Goal: Transaction & Acquisition: Purchase product/service

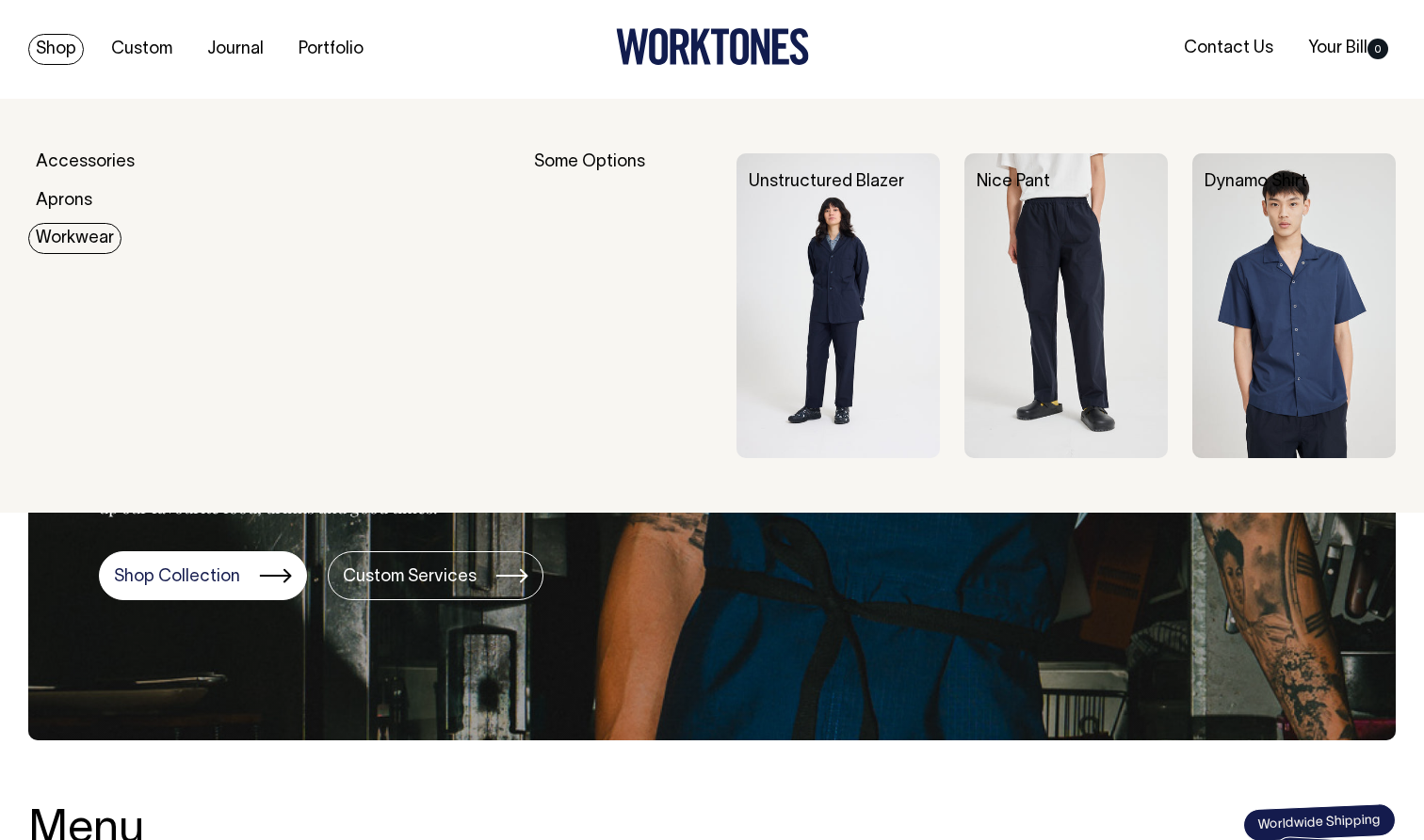
click at [98, 243] on link "Workwear" at bounding box center [75, 238] width 93 height 31
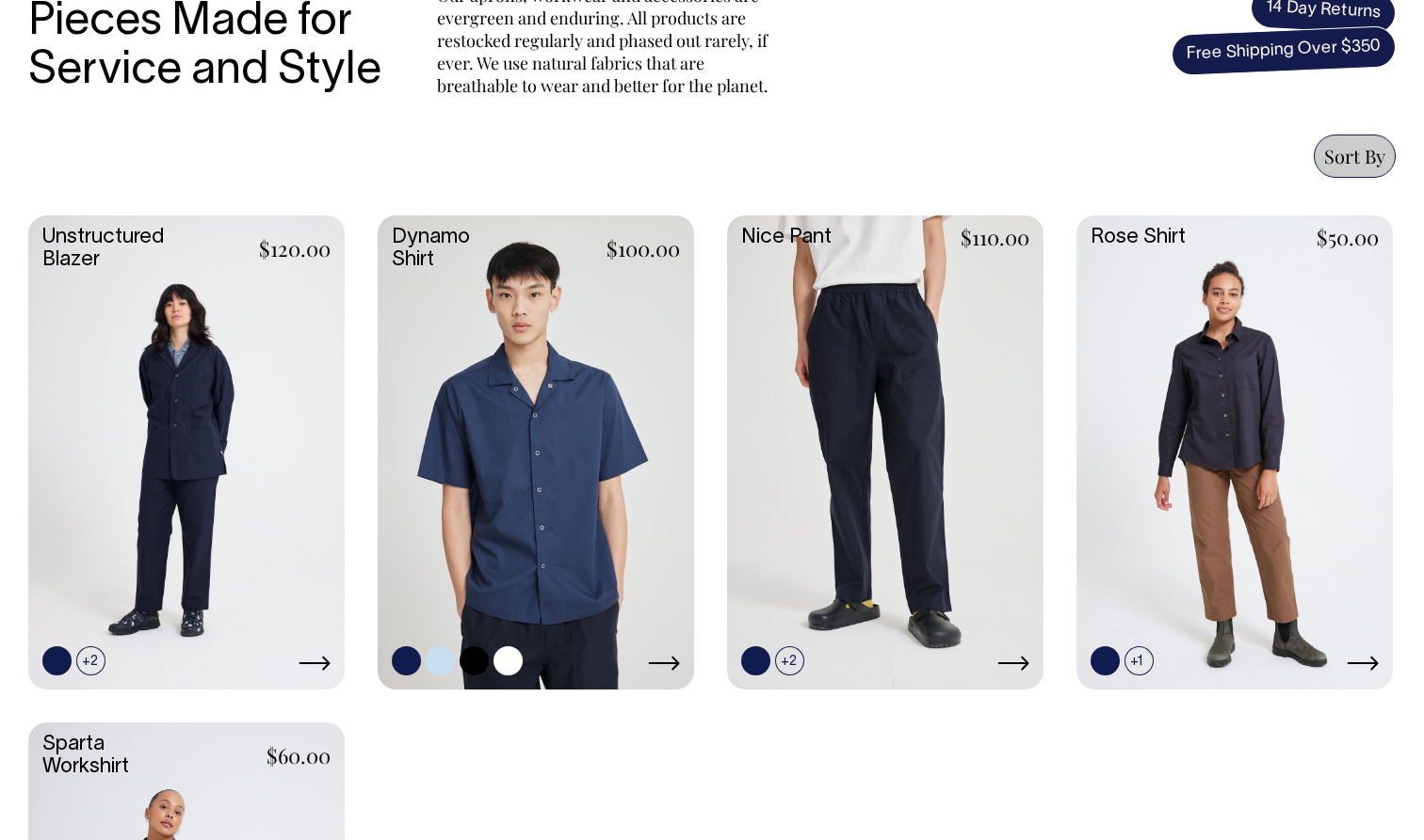
scroll to position [692, 0]
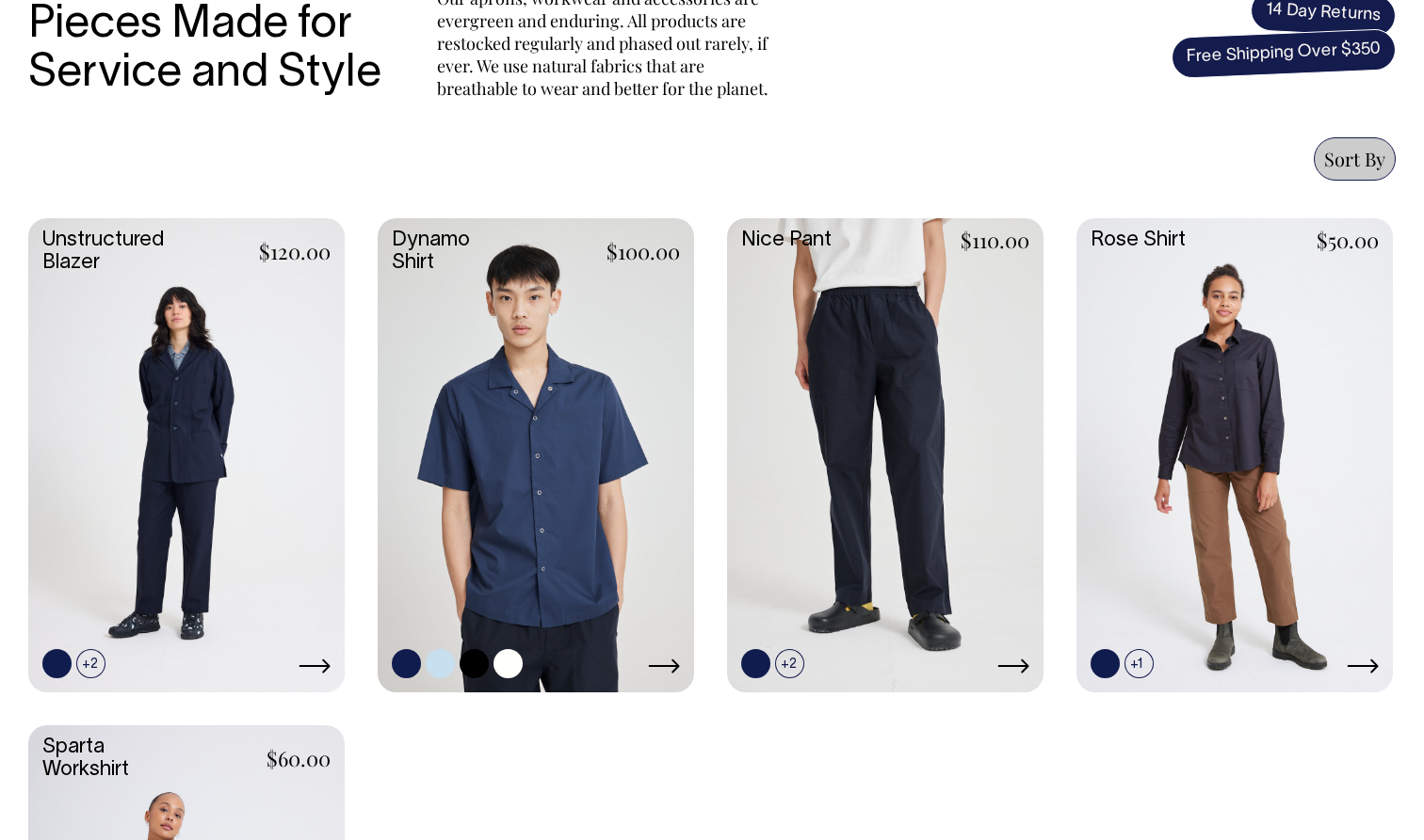
click at [579, 281] on link at bounding box center [536, 453] width 316 height 471
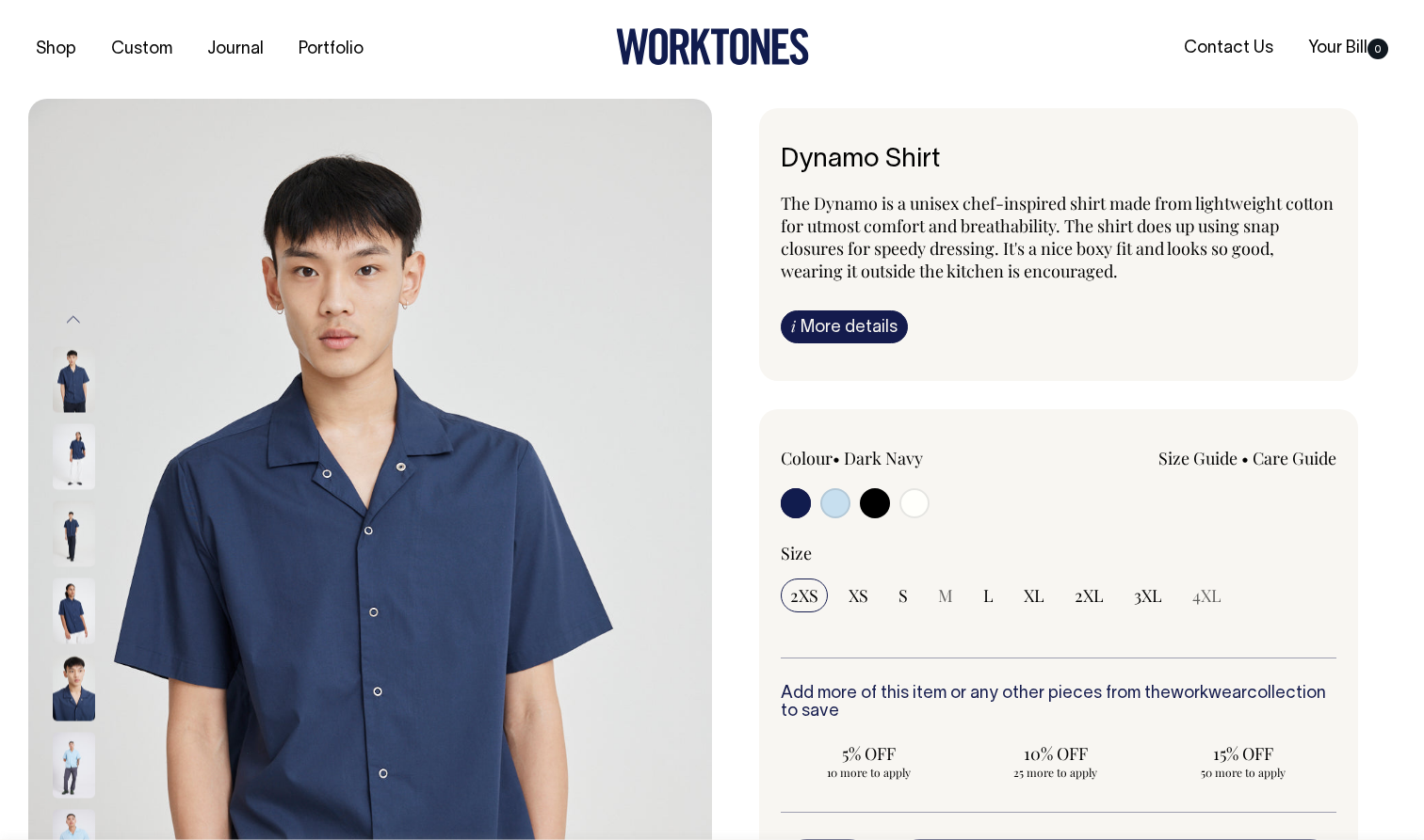
click at [832, 496] on input "radio" at bounding box center [835, 503] width 30 height 30
radio input "true"
select select "True Blue"
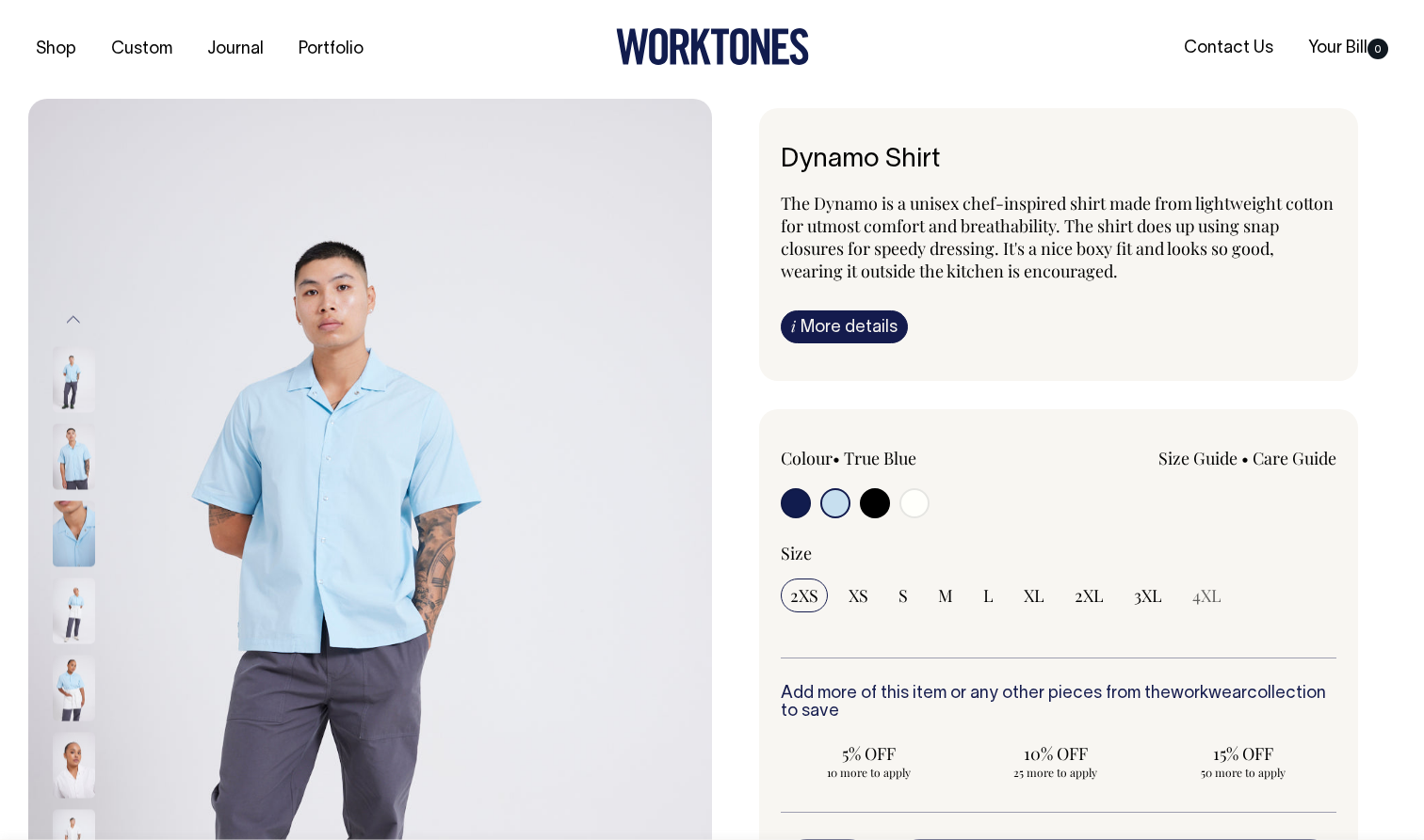
click at [807, 495] on input "radio" at bounding box center [795, 503] width 30 height 30
radio input "true"
select select "Dark Navy"
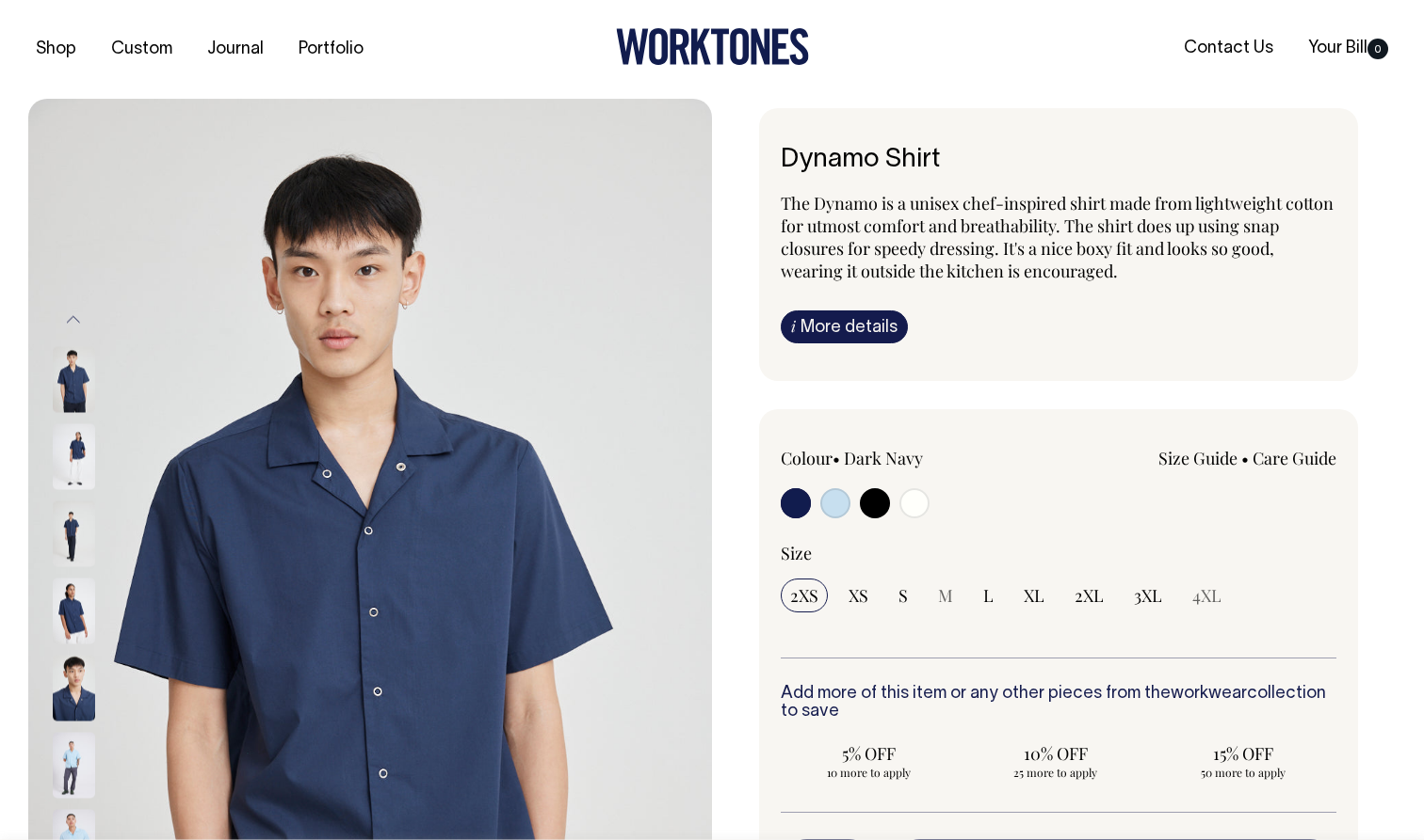
click at [891, 510] on div at bounding box center [891, 506] width 222 height 35
click at [866, 498] on input "radio" at bounding box center [874, 503] width 30 height 30
radio input "true"
select select "Black"
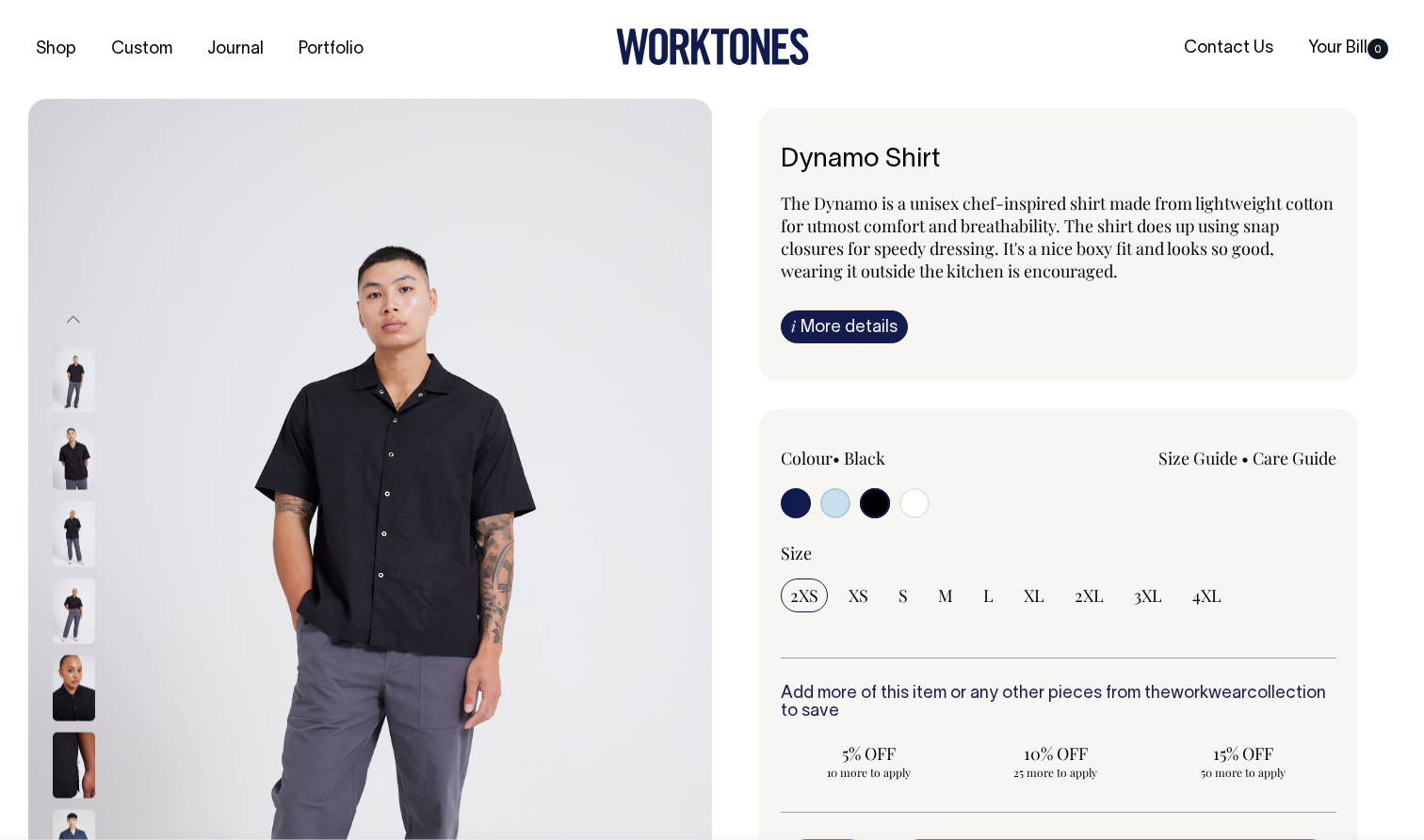
click at [797, 502] on input "radio" at bounding box center [795, 503] width 30 height 30
radio input "true"
select select "Dark Navy"
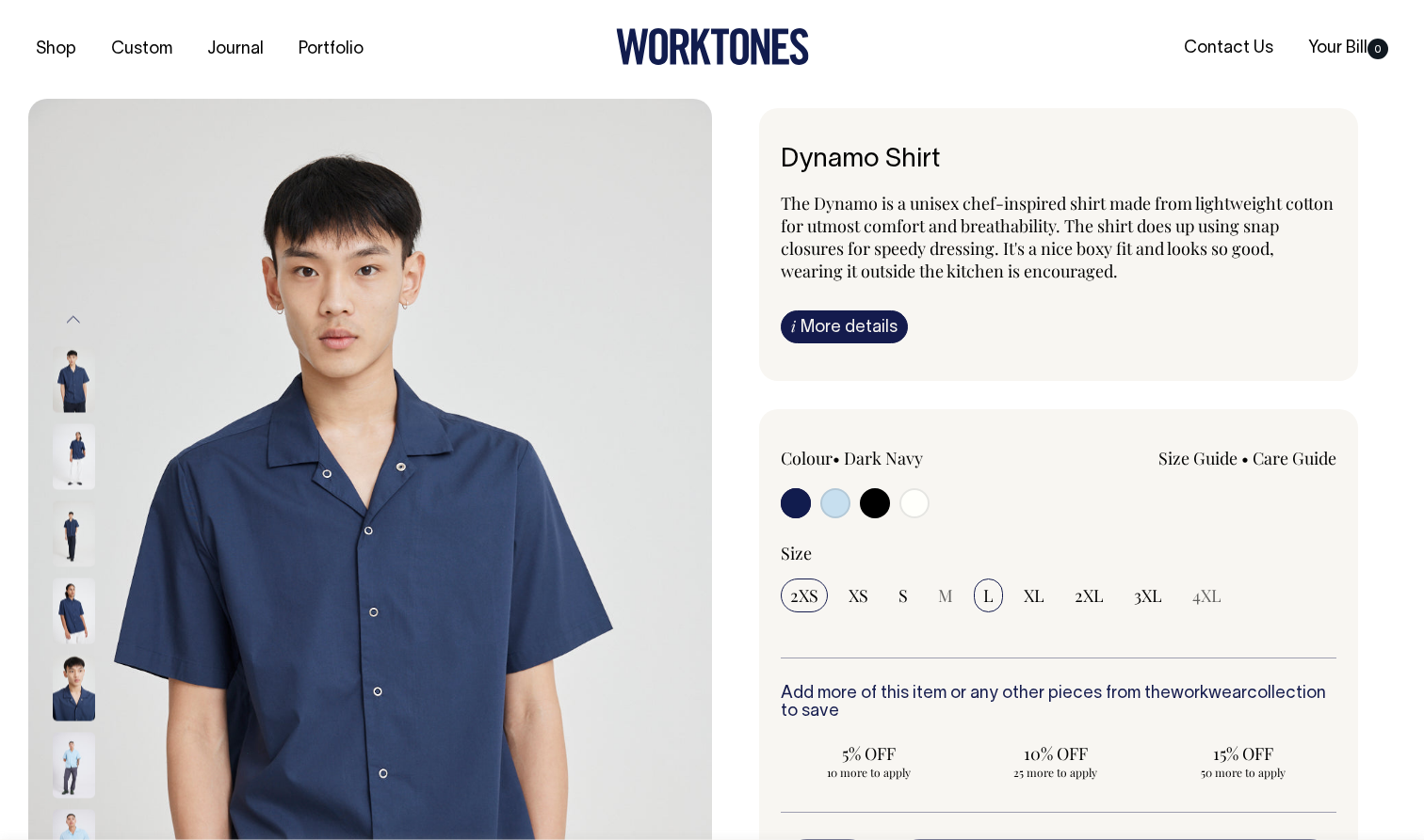
click at [988, 599] on span "L" at bounding box center [988, 595] width 11 height 22
click at [988, 599] on input "L" at bounding box center [988, 595] width 29 height 34
radio input "true"
select select "L"
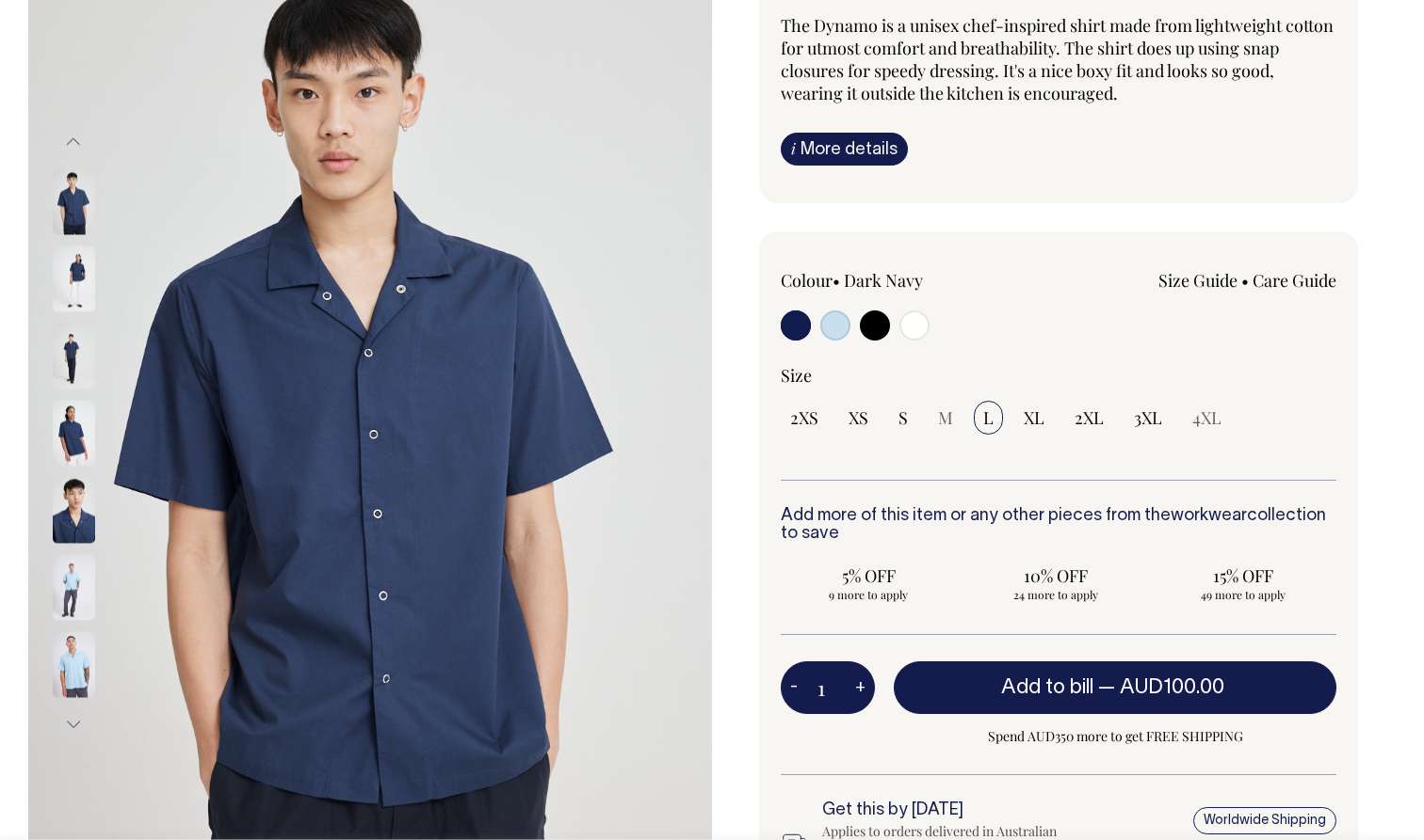
scroll to position [177, 0]
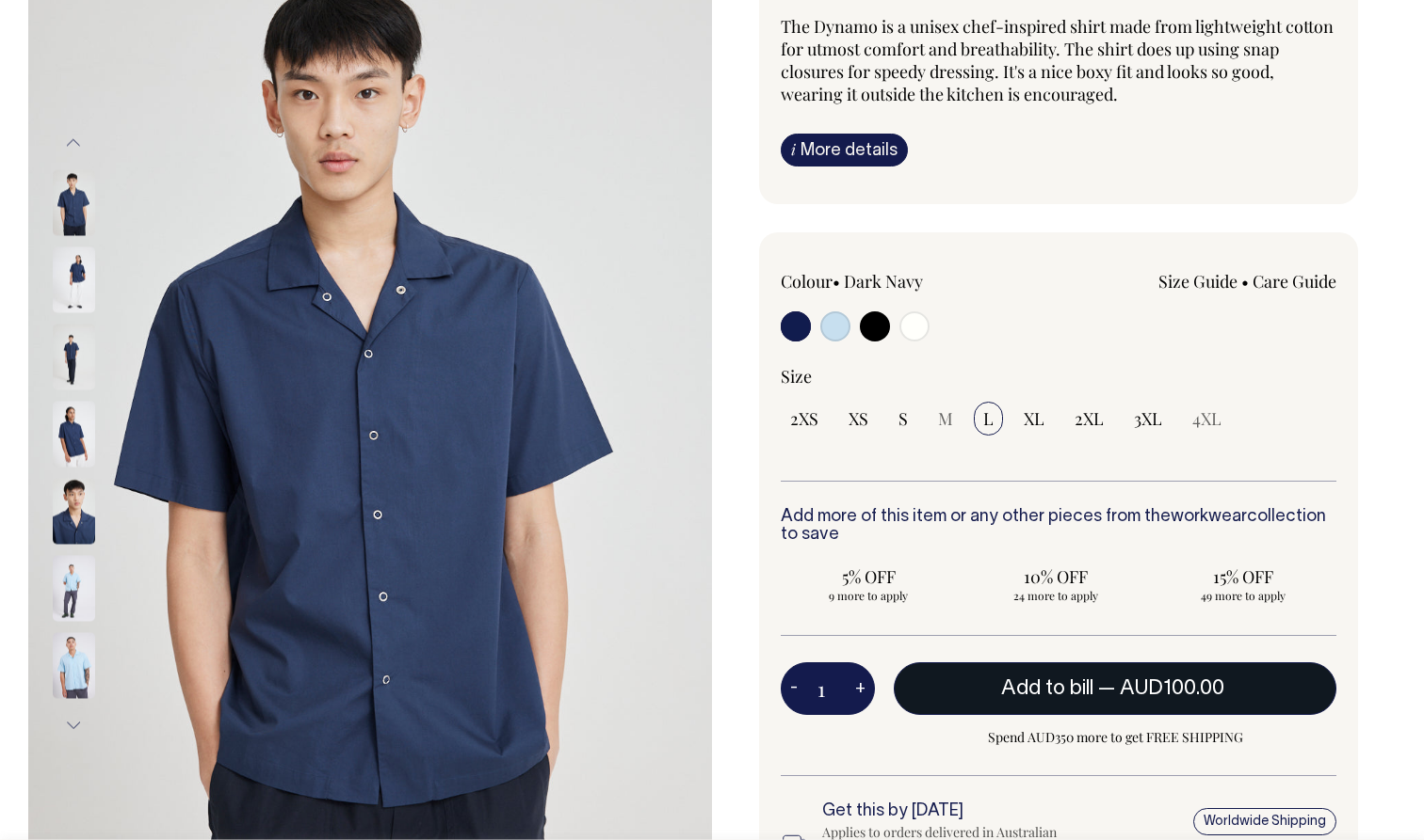
click at [1184, 687] on span "AUD100.00" at bounding box center [1172, 688] width 105 height 18
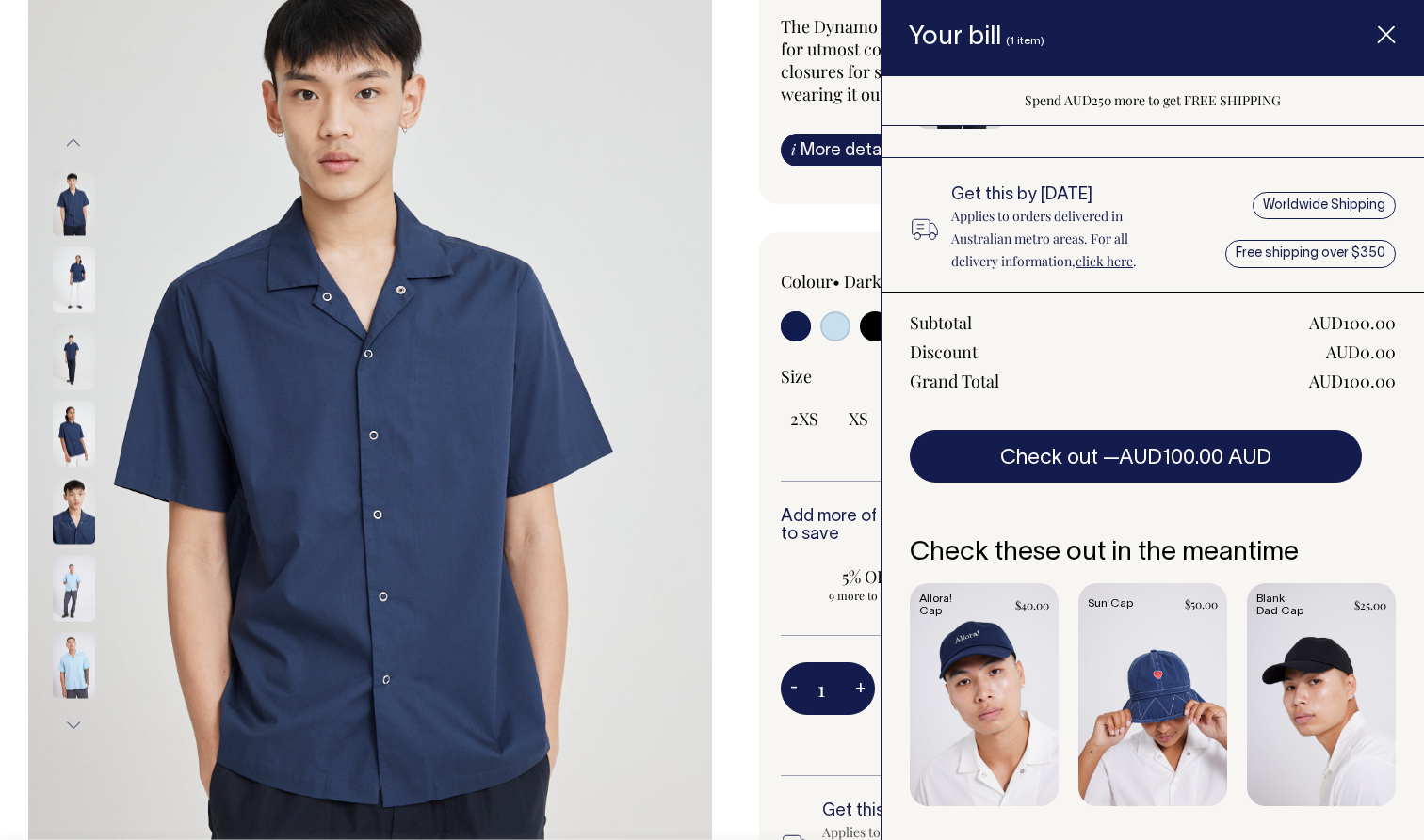
click at [1304, 666] on link "Item added to your cart" at bounding box center [1320, 695] width 148 height 223
click at [1383, 41] on icon "Item added to your cart" at bounding box center [1385, 35] width 18 height 18
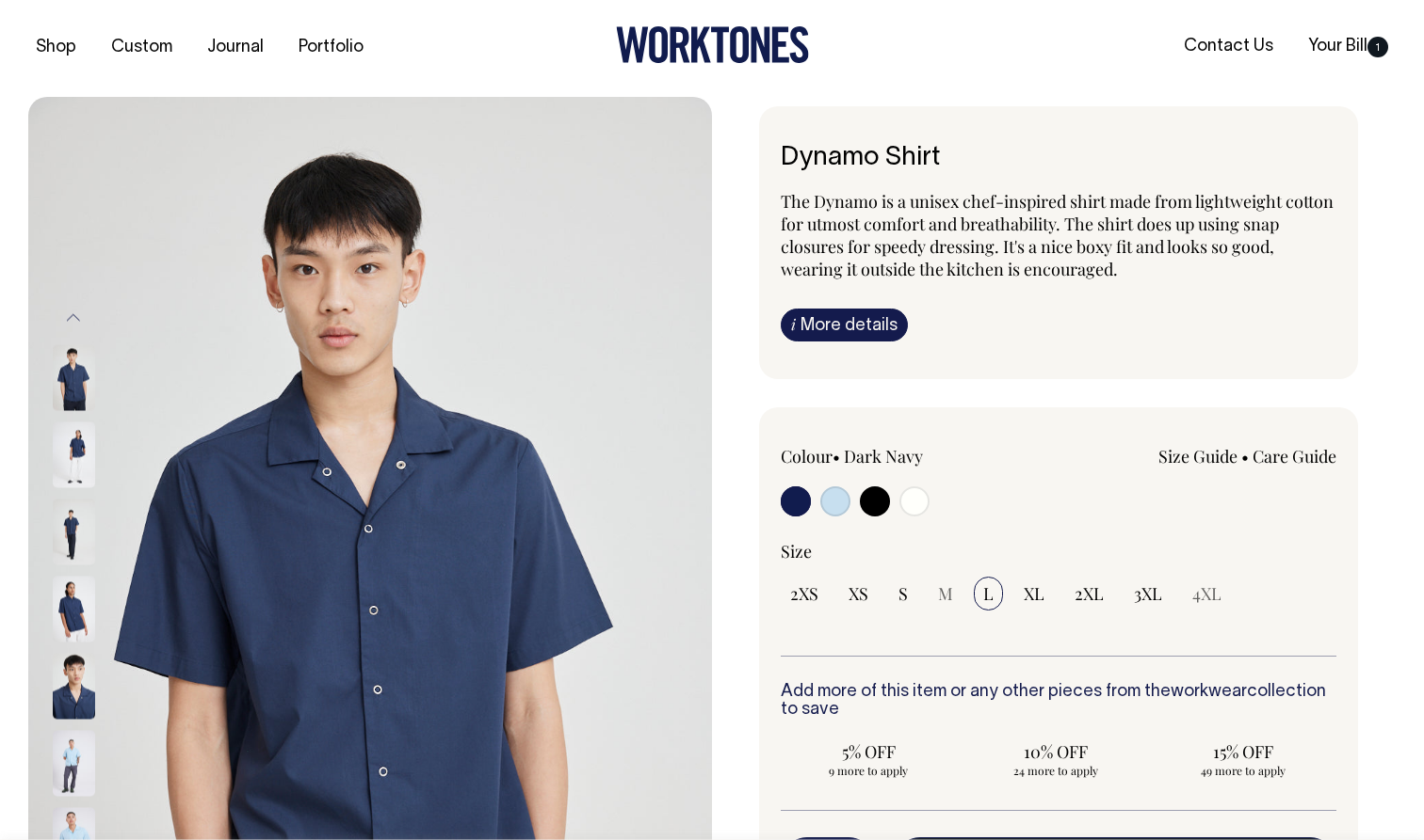
scroll to position [0, 0]
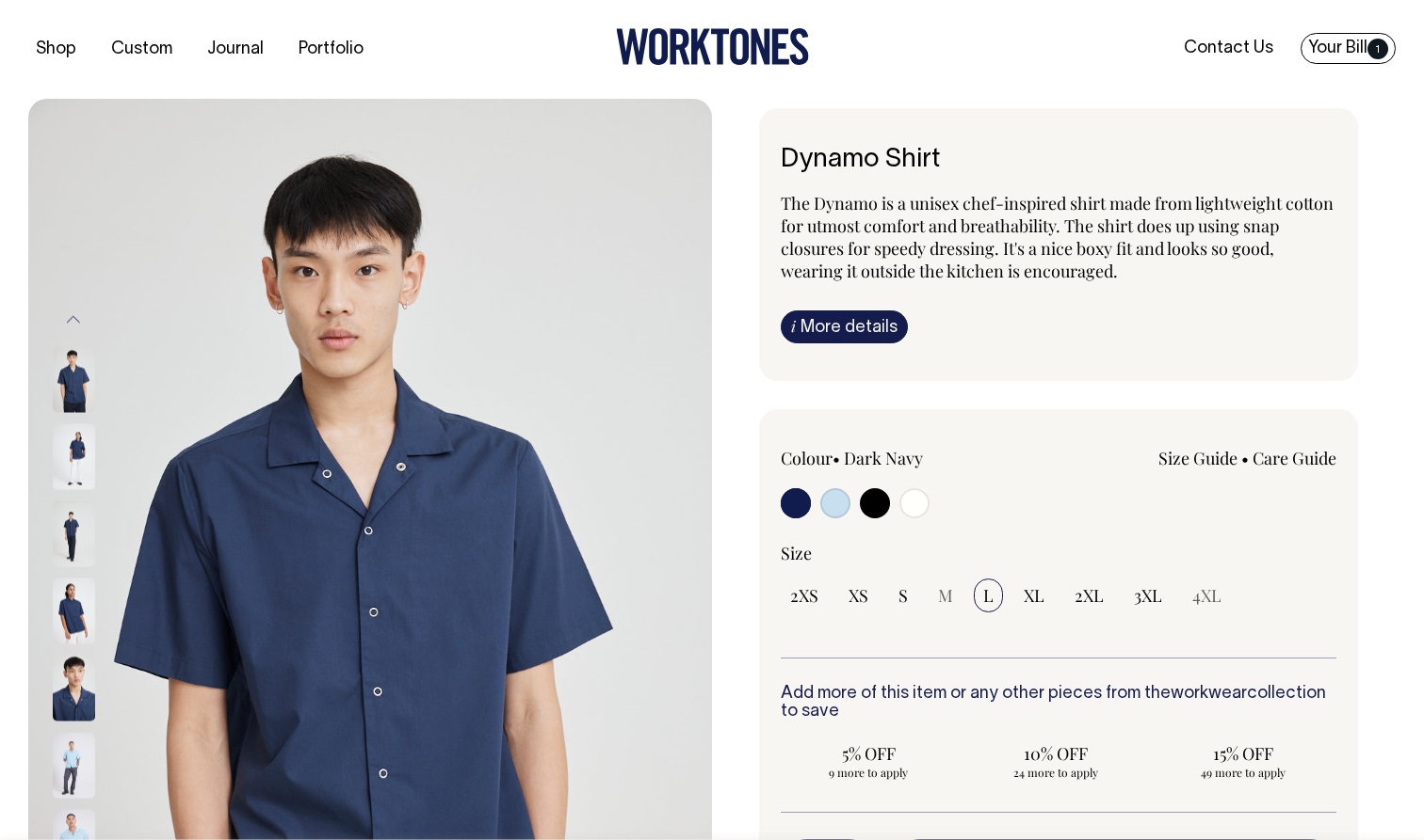
click at [1345, 35] on link "Your Bill 1" at bounding box center [1347, 48] width 95 height 31
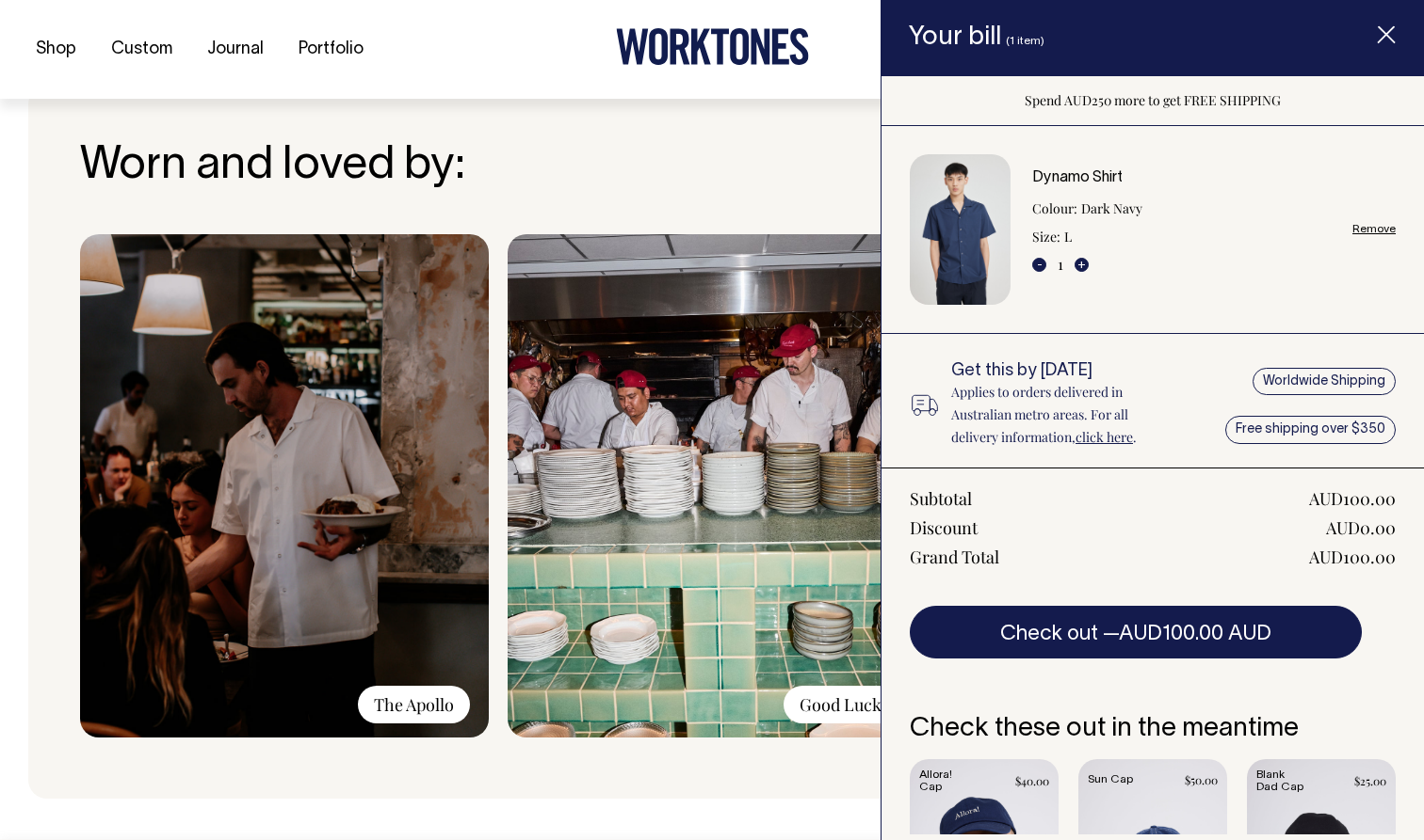
click at [1377, 226] on link "Remove" at bounding box center [1374, 229] width 44 height 13
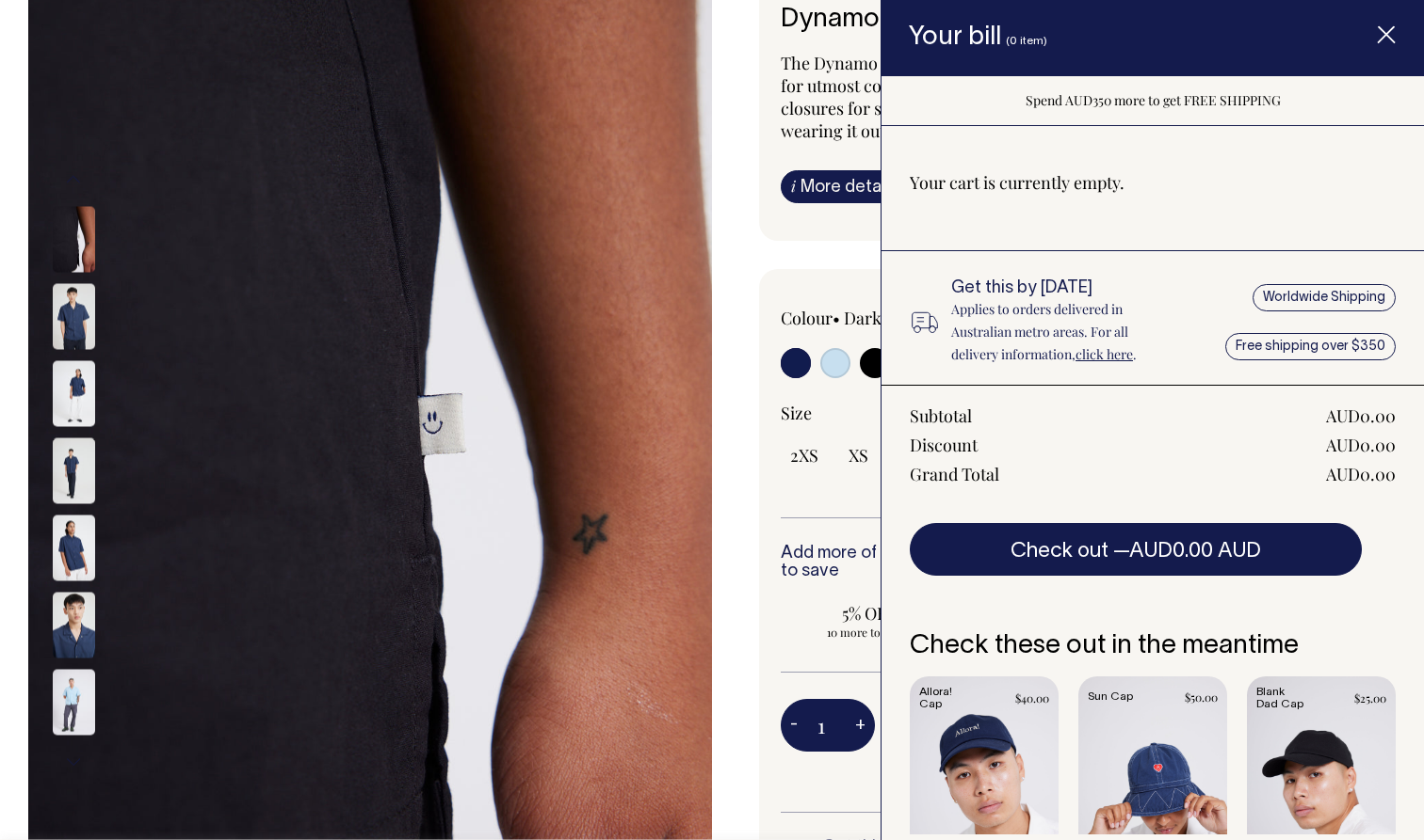
scroll to position [140, 0]
click at [870, 365] on input "radio" at bounding box center [874, 363] width 30 height 30
radio input "true"
select select "Black"
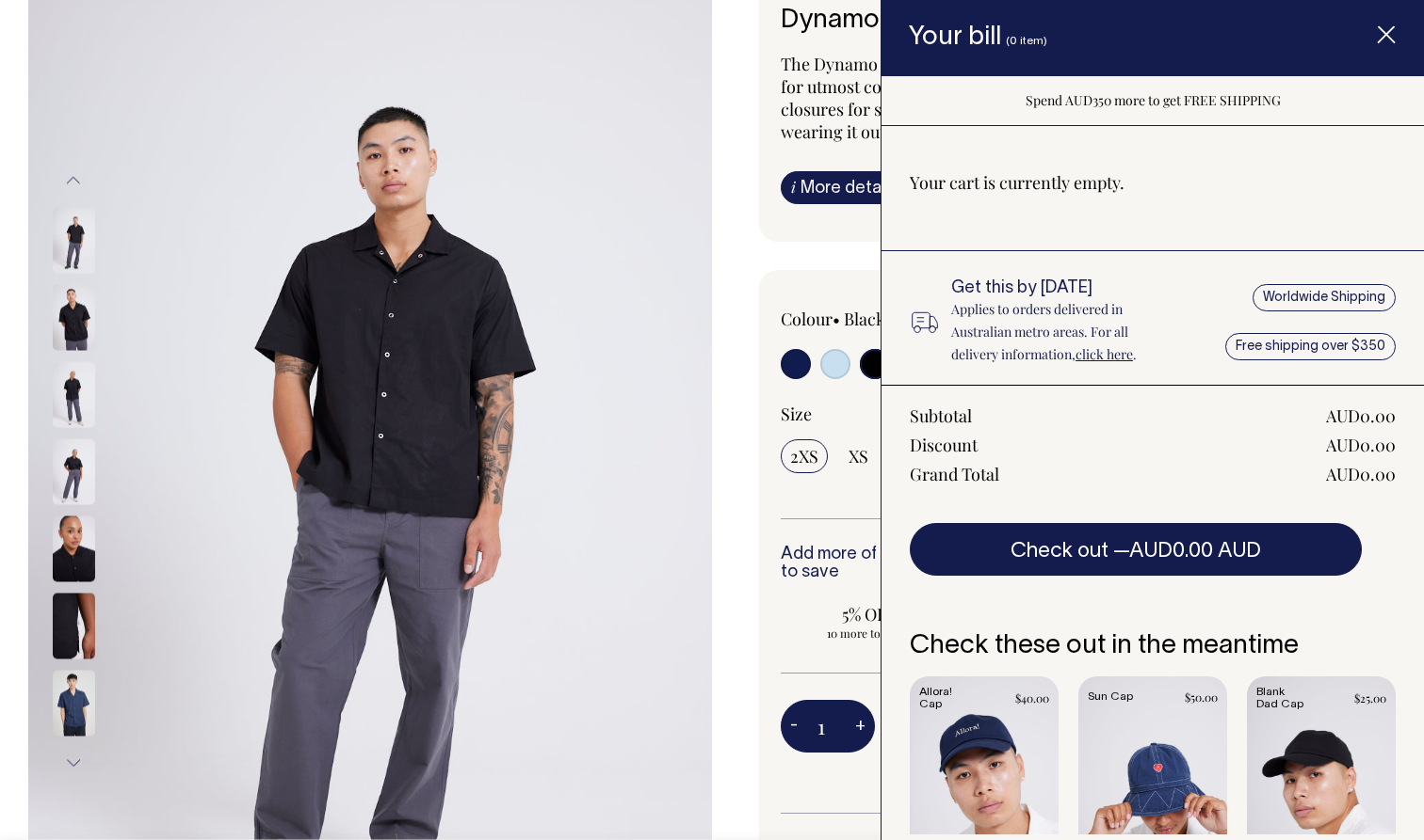
click at [1379, 51] on span "Item added to your cart" at bounding box center [1386, 38] width 76 height 80
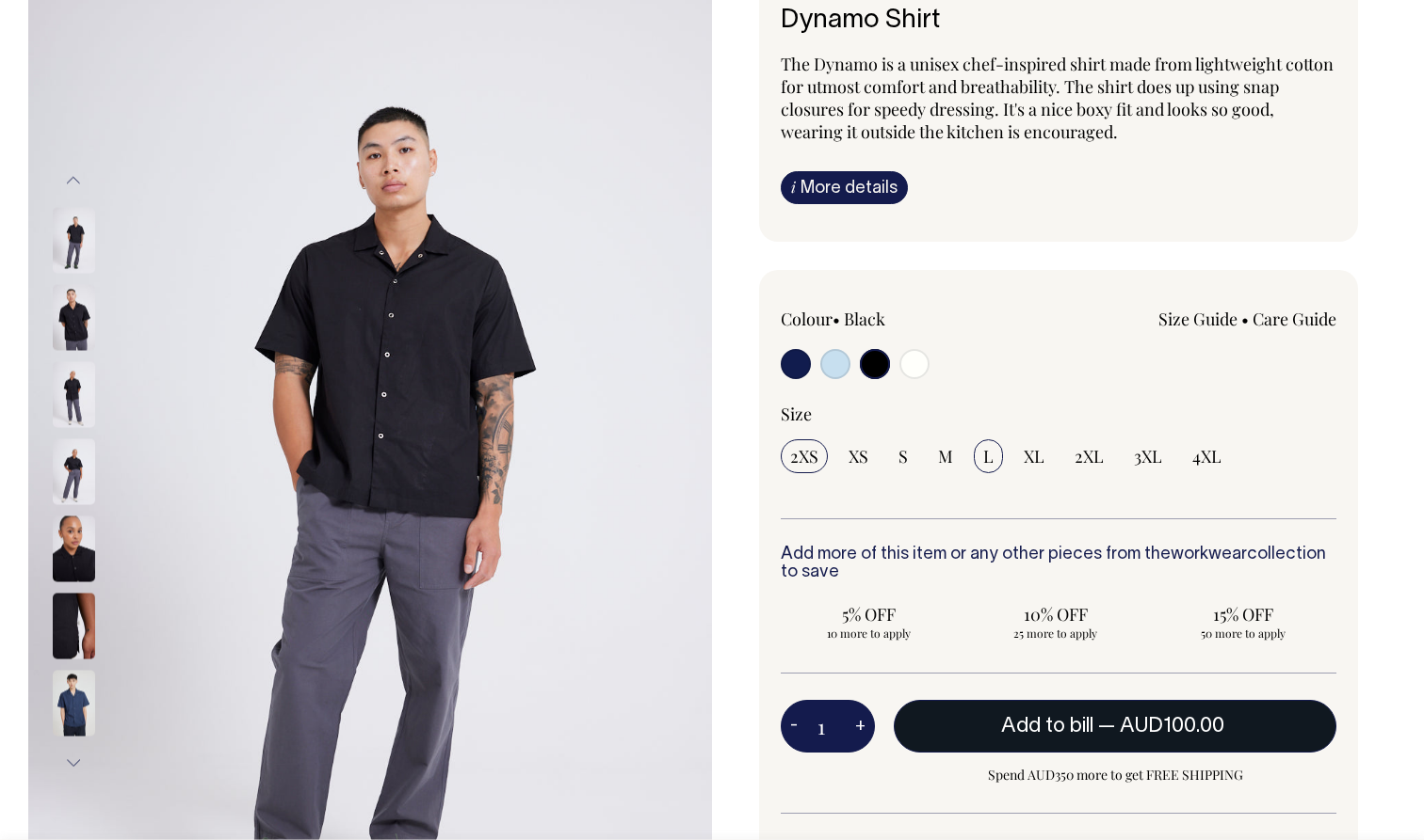
click at [987, 453] on span "L" at bounding box center [988, 455] width 11 height 22
click at [987, 453] on input "L" at bounding box center [988, 456] width 29 height 34
radio input "true"
click at [1128, 734] on span "AUD100.00" at bounding box center [1172, 726] width 105 height 18
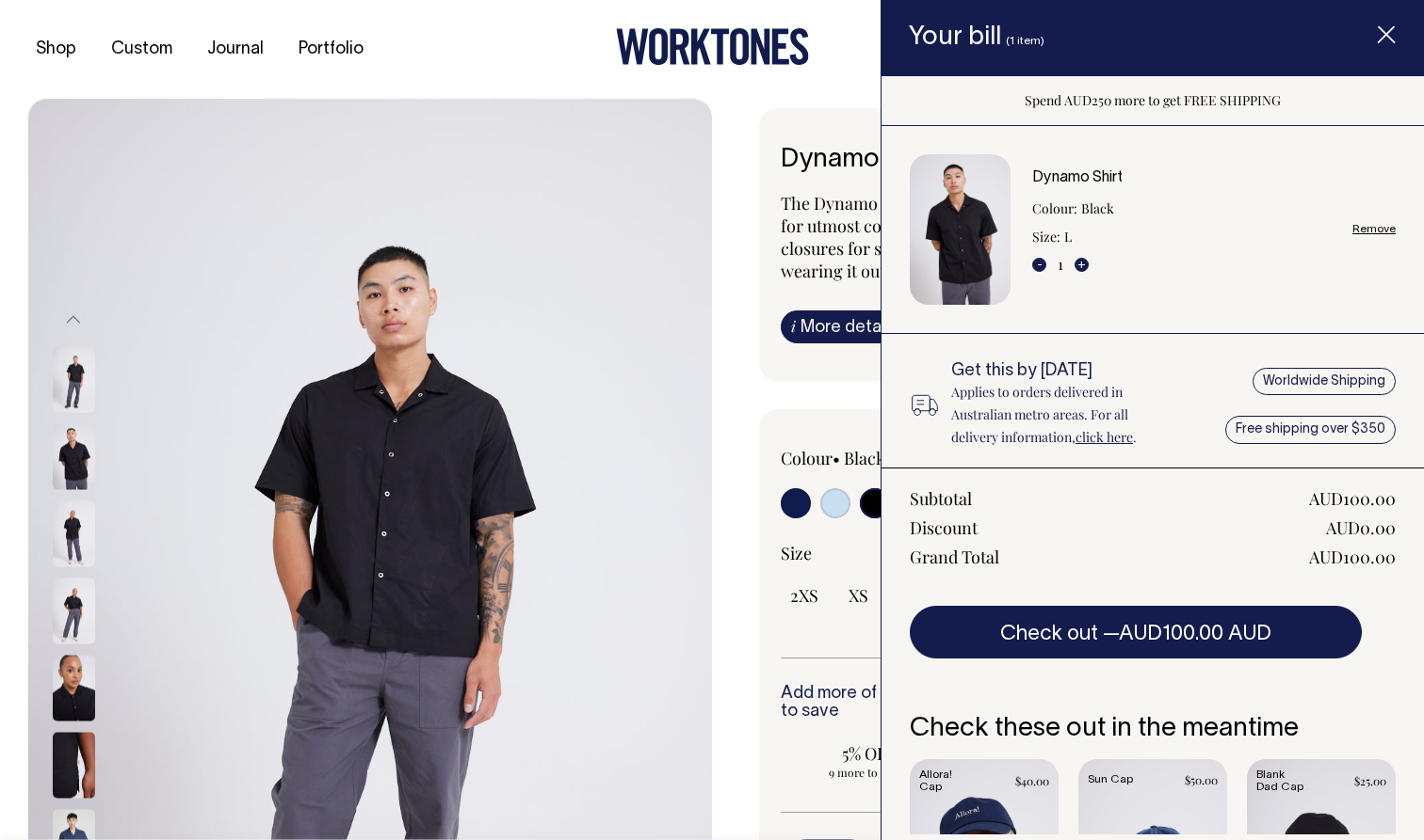
click at [572, 71] on div "Shop Custom Journal Portfolio Contact Us Your Bill 1" at bounding box center [712, 49] width 1424 height 99
click at [665, 51] on icon at bounding box center [657, 47] width 18 height 37
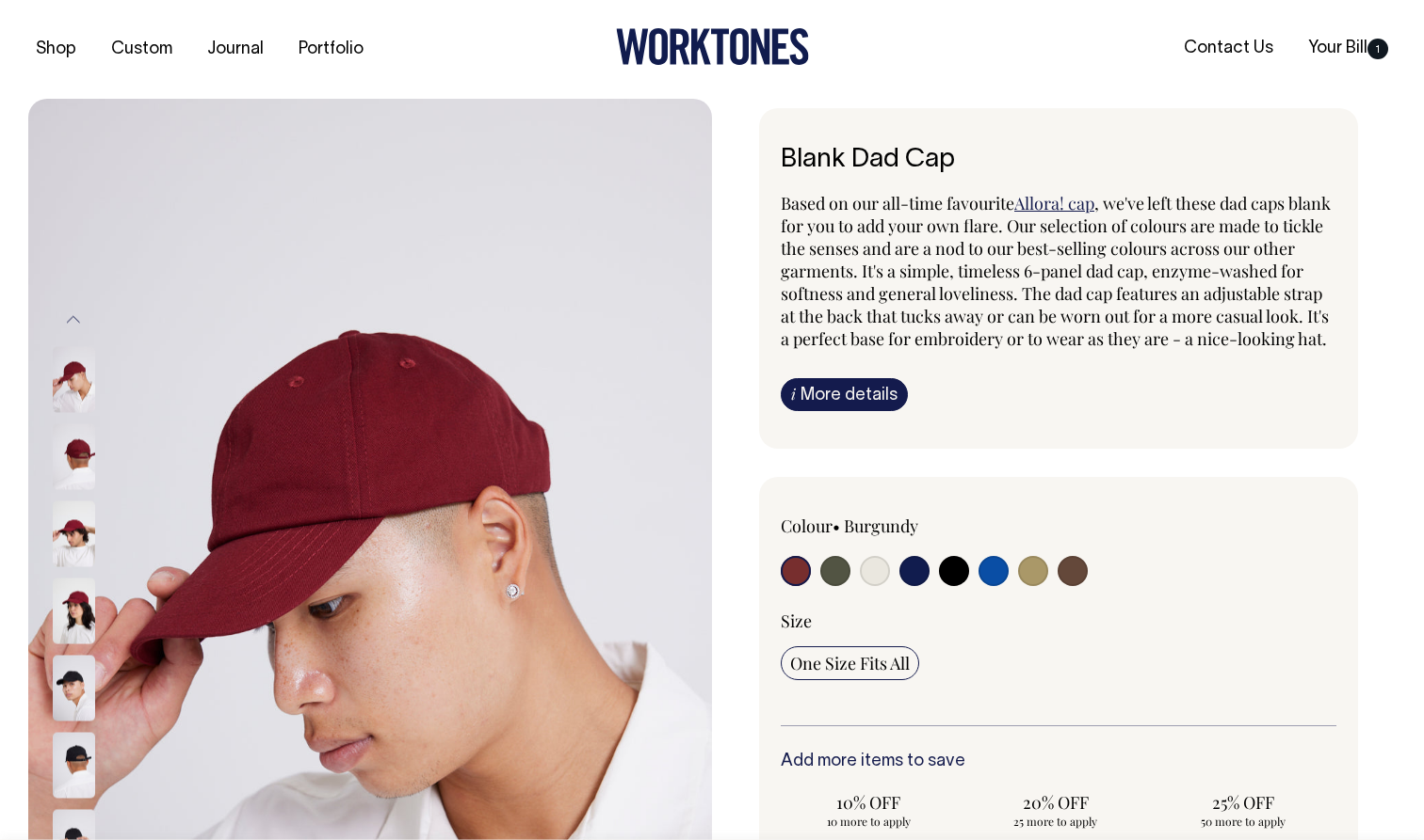
click at [66, 385] on img at bounding box center [74, 379] width 43 height 66
click at [843, 586] on input "radio" at bounding box center [835, 571] width 30 height 30
radio input "true"
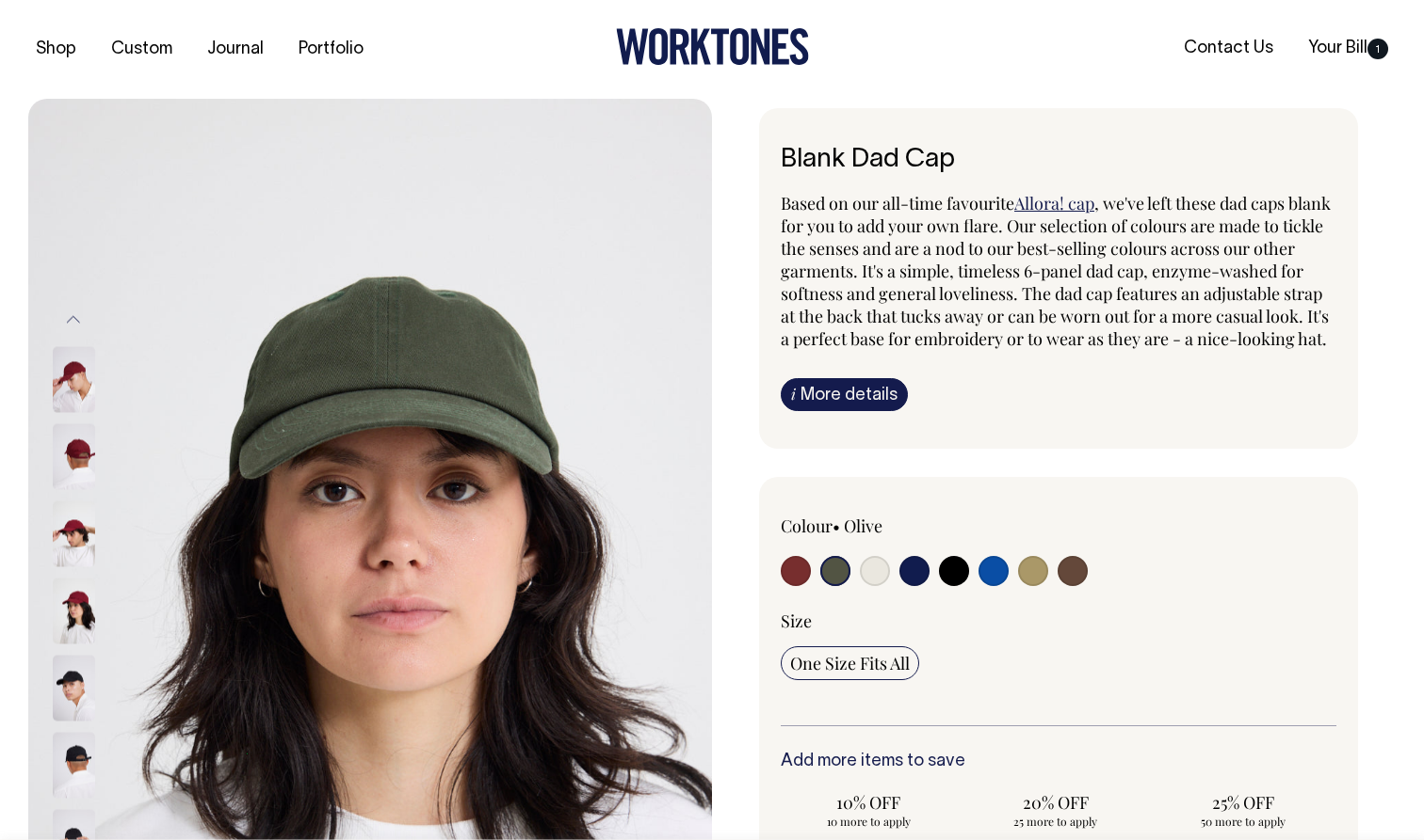
radio input "true"
select select "Olive"
click at [924, 586] on input "radio" at bounding box center [914, 571] width 30 height 30
radio input "true"
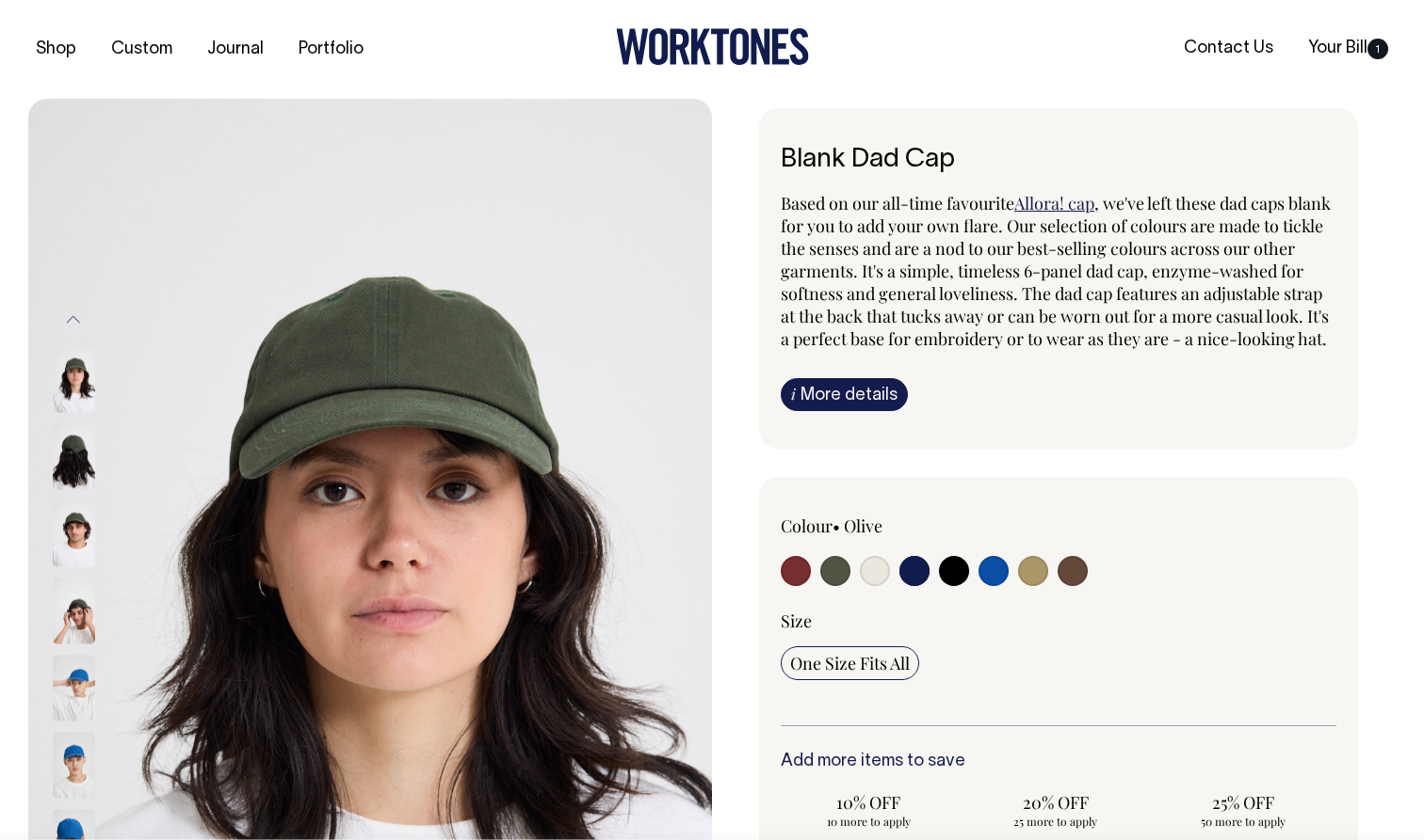
select select "Dark Navy"
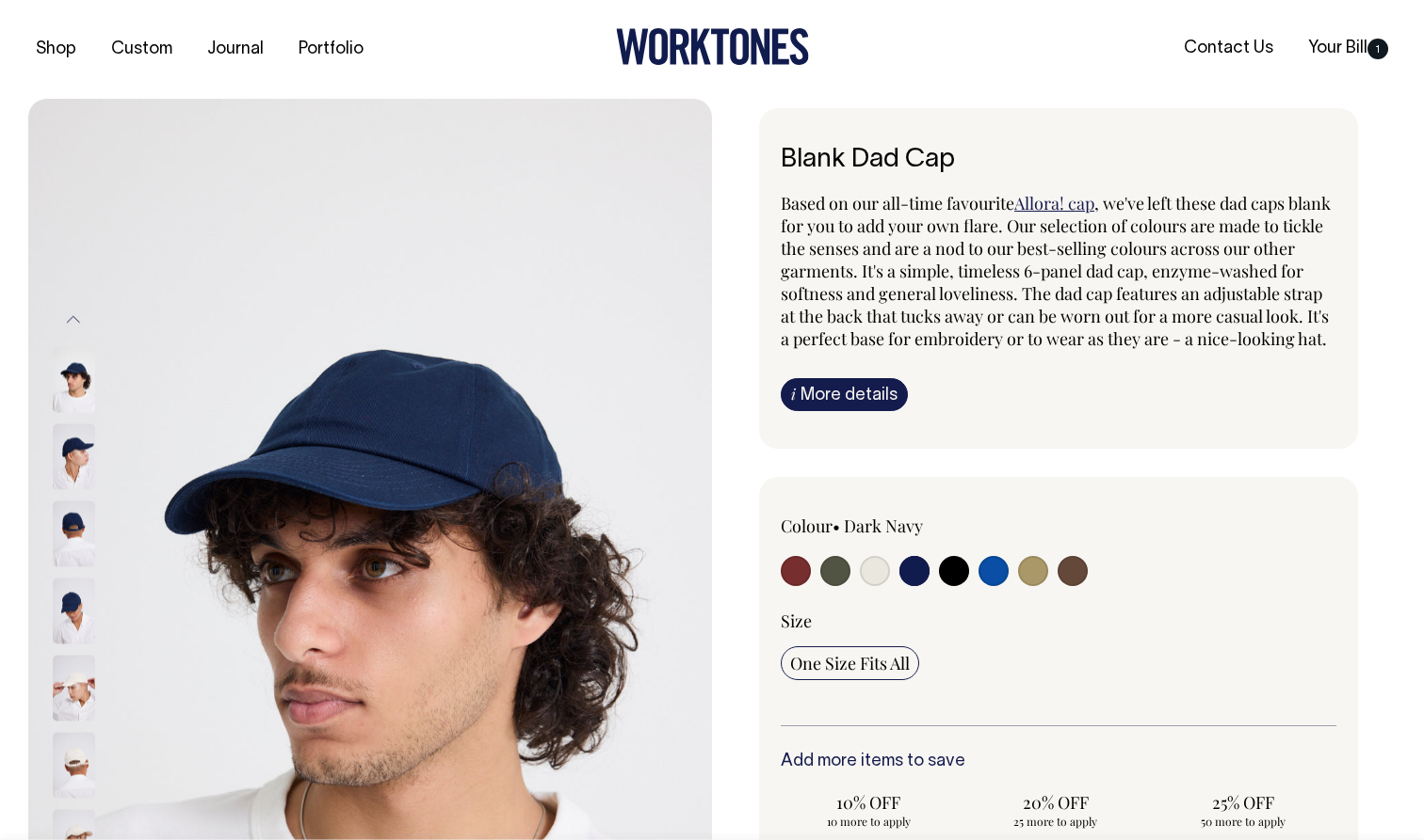
click at [1039, 586] on input "radio" at bounding box center [1032, 571] width 30 height 30
radio input "true"
select select "Washed Khaki"
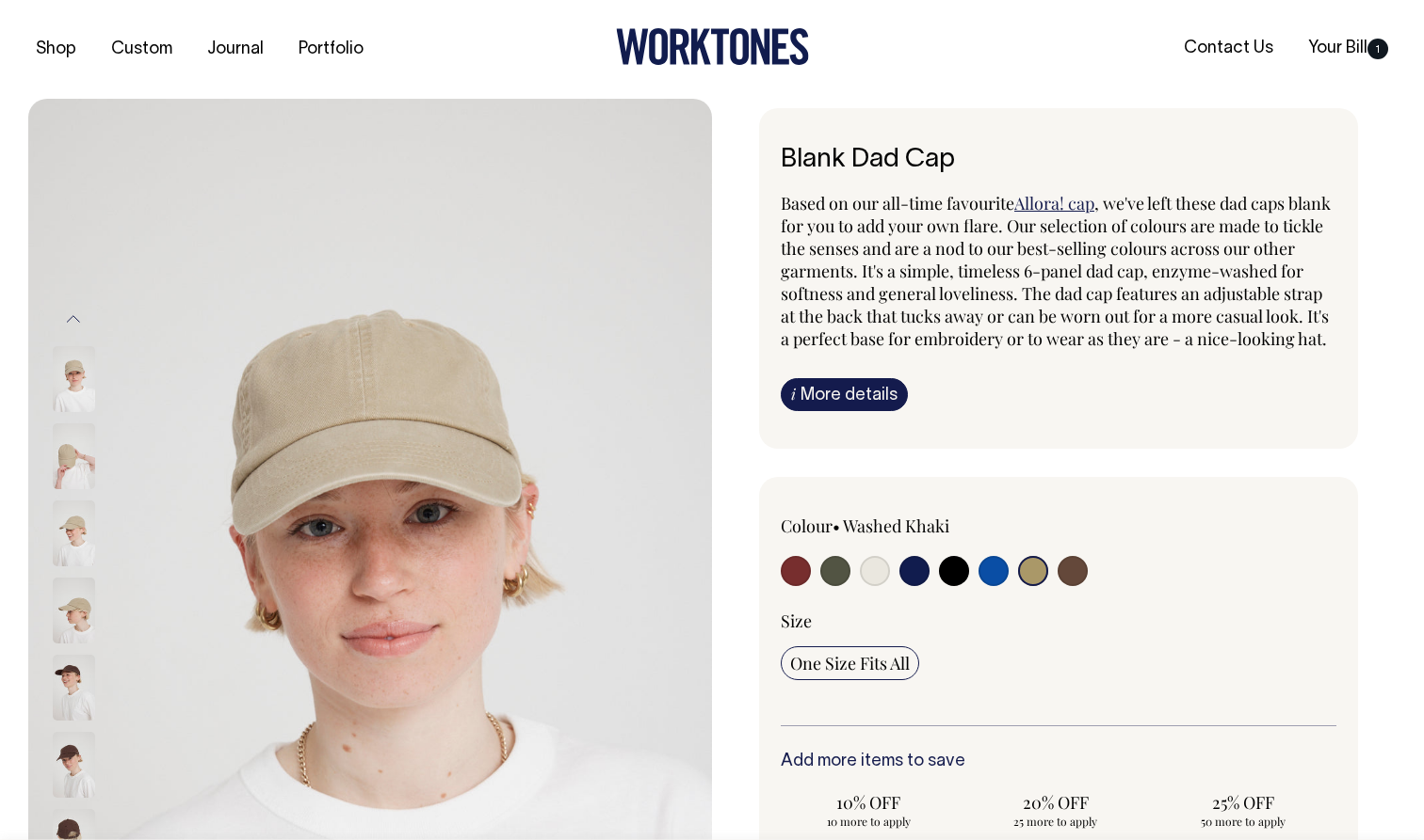
click at [1069, 586] on input "radio" at bounding box center [1072, 571] width 30 height 30
radio input "true"
select select "Espresso"
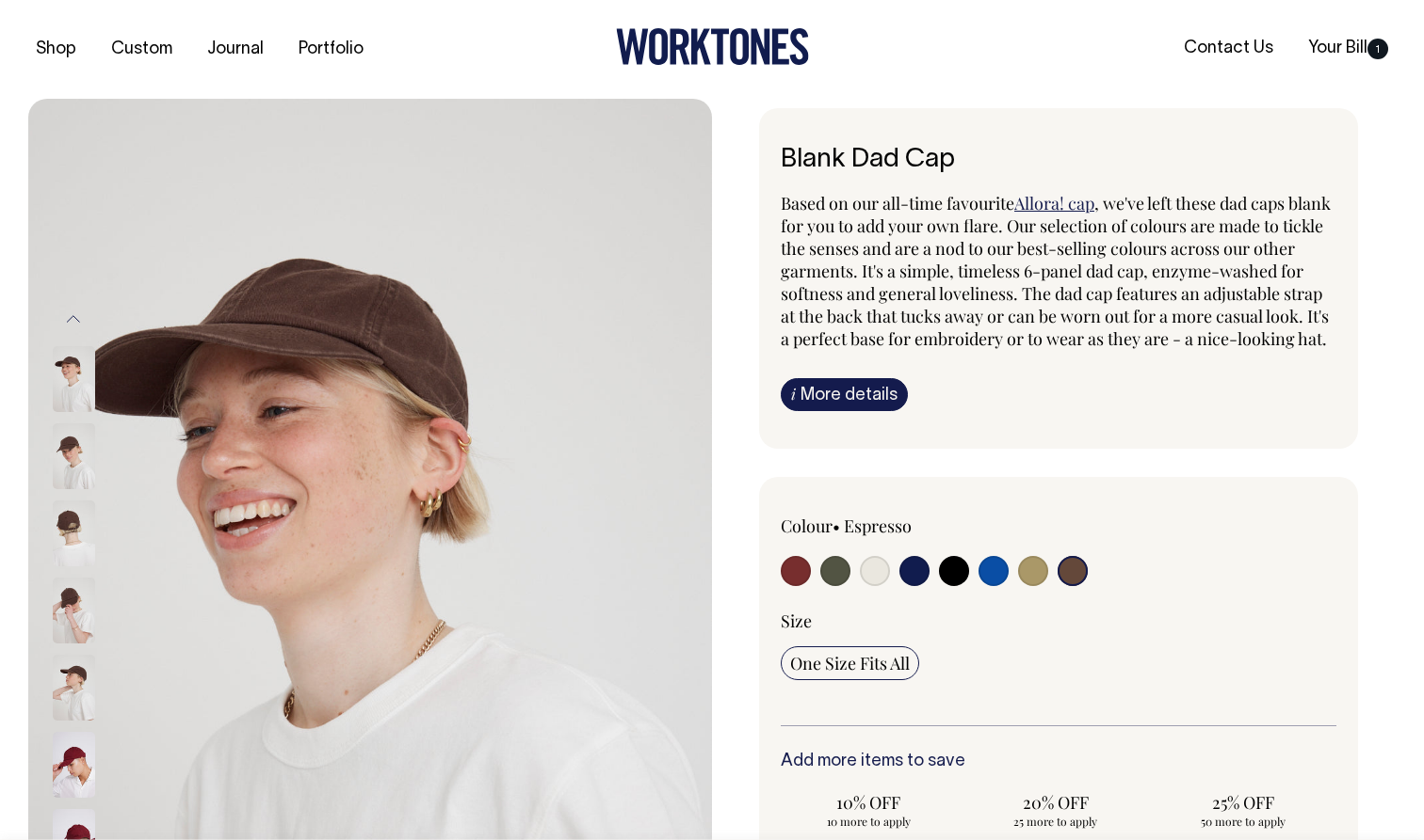
click at [1038, 586] on input "radio" at bounding box center [1032, 571] width 30 height 30
radio input "true"
select select "Washed Khaki"
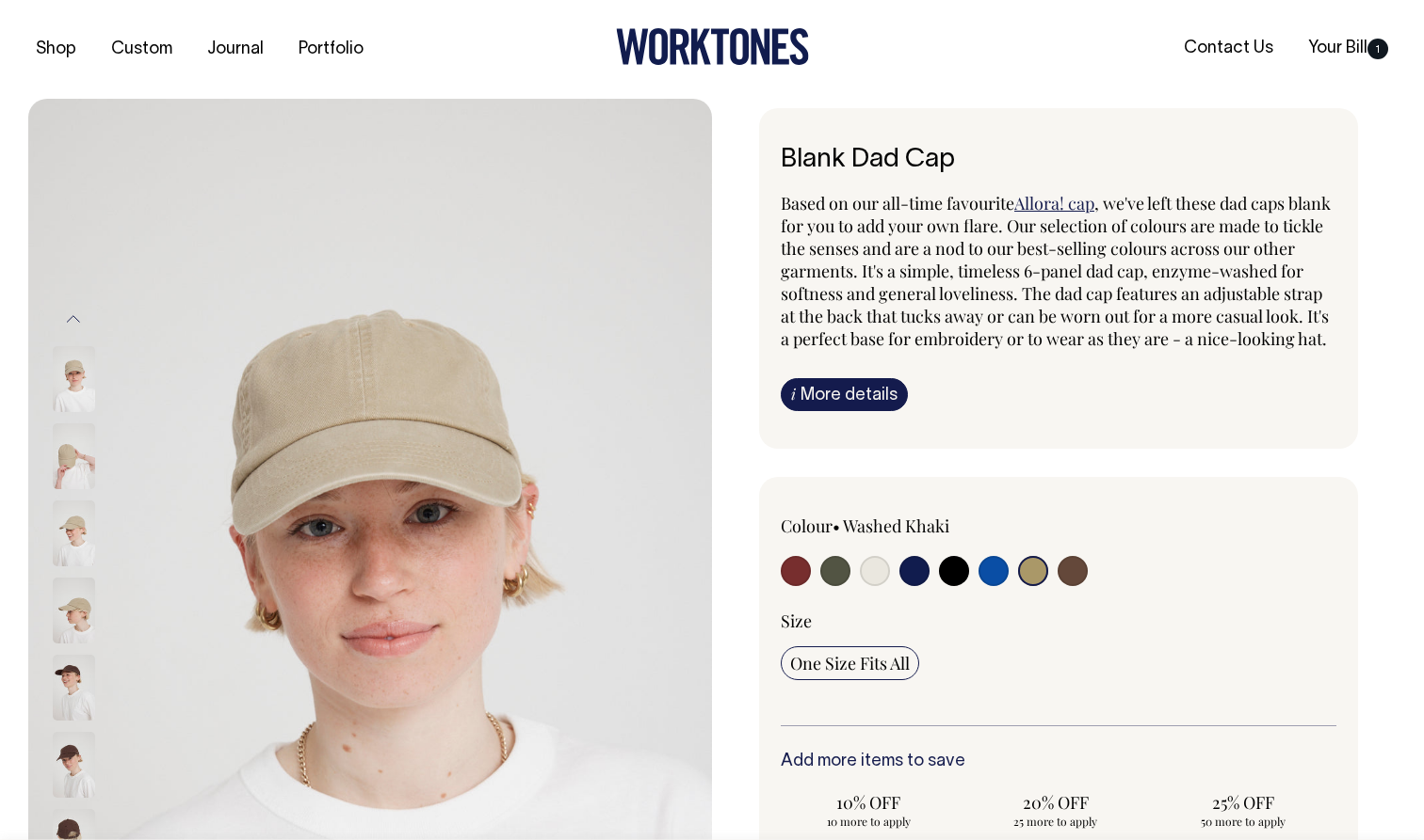
click at [1069, 586] on input "radio" at bounding box center [1072, 571] width 30 height 30
radio input "true"
select select "Espresso"
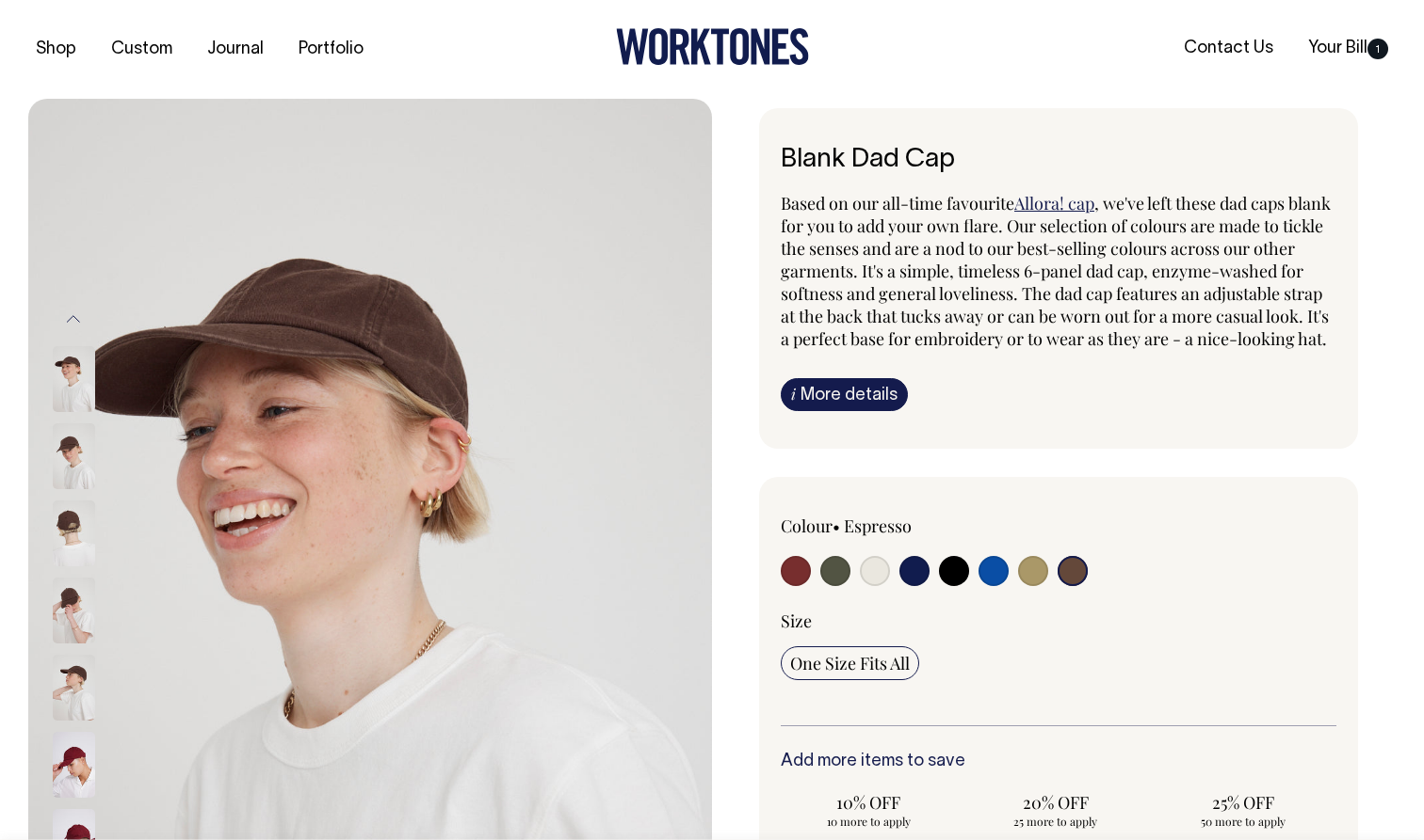
click at [1035, 586] on input "radio" at bounding box center [1032, 571] width 30 height 30
radio input "true"
select select "Washed Khaki"
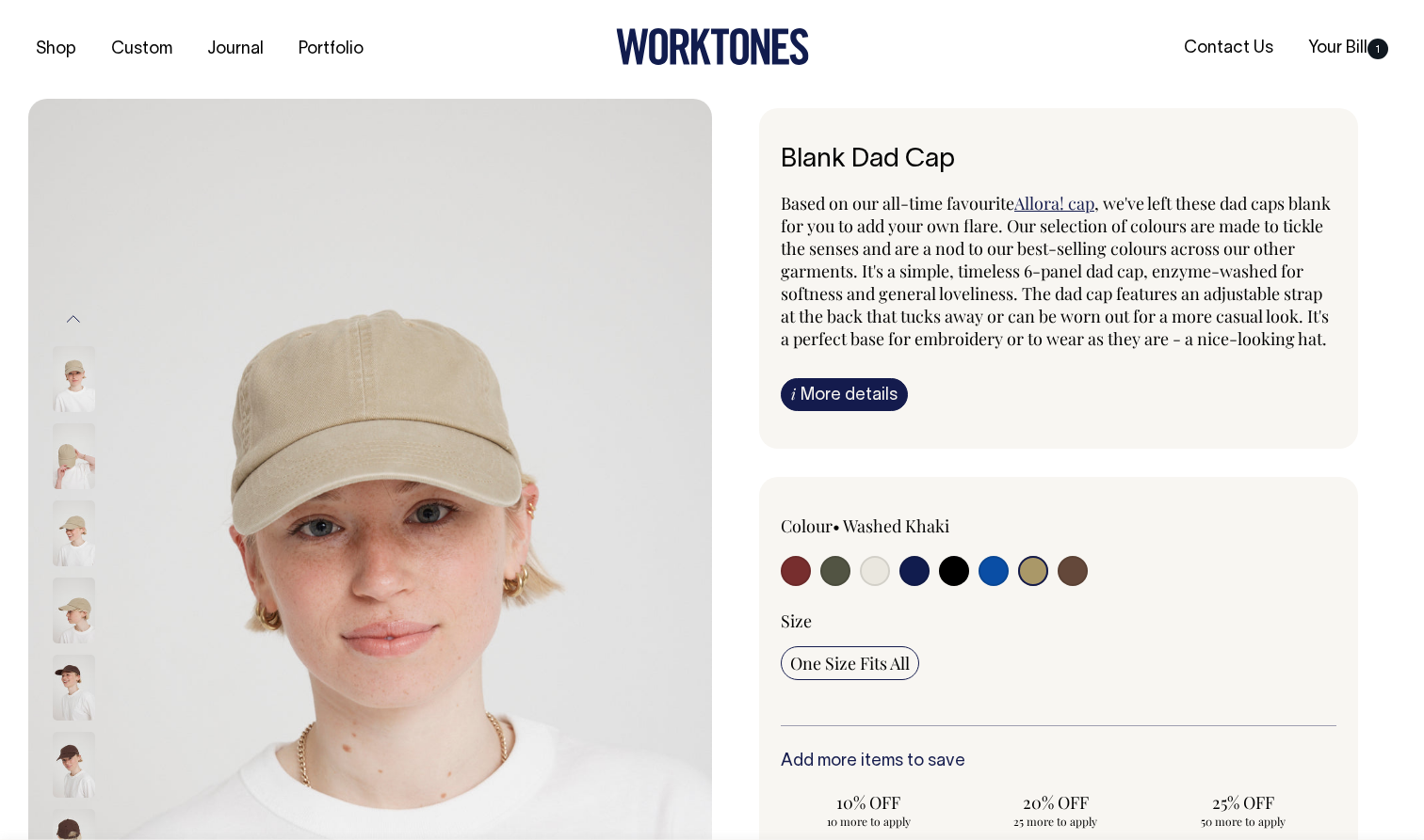
click at [802, 586] on input "radio" at bounding box center [795, 571] width 30 height 30
radio input "true"
select select "Burgundy"
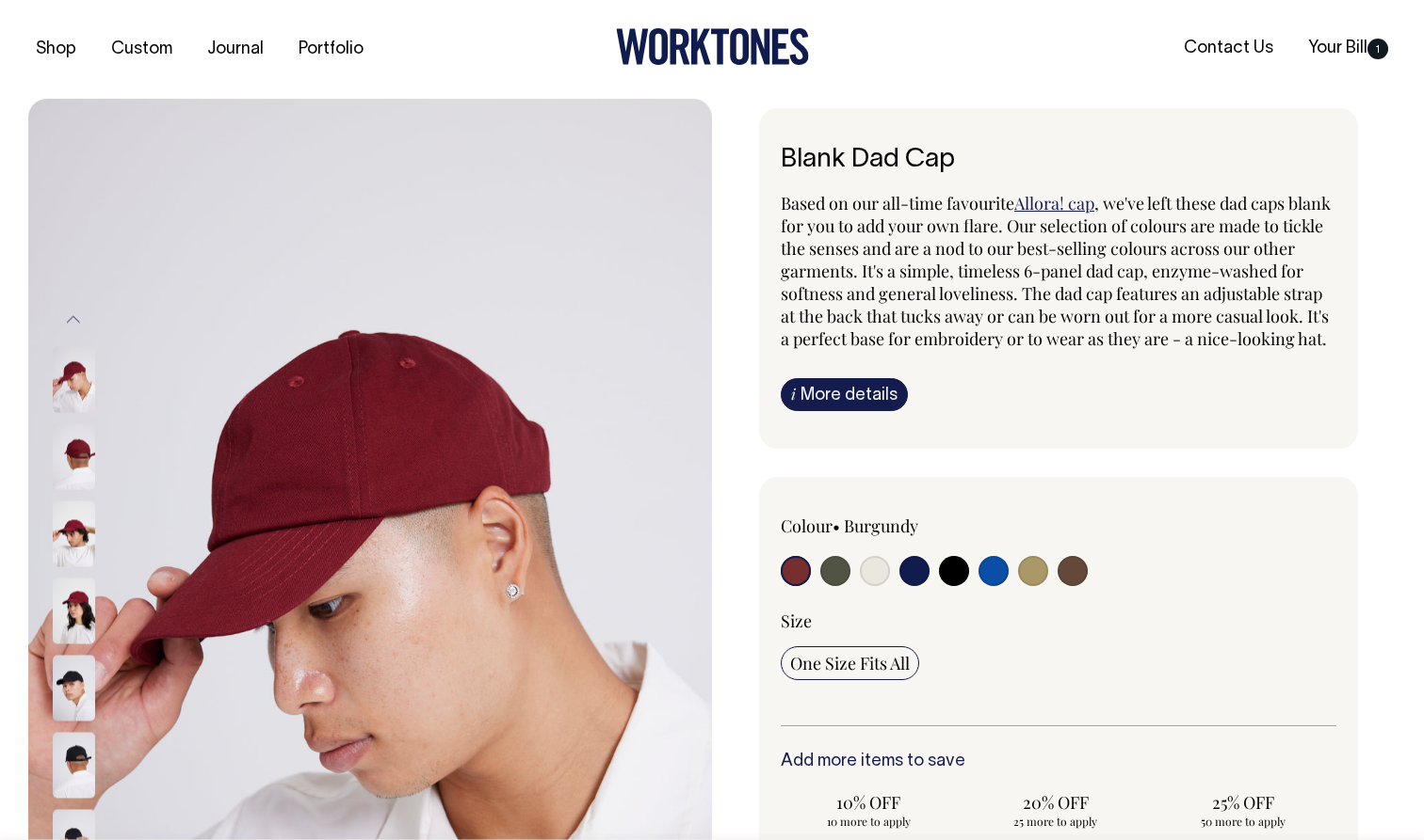
click at [839, 586] on input "radio" at bounding box center [835, 571] width 30 height 30
radio input "true"
select select "Olive"
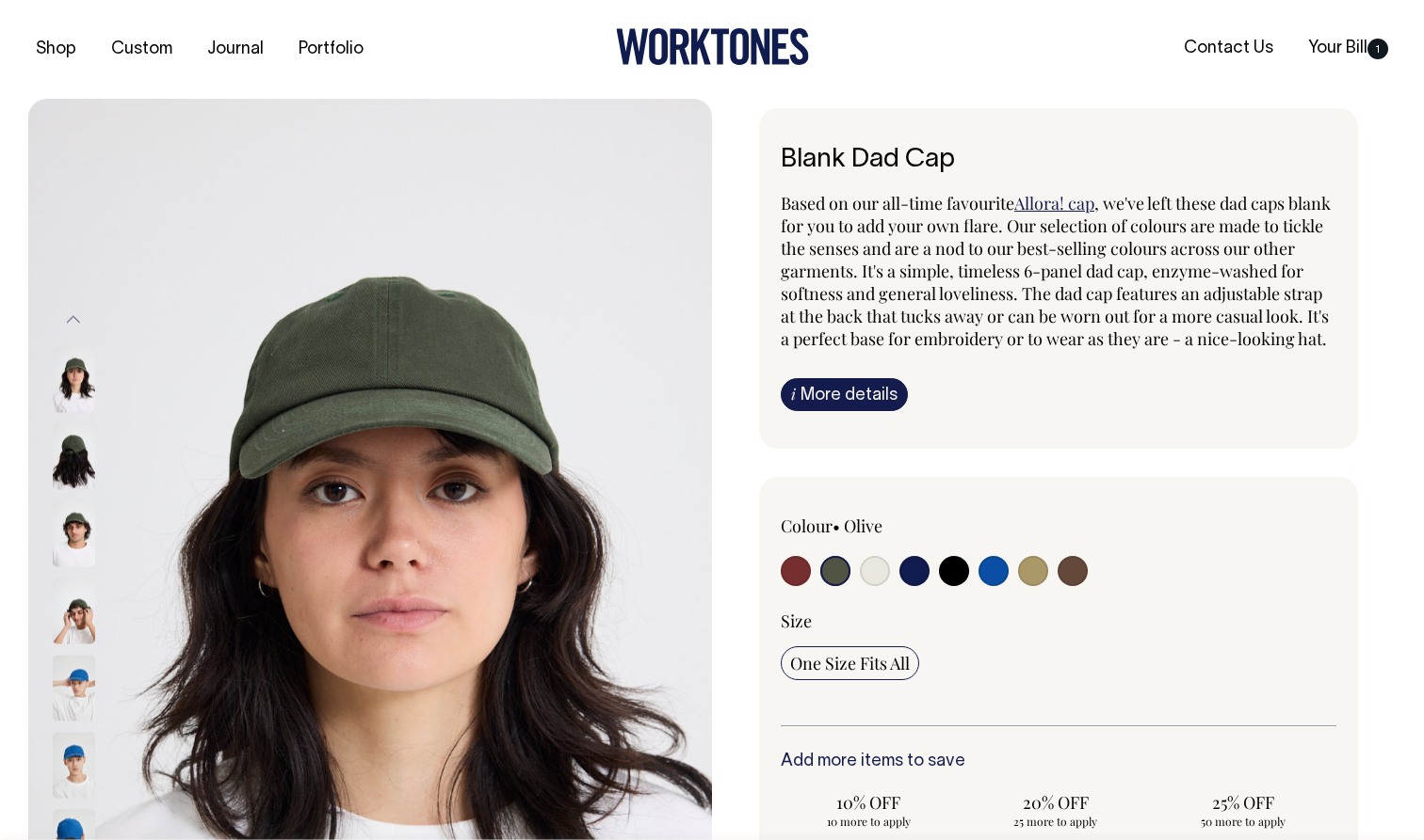
click at [789, 586] on input "radio" at bounding box center [795, 571] width 30 height 30
radio input "true"
select select "Burgundy"
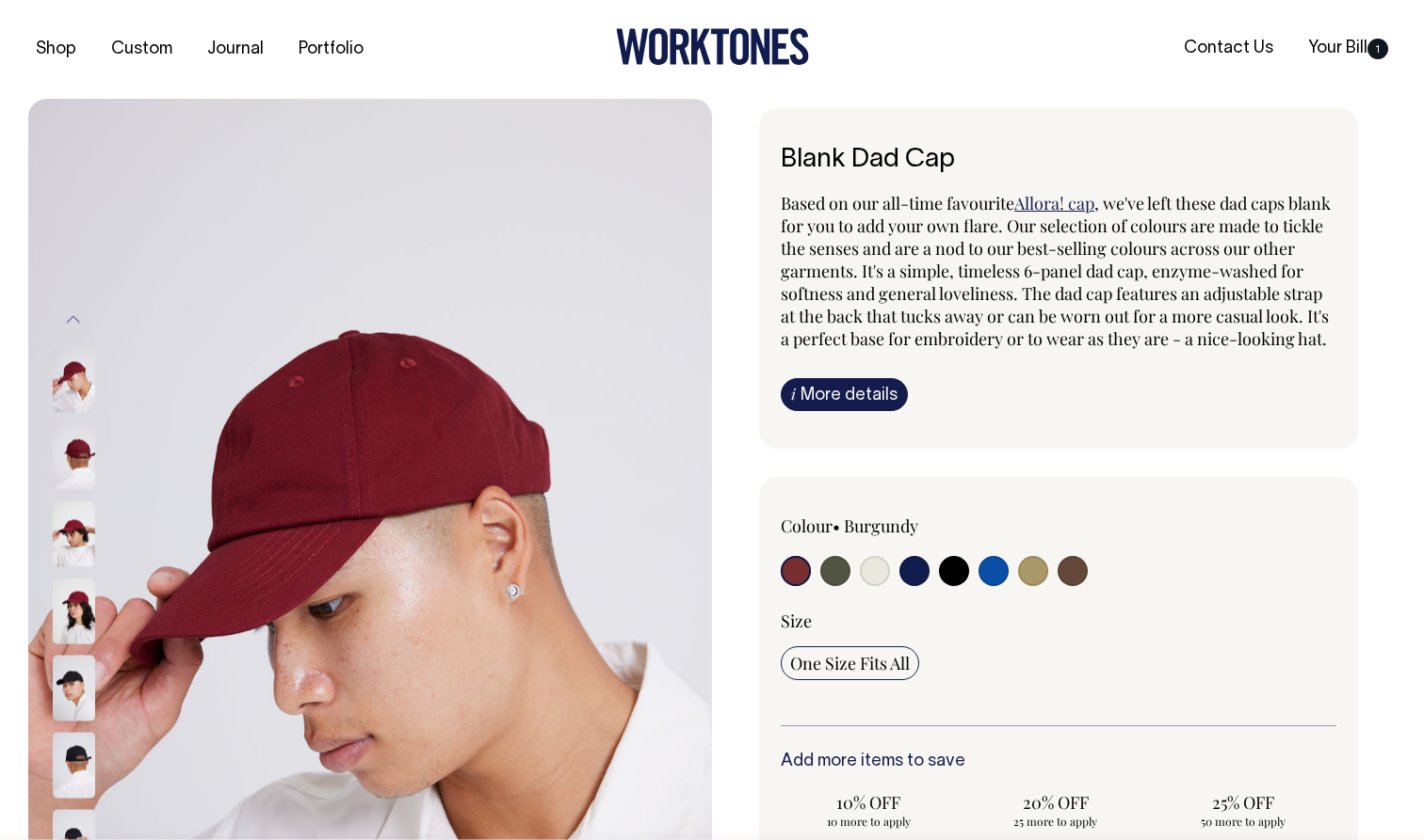
click at [89, 466] on img at bounding box center [74, 456] width 43 height 66
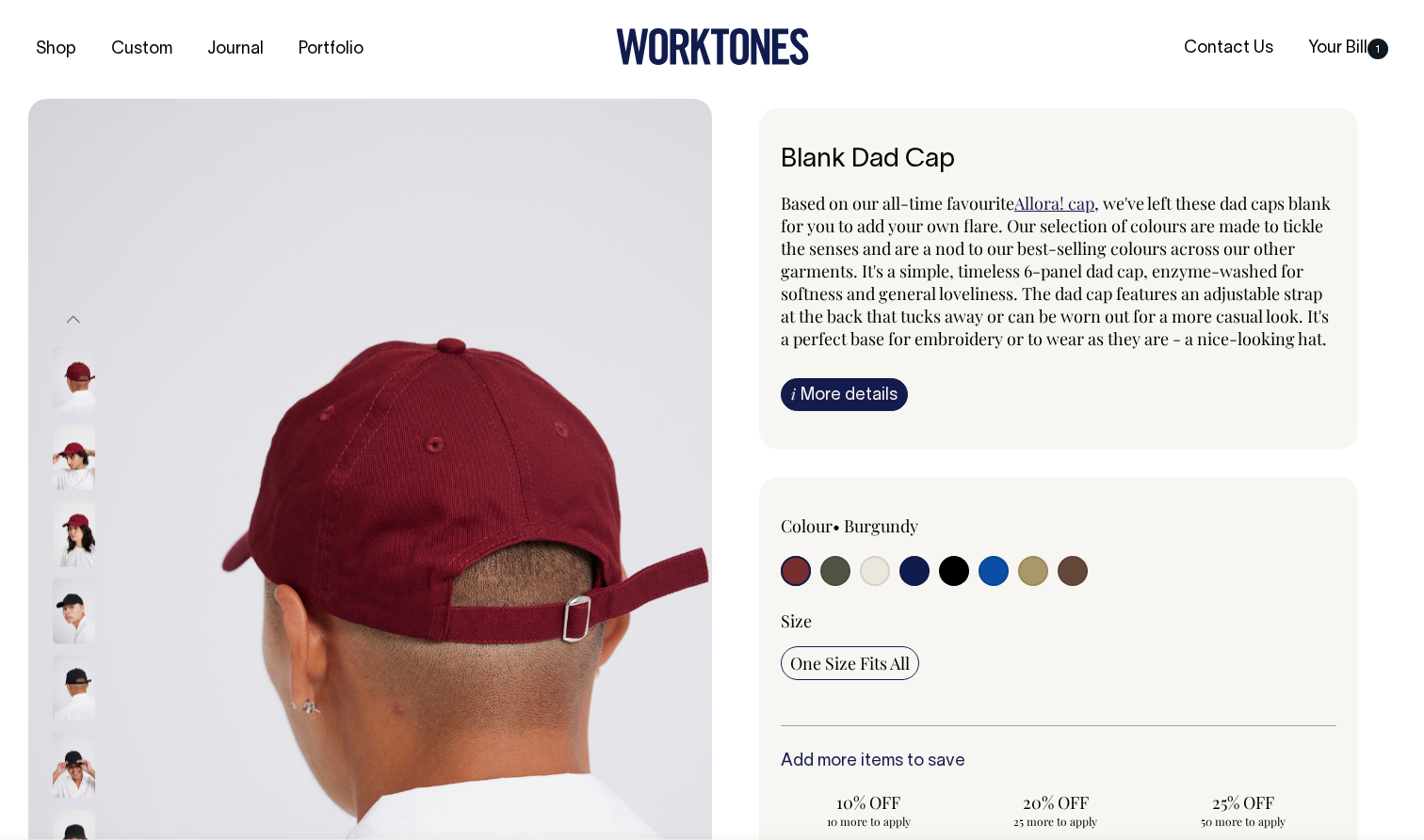
click at [64, 478] on img at bounding box center [74, 456] width 43 height 66
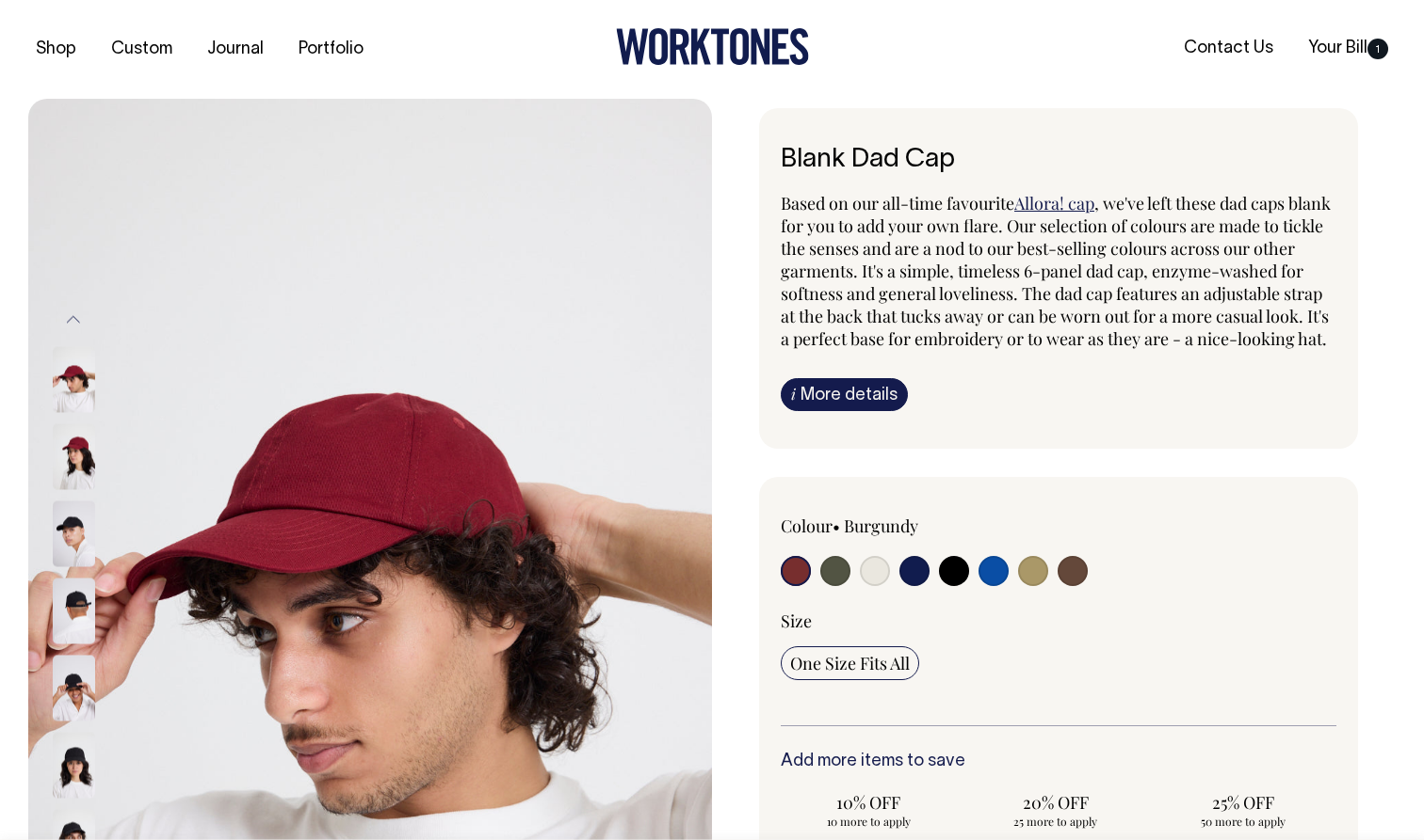
click at [64, 488] on img at bounding box center [74, 456] width 43 height 66
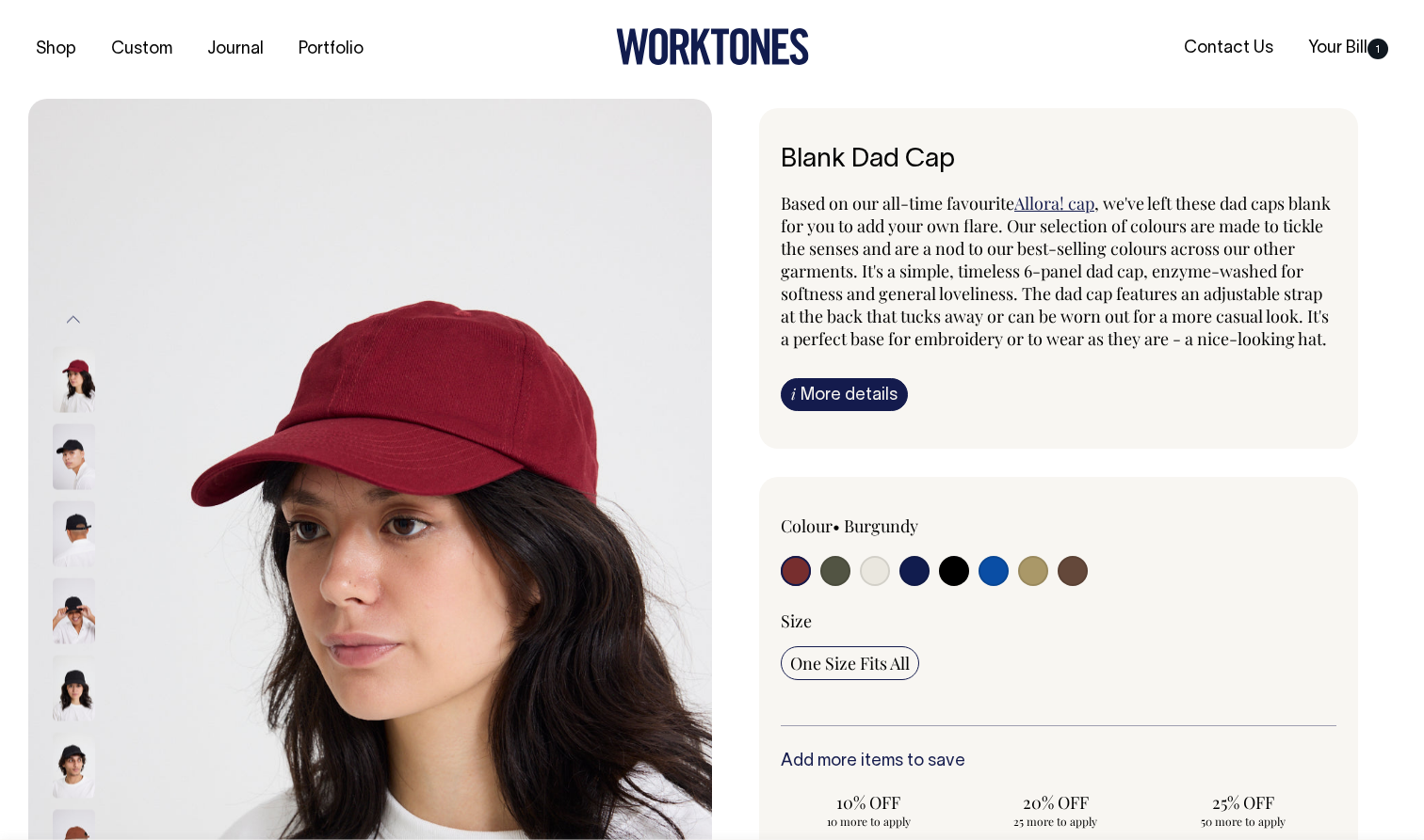
click at [64, 383] on img at bounding box center [74, 379] width 43 height 66
click at [82, 452] on img at bounding box center [74, 456] width 43 height 66
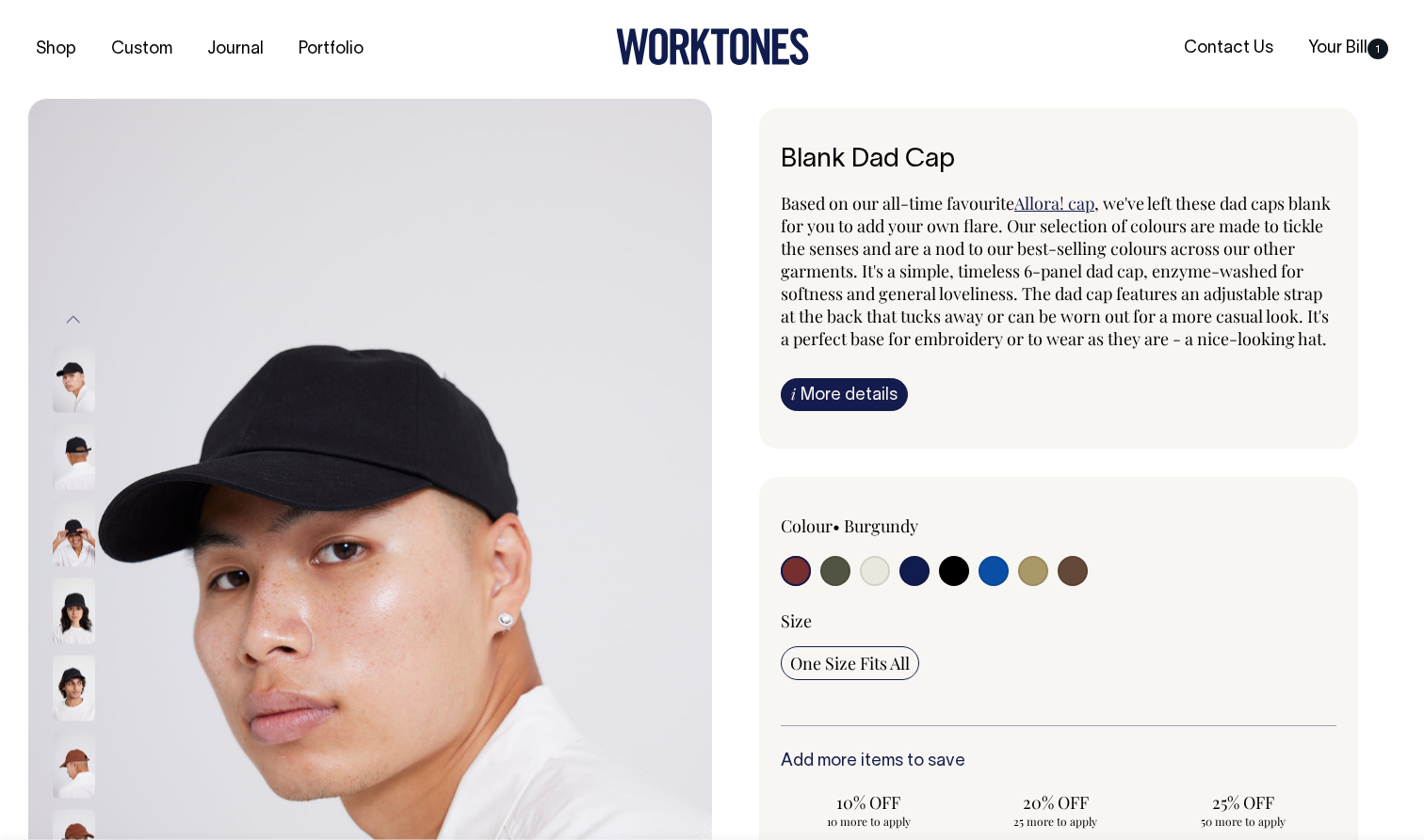
click at [79, 598] on img at bounding box center [74, 610] width 43 height 66
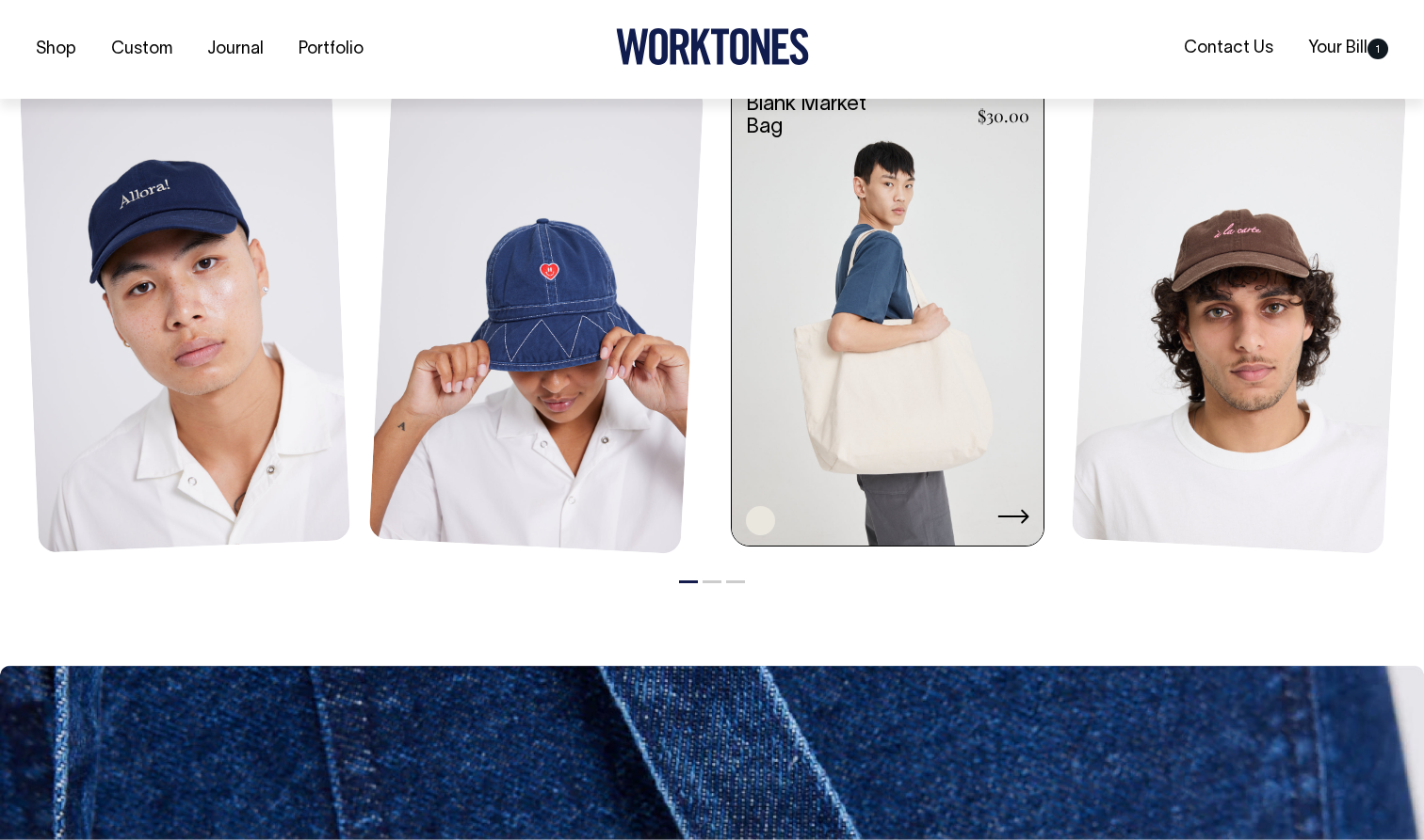
scroll to position [2205, 0]
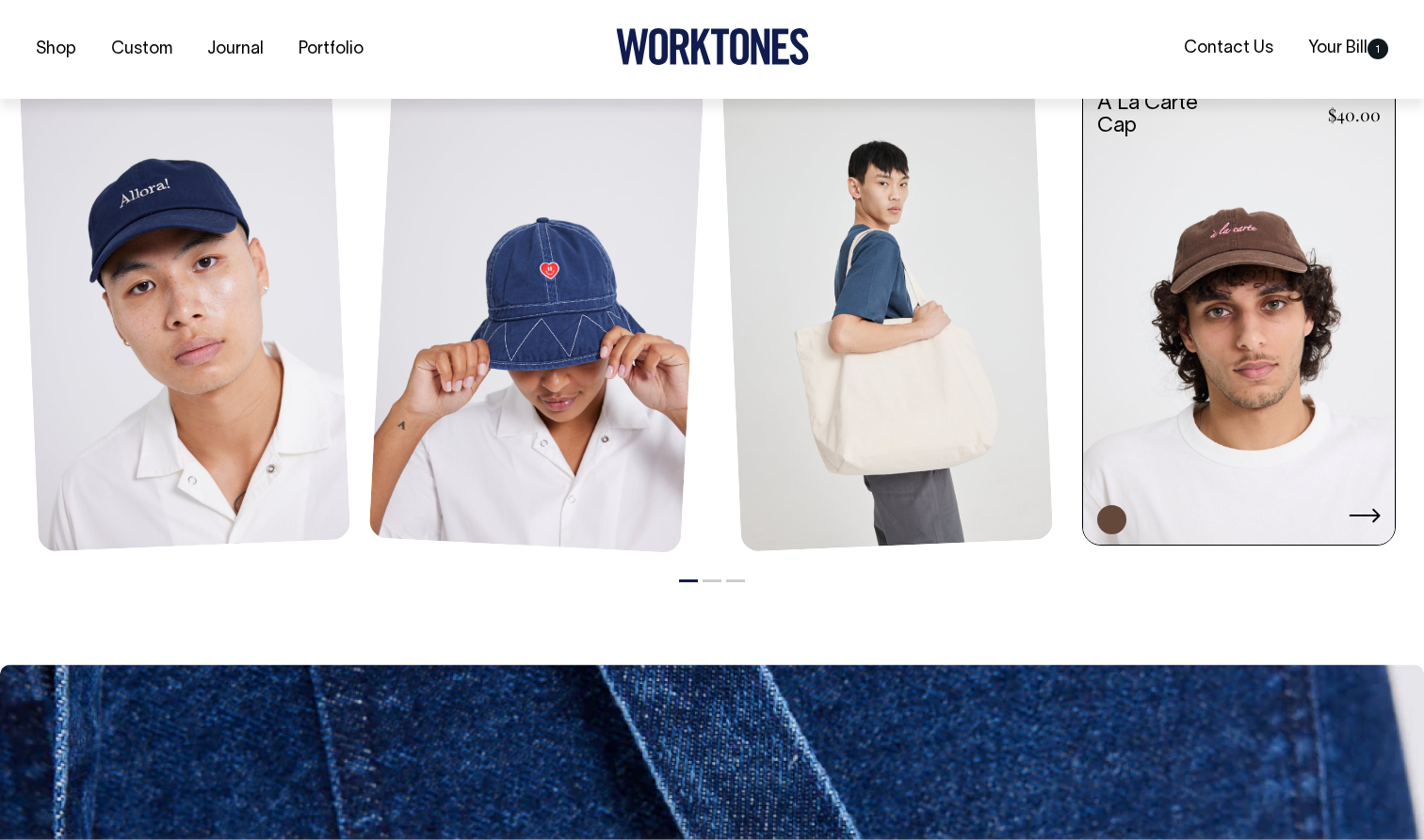
click at [1301, 185] on link at bounding box center [1239, 314] width 312 height 472
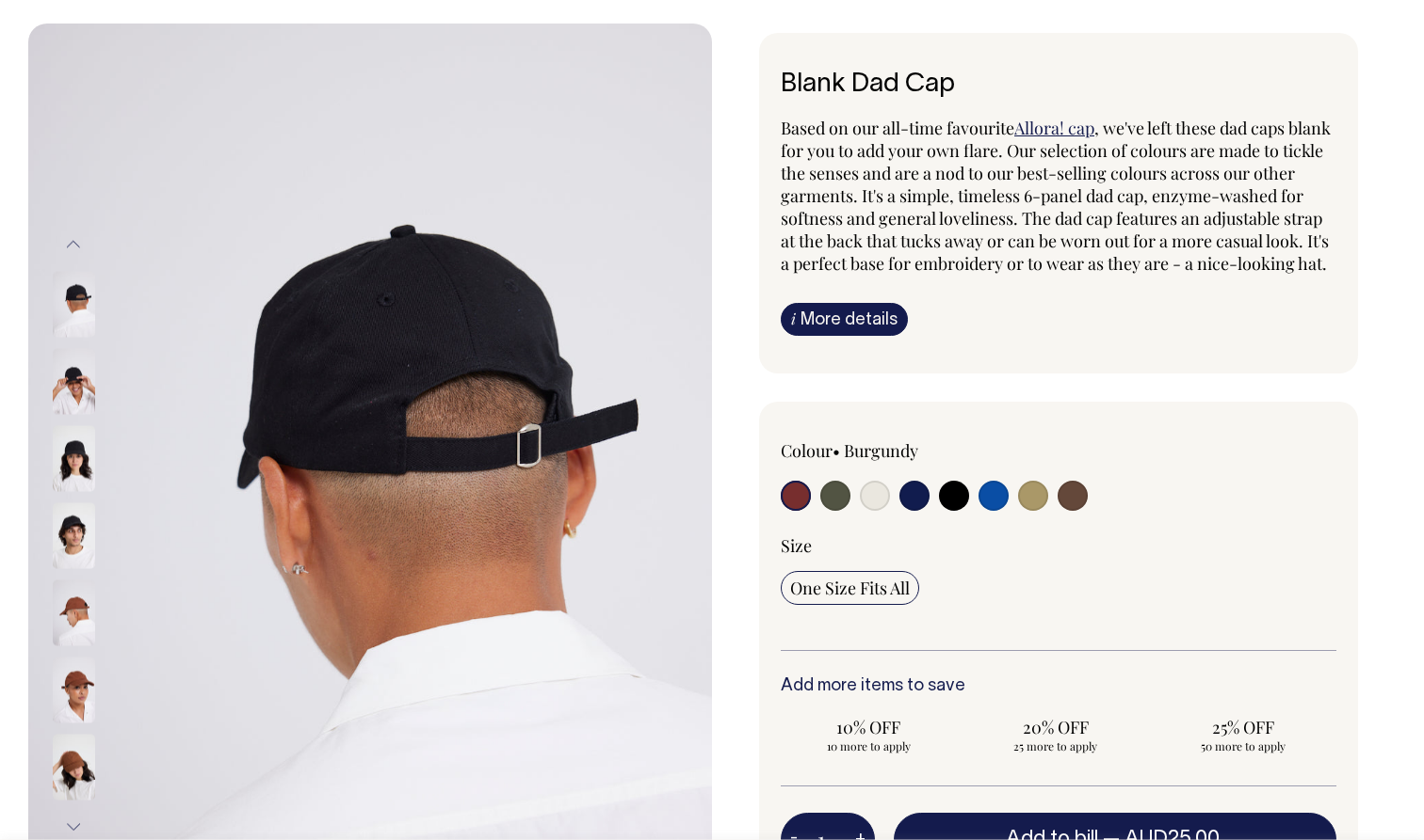
scroll to position [75, 0]
click at [839, 512] on input "radio" at bounding box center [835, 496] width 30 height 30
radio input "true"
select select "Olive"
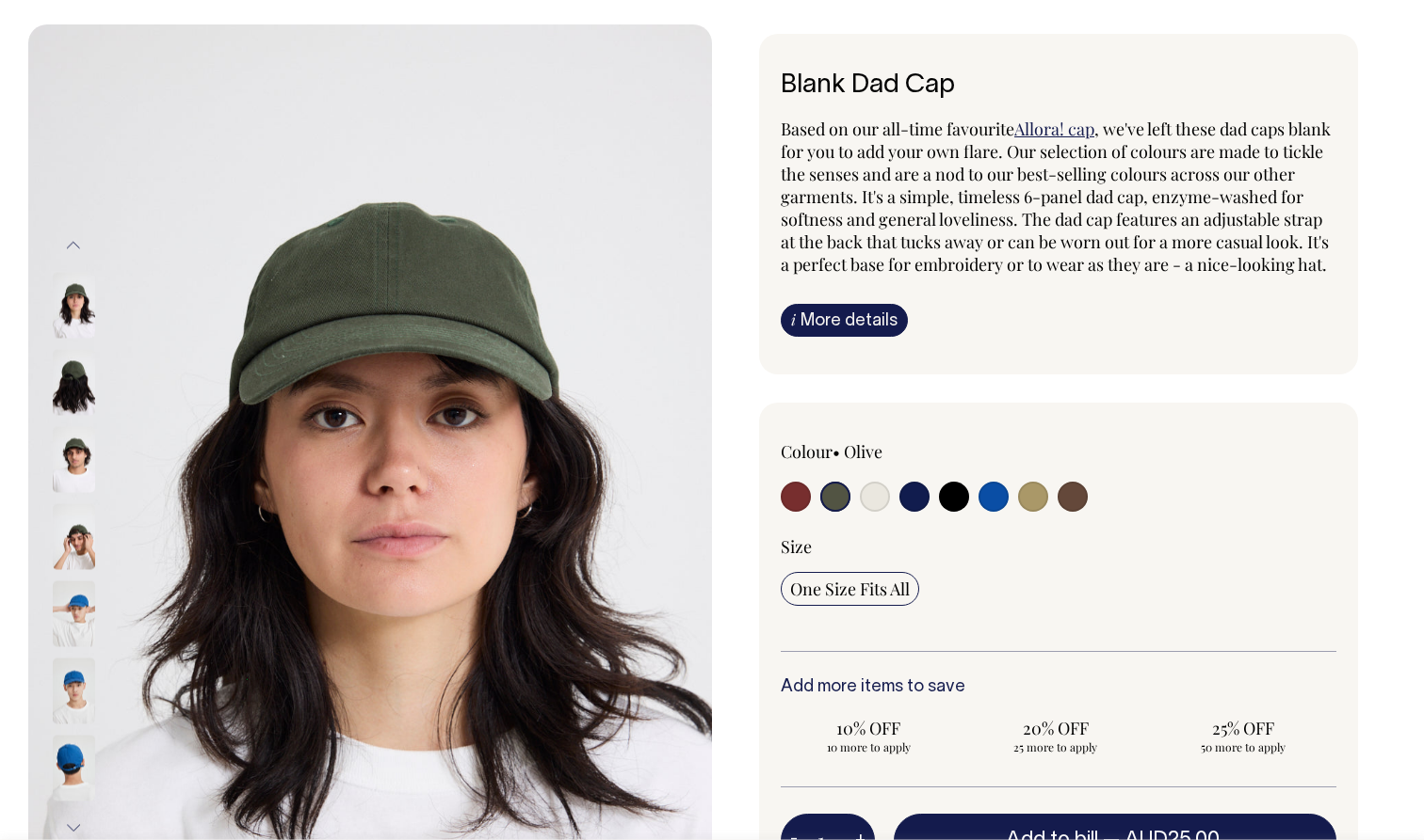
click at [902, 512] on input "radio" at bounding box center [914, 496] width 30 height 30
radio input "true"
select select "Dark Navy"
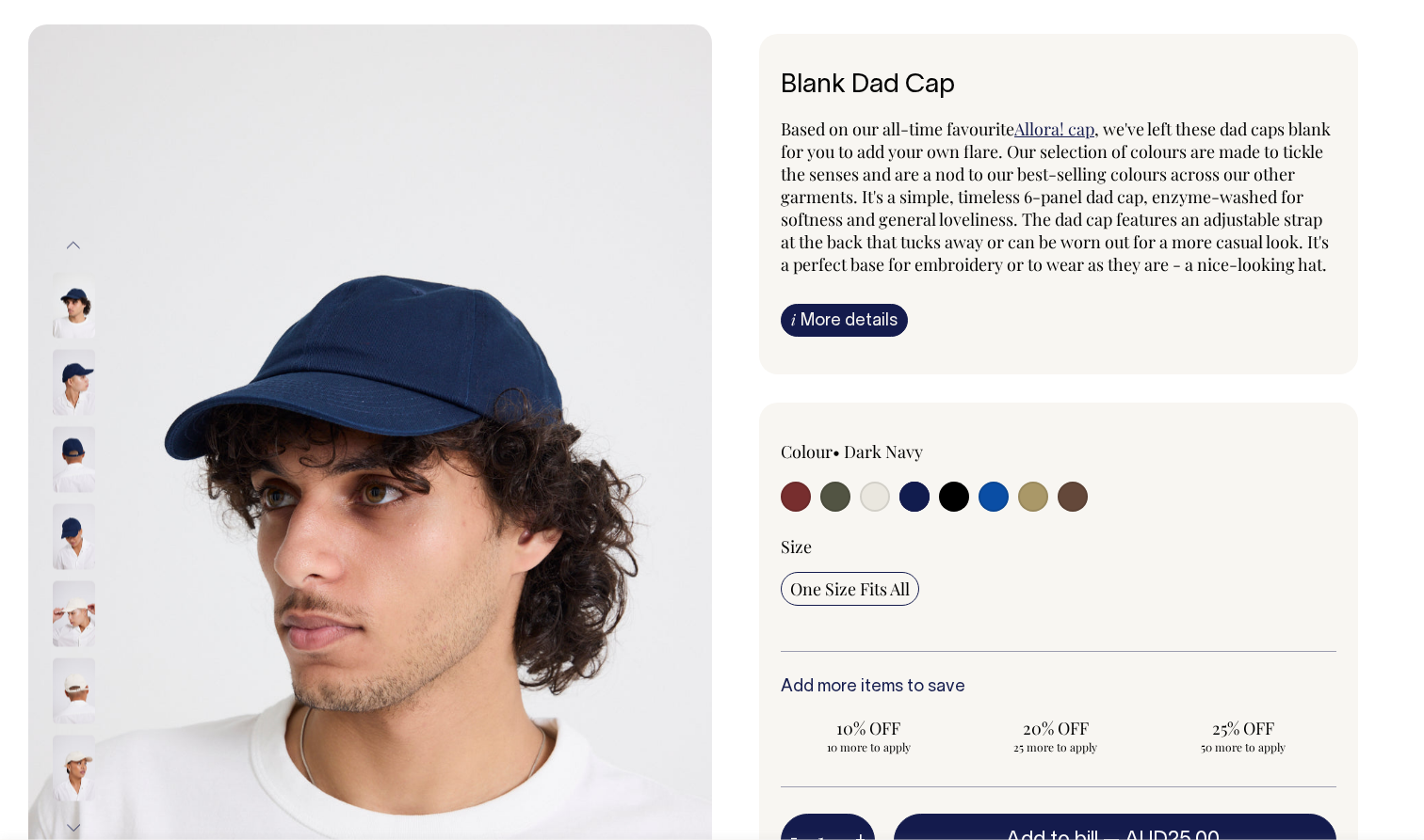
click at [1036, 512] on input "radio" at bounding box center [1032, 496] width 30 height 30
radio input "true"
select select "Washed Khaki"
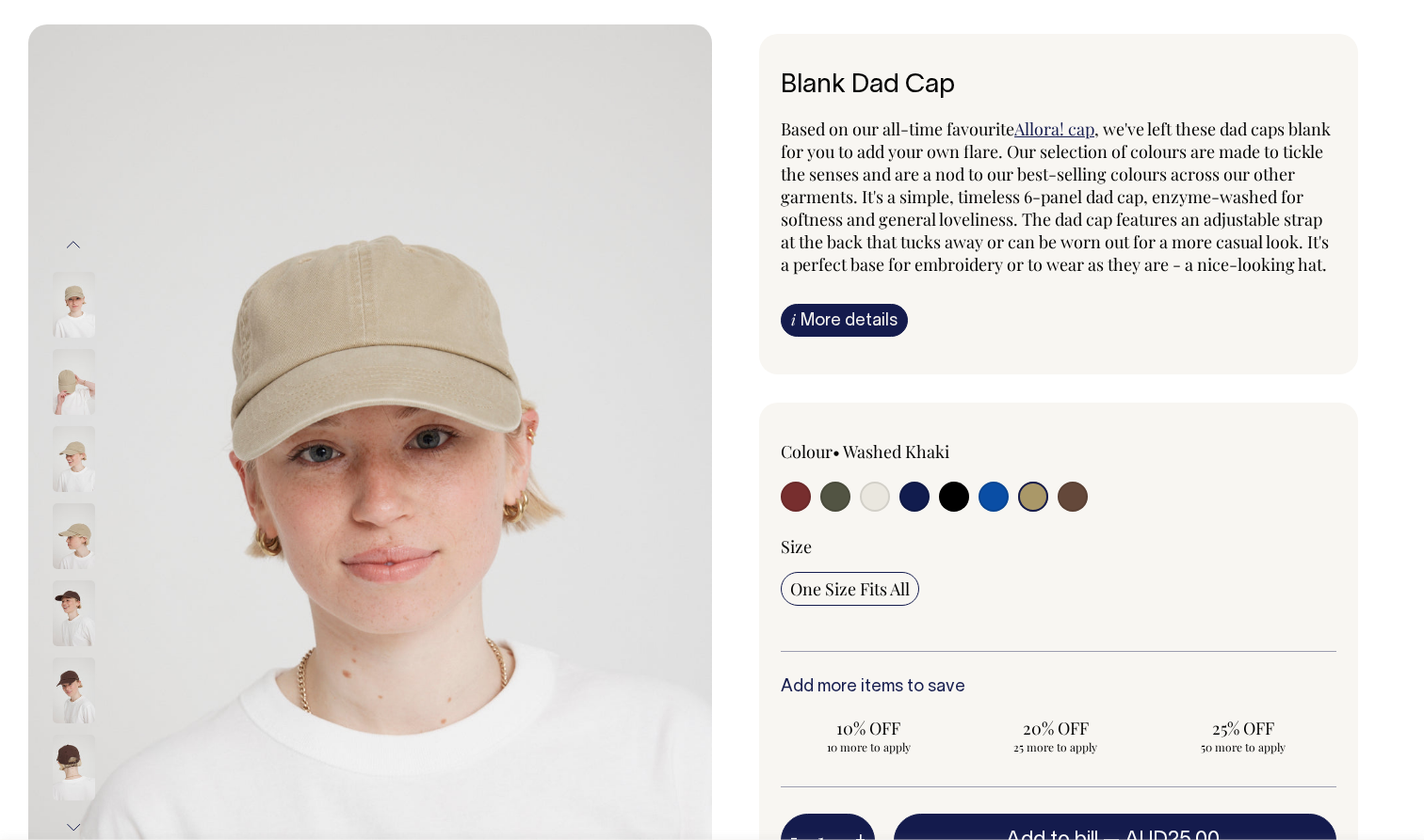
click at [1074, 512] on input "radio" at bounding box center [1072, 496] width 30 height 30
radio input "true"
select select "Espresso"
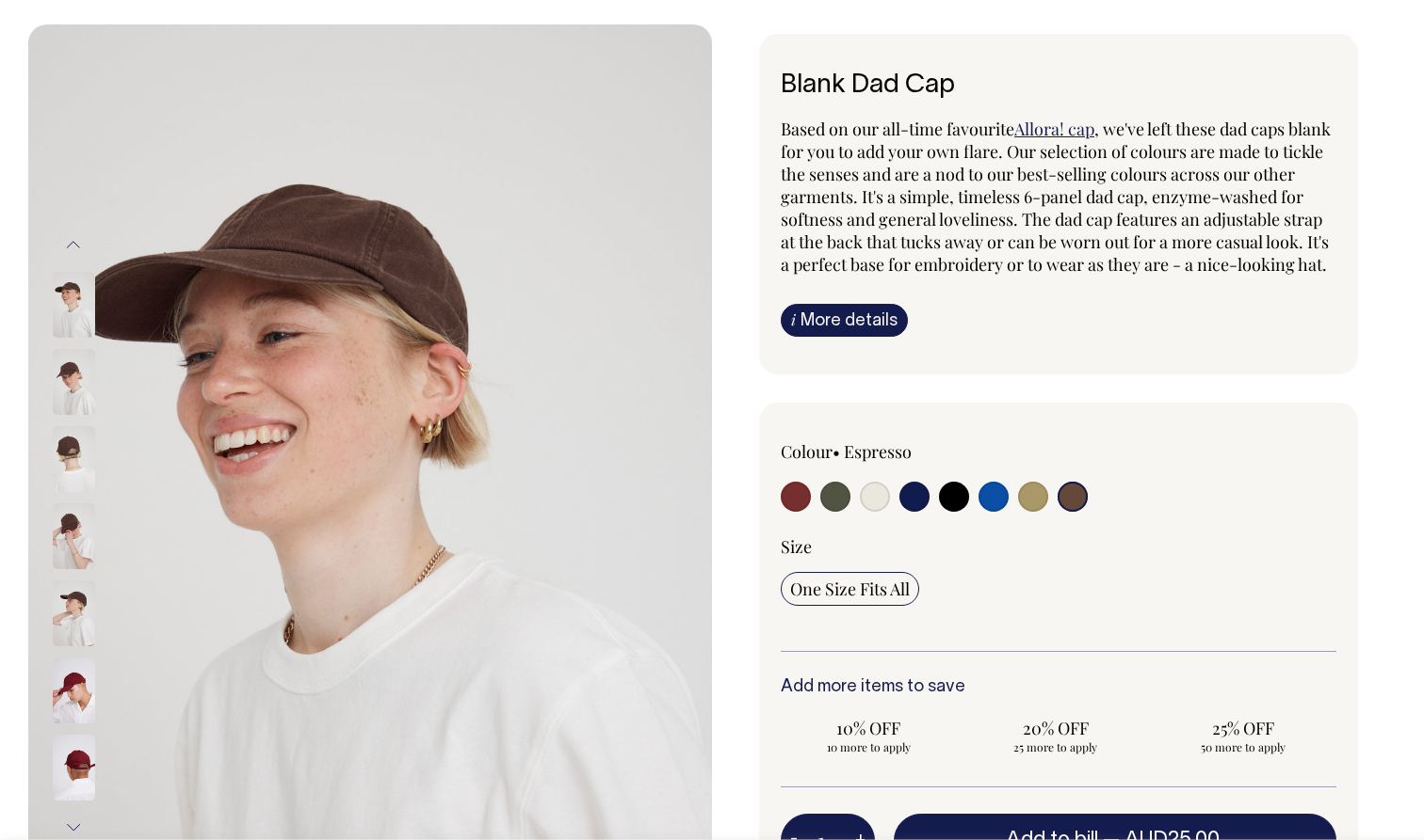
click at [71, 387] on img at bounding box center [74, 382] width 43 height 66
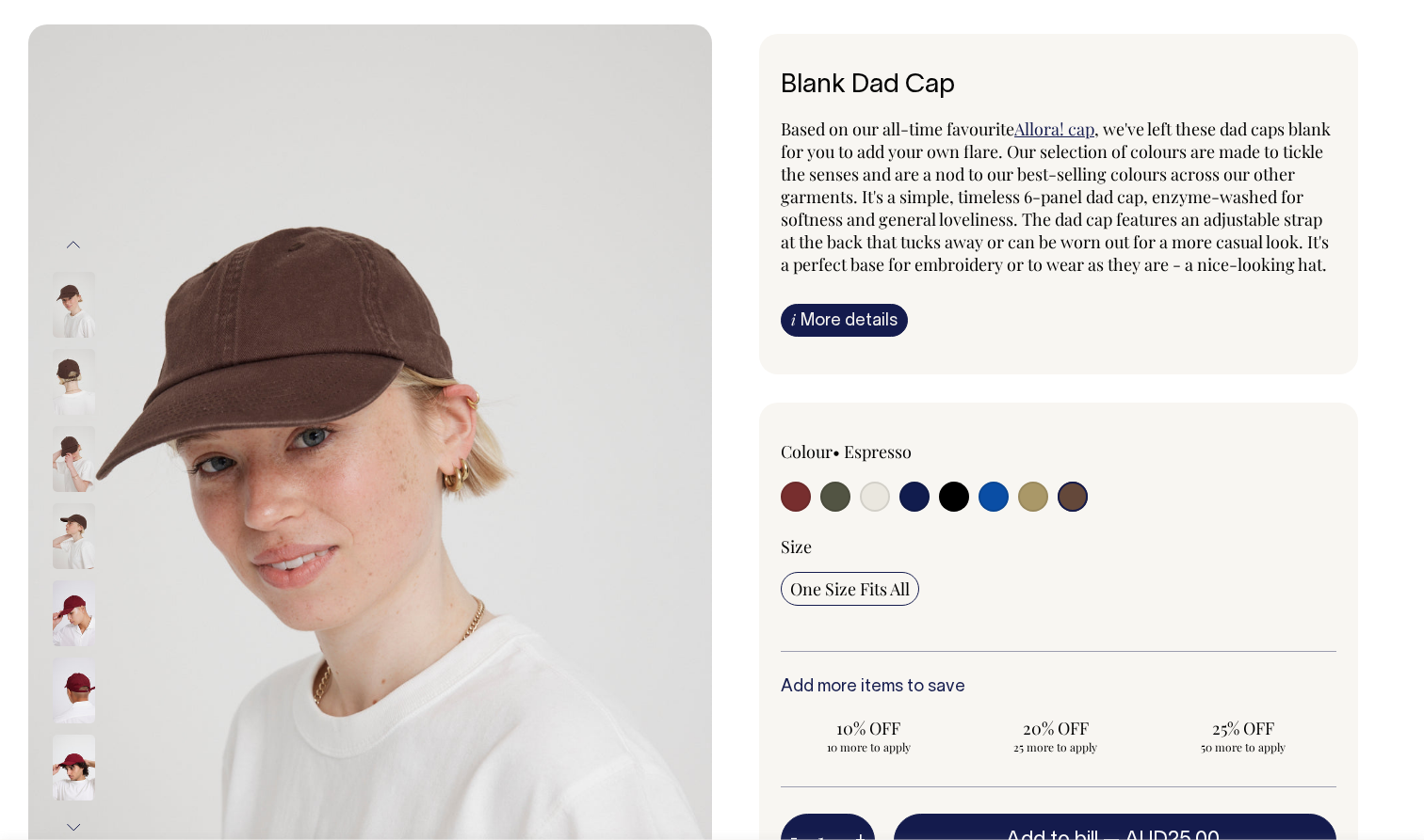
click at [71, 411] on img at bounding box center [74, 382] width 43 height 66
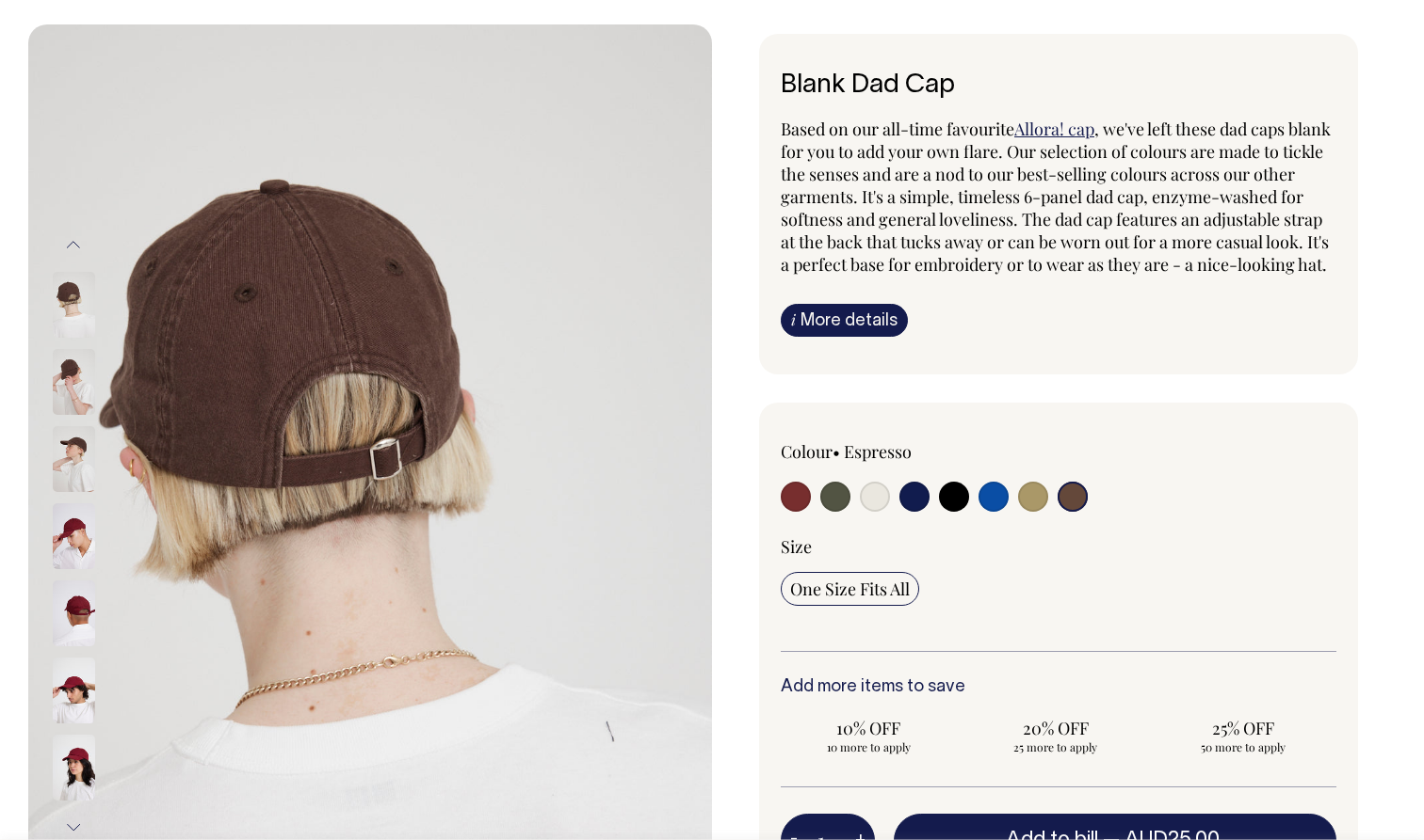
click at [69, 411] on img at bounding box center [74, 382] width 43 height 66
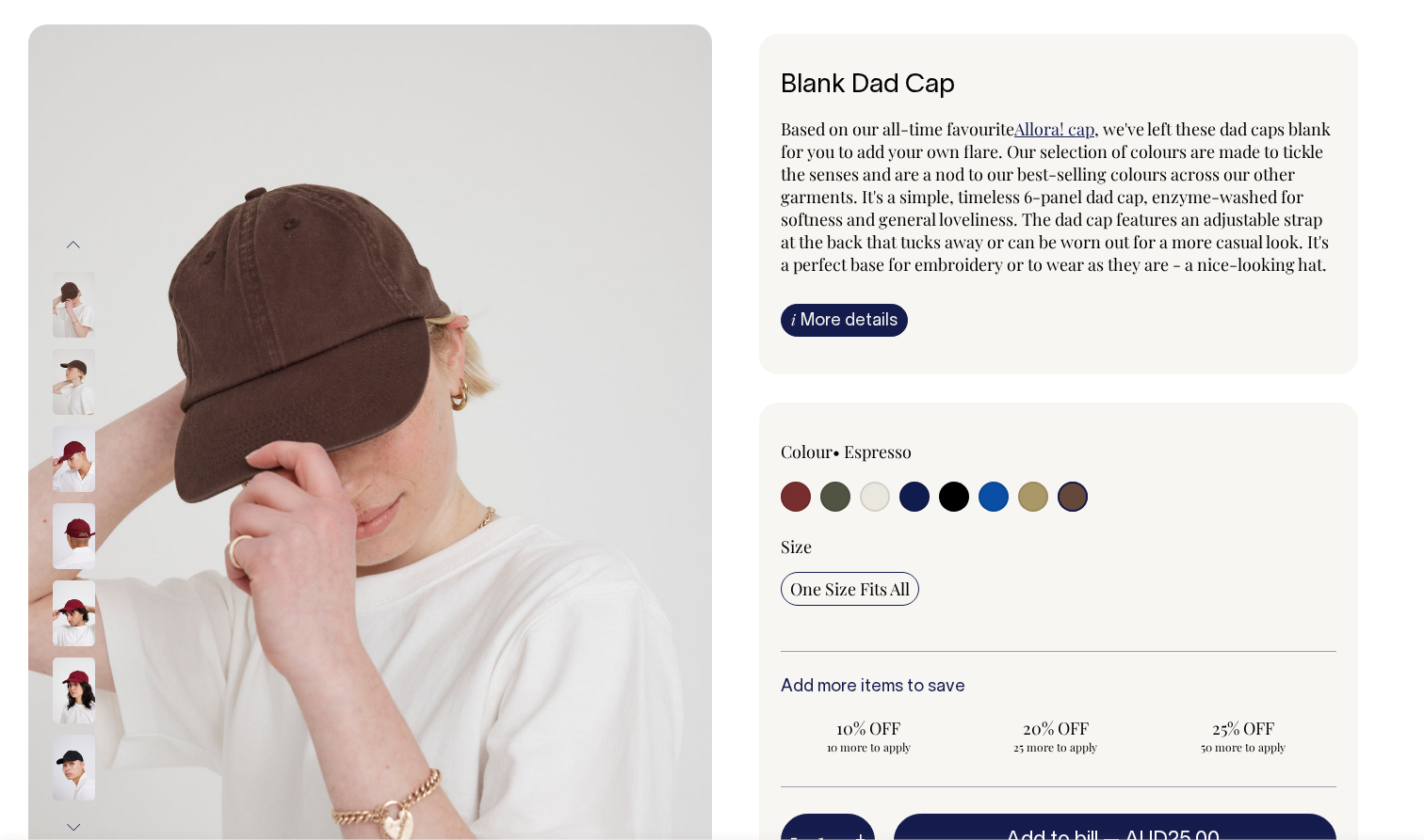
click at [63, 460] on img at bounding box center [74, 459] width 43 height 66
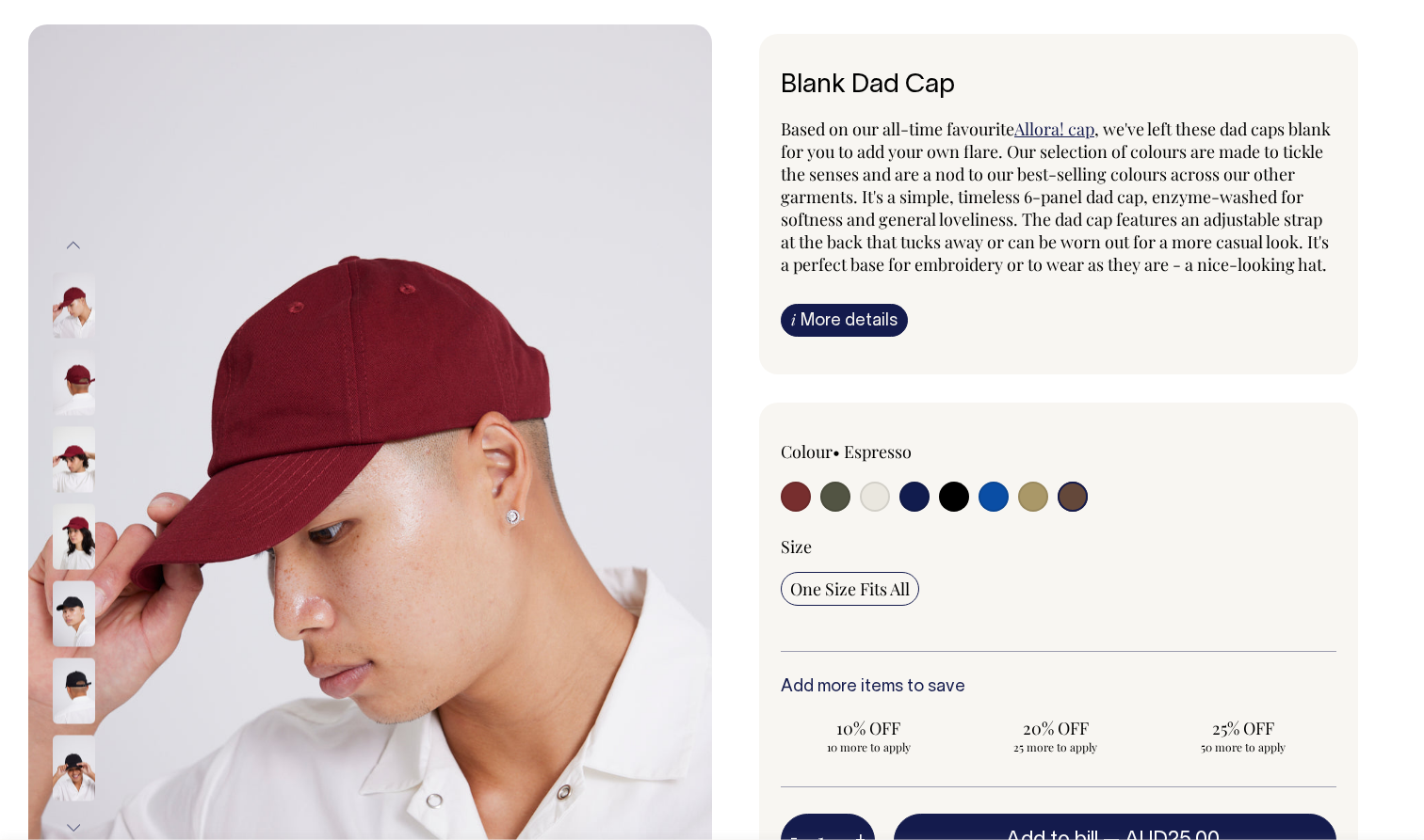
click at [829, 337] on link "i More details" at bounding box center [843, 321] width 127 height 33
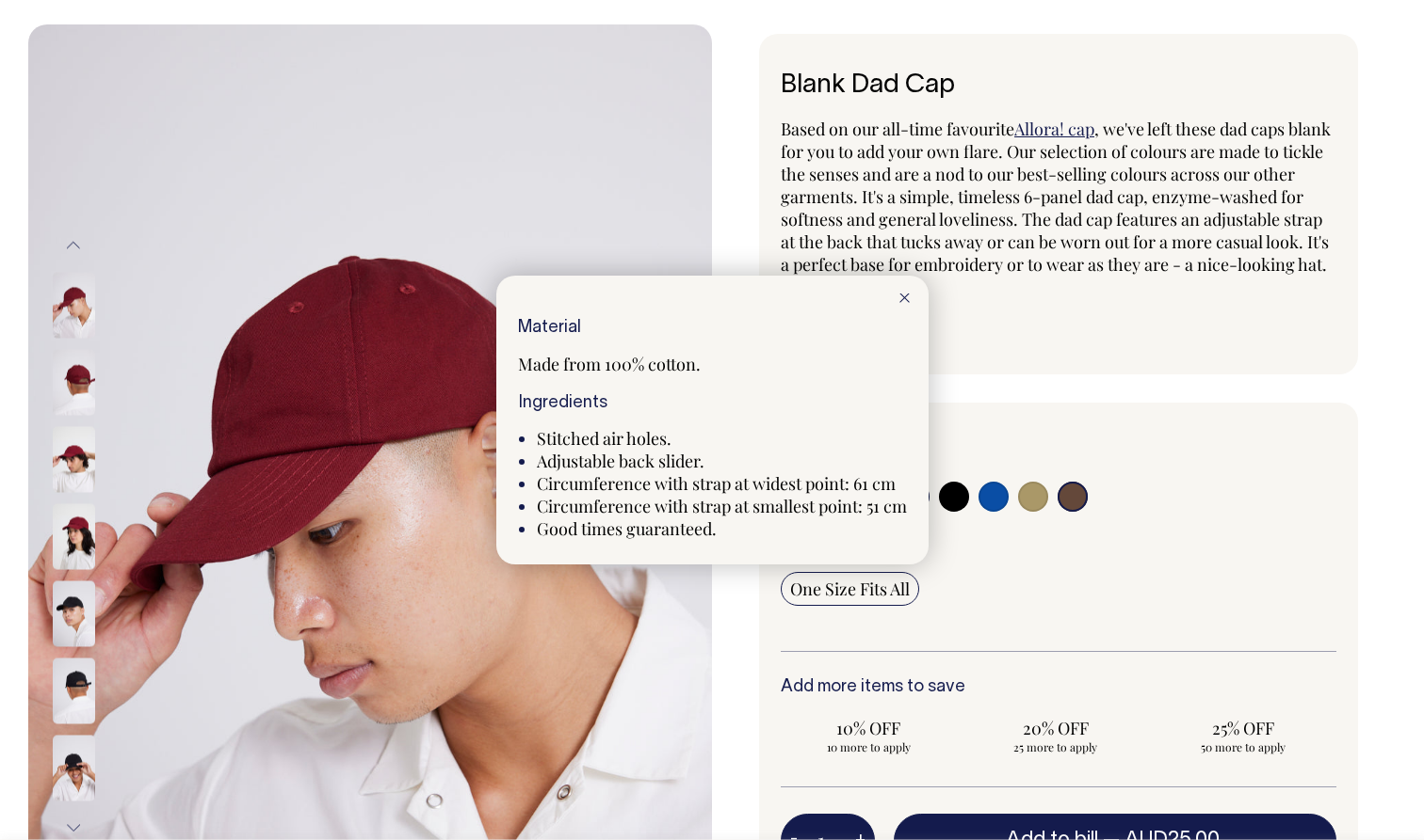
click at [722, 338] on div "Material Made from 100% cotton. Ingredients Stitched air holes. Adjustable back…" at bounding box center [712, 429] width 389 height 222
click at [662, 469] on span "Adjustable back slider." at bounding box center [620, 460] width 168 height 22
click at [440, 586] on div at bounding box center [712, 420] width 1424 height 840
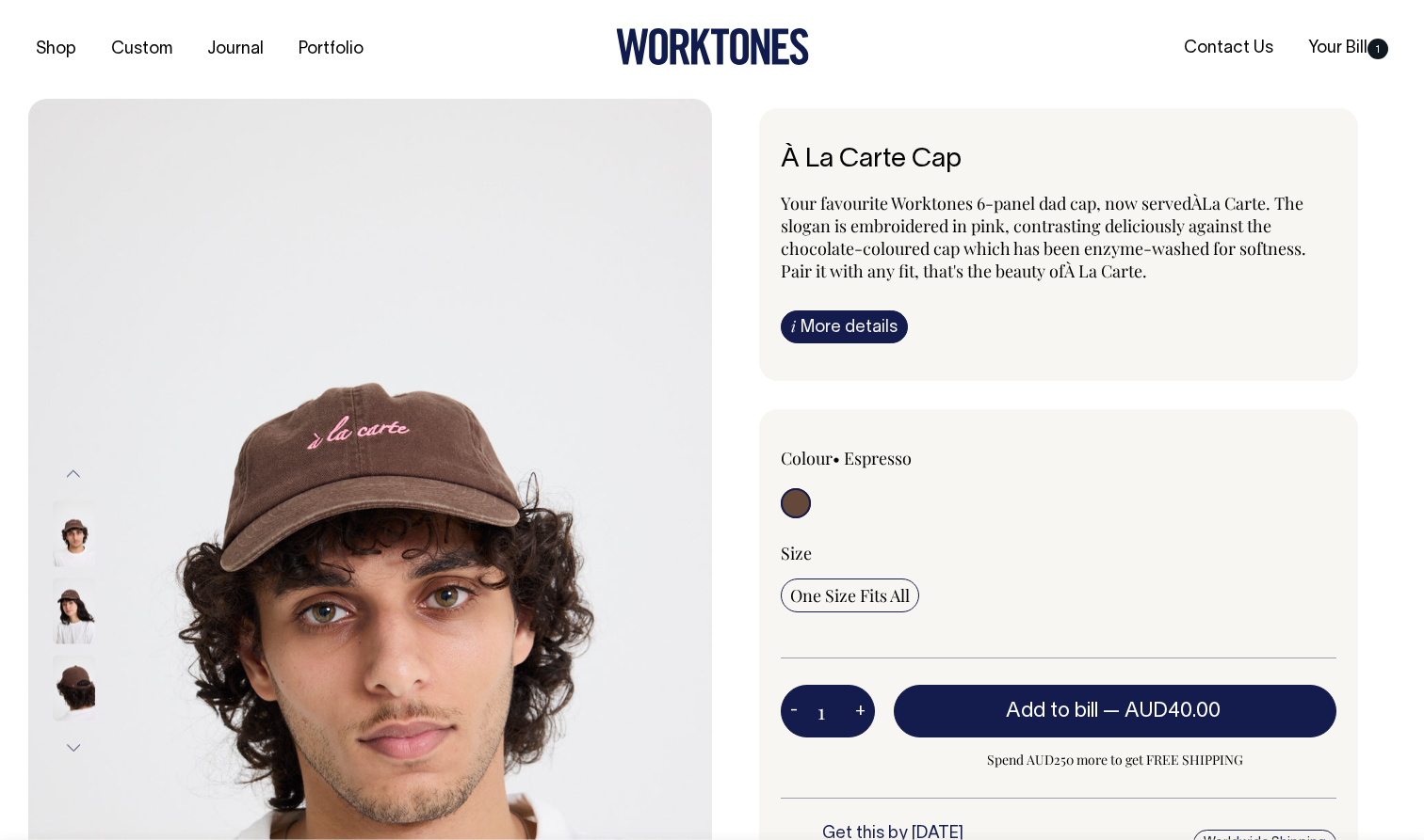
click at [63, 603] on img at bounding box center [74, 610] width 43 height 66
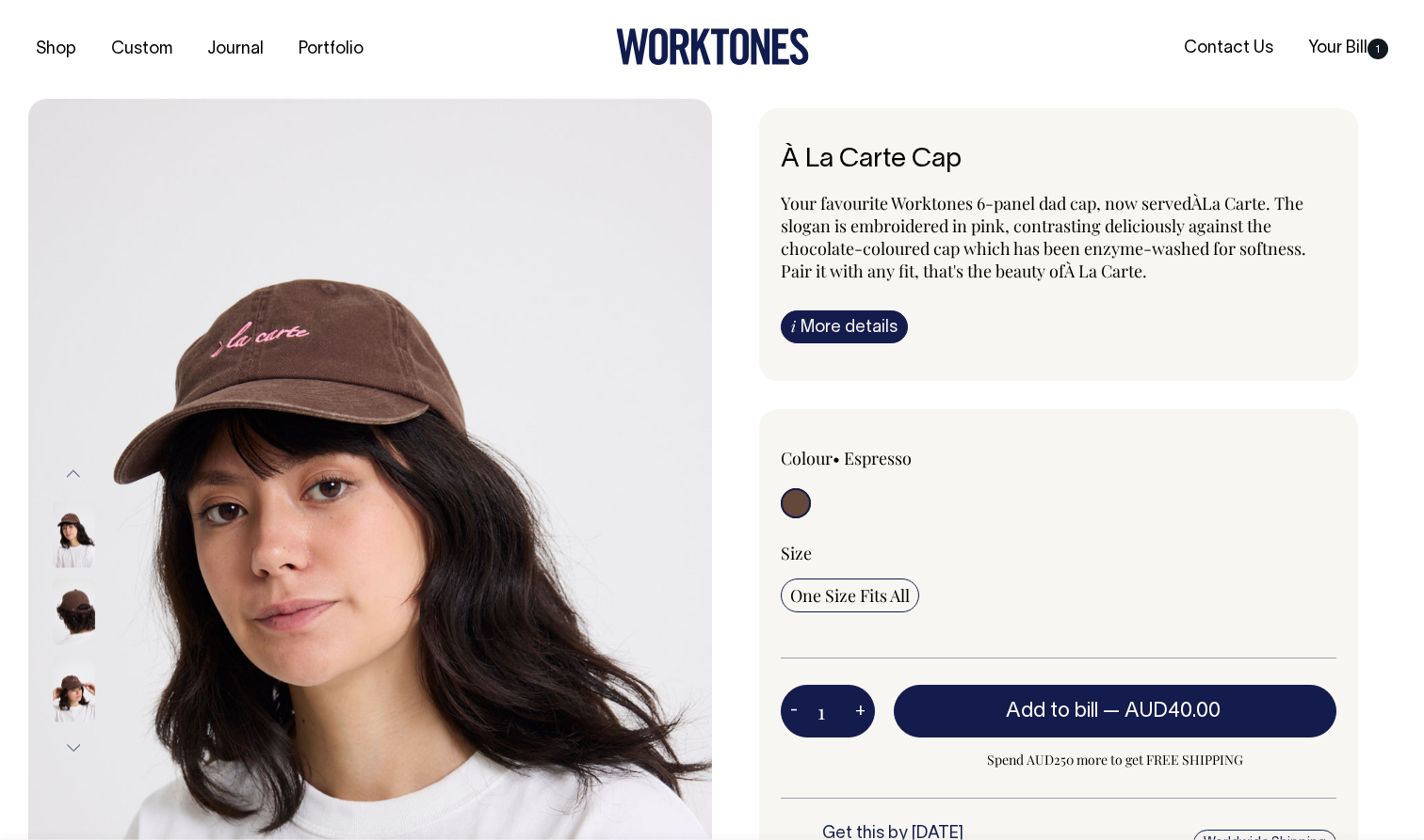
click at [76, 626] on img at bounding box center [74, 611] width 43 height 66
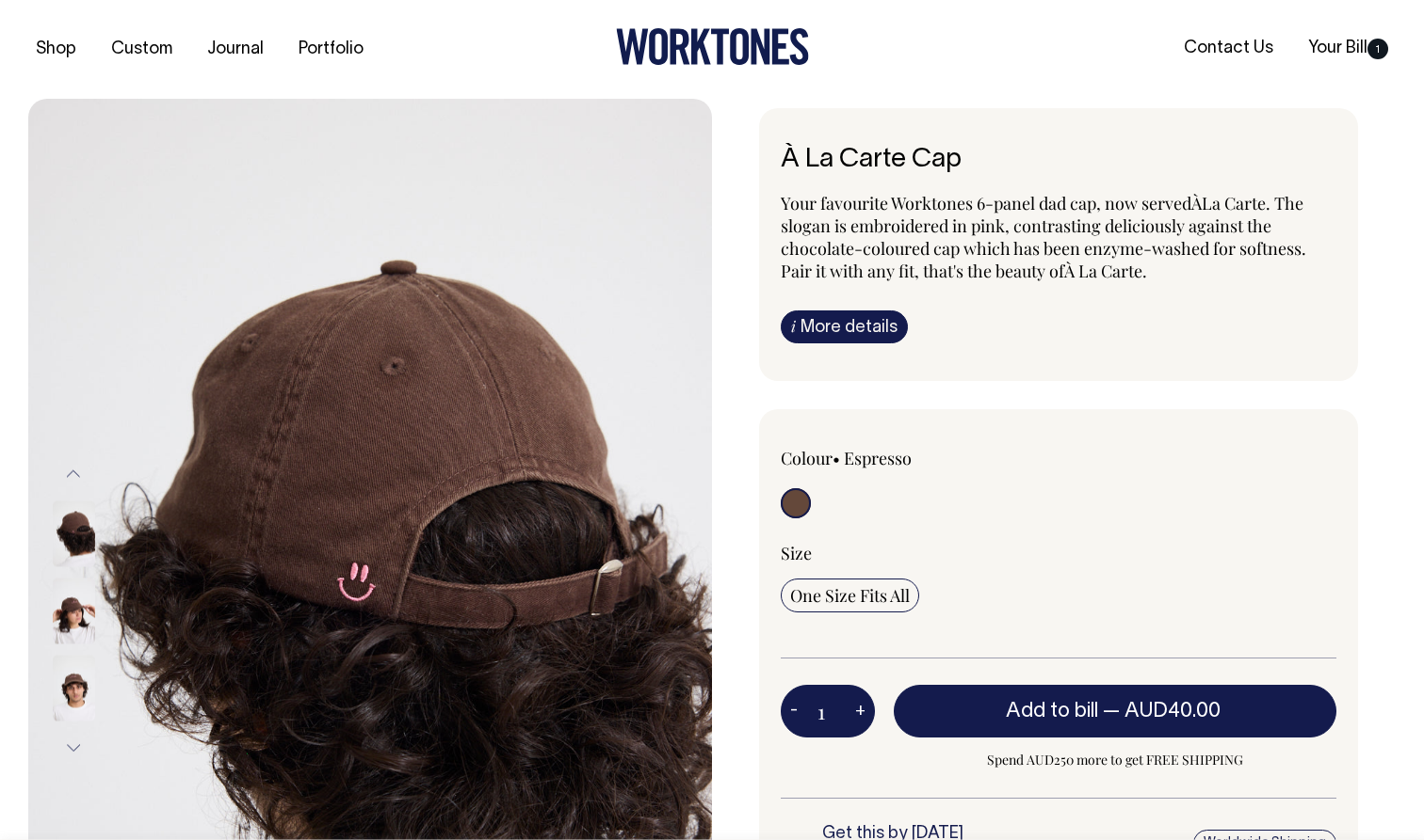
click at [78, 623] on img at bounding box center [74, 610] width 43 height 66
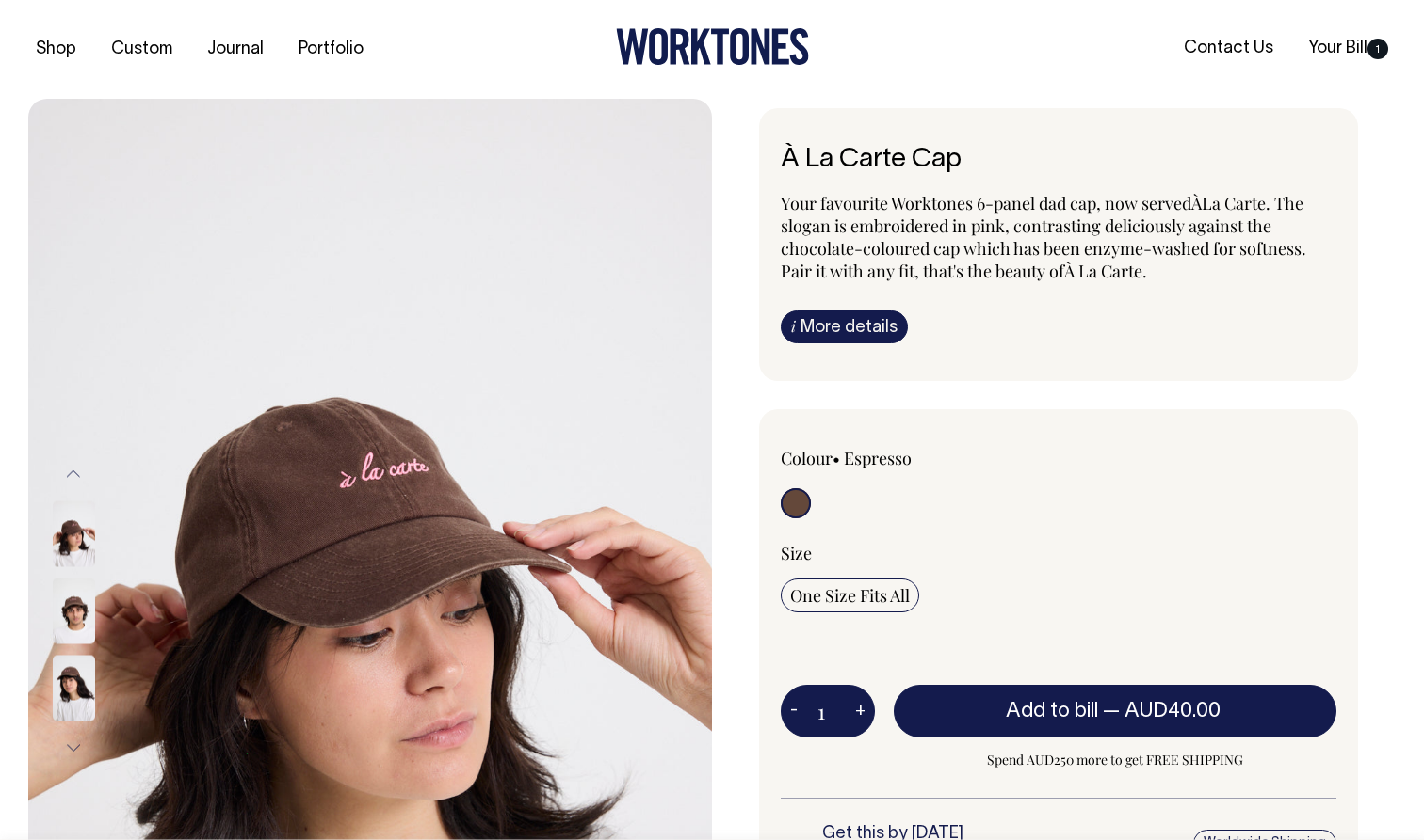
click at [78, 639] on img at bounding box center [74, 610] width 43 height 66
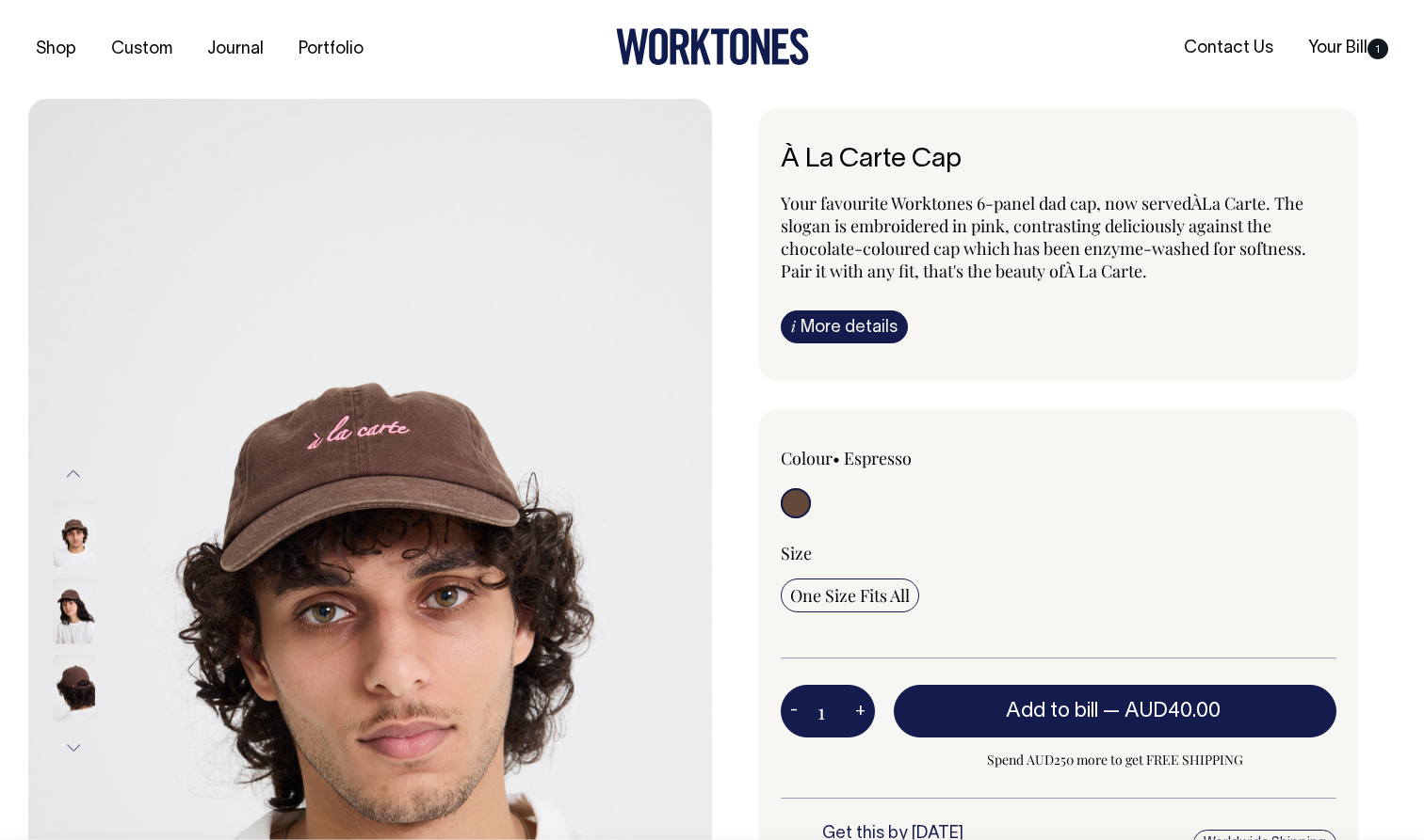
click at [77, 700] on img at bounding box center [74, 688] width 43 height 66
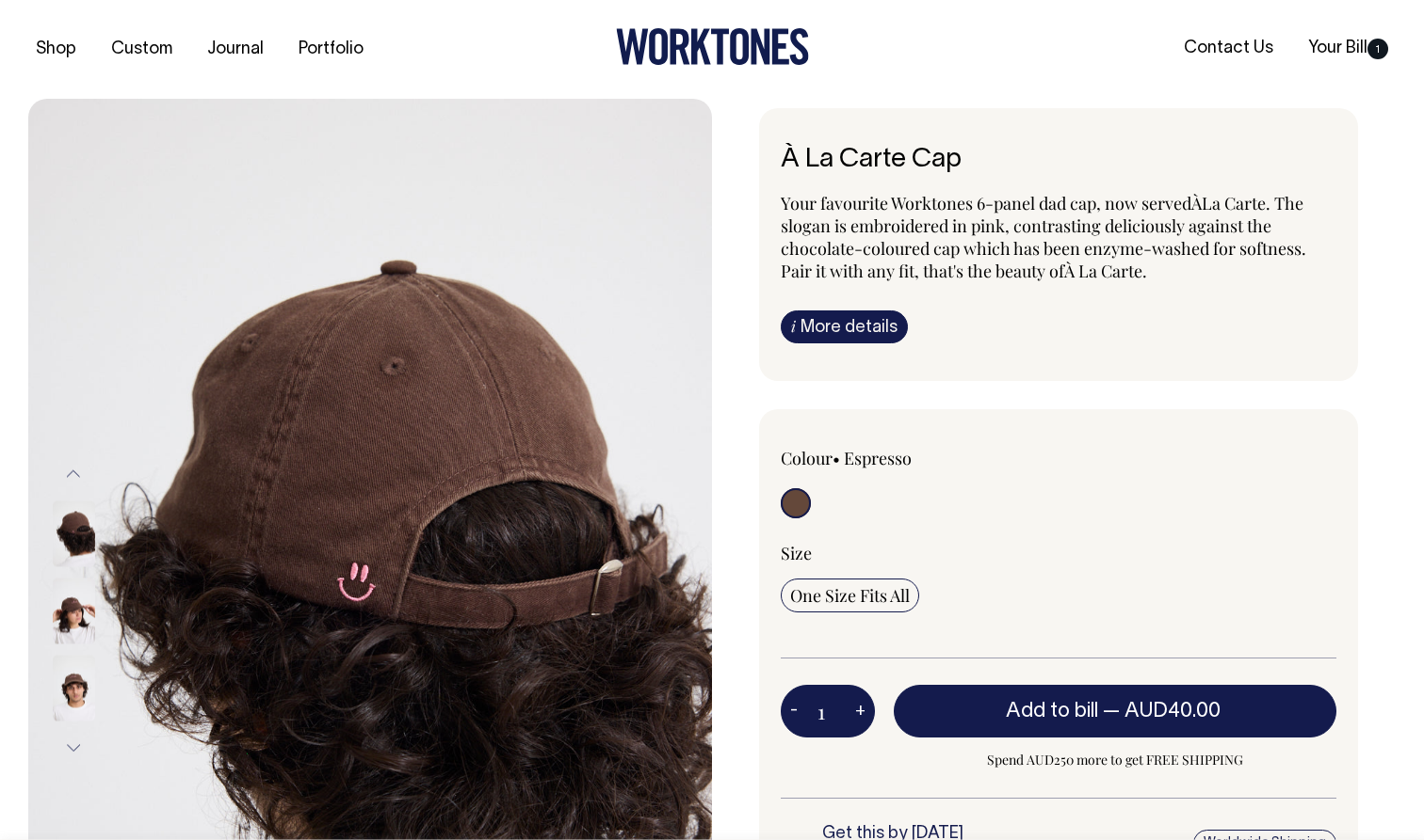
click at [75, 678] on img at bounding box center [74, 688] width 43 height 66
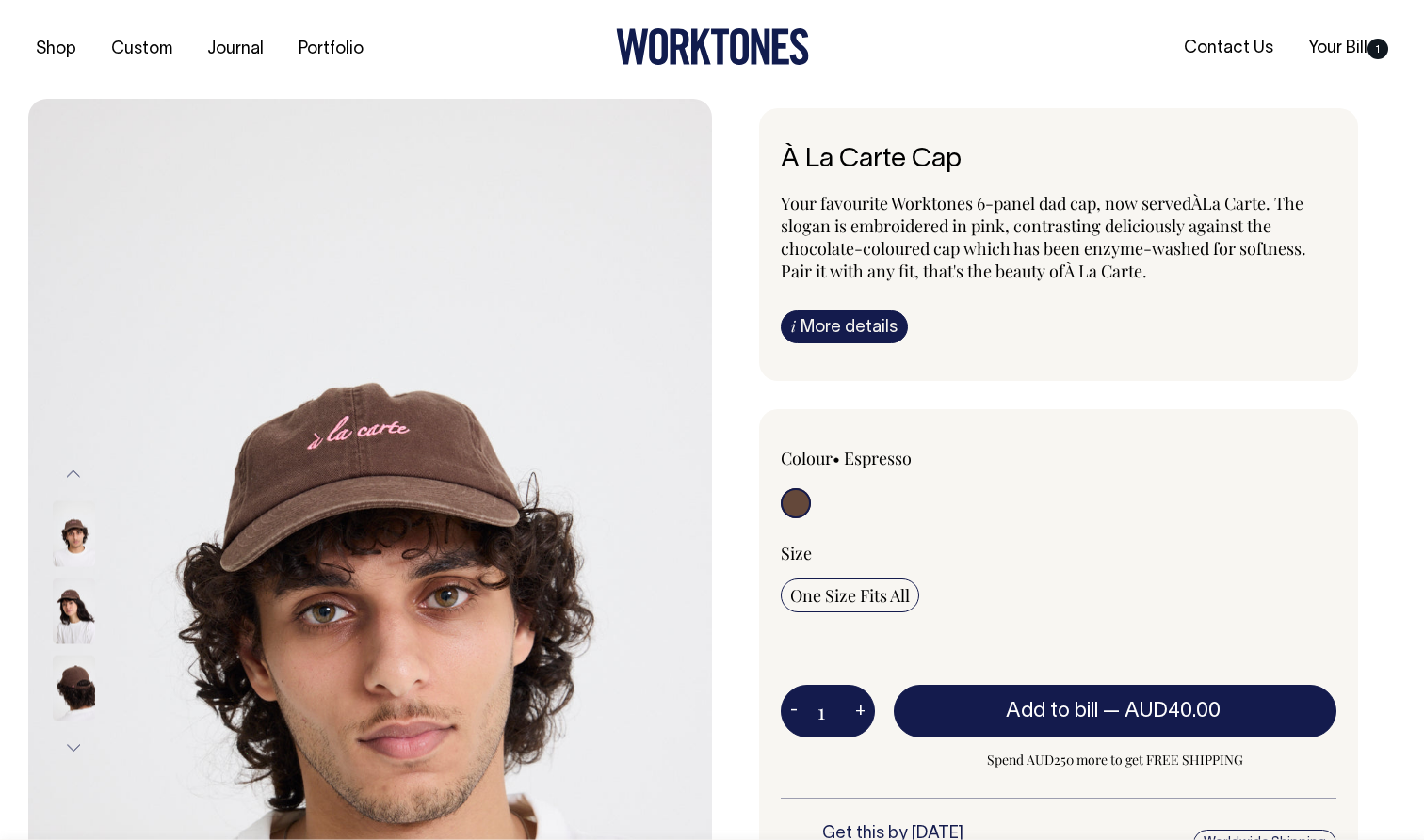
click at [75, 742] on button "Next" at bounding box center [73, 748] width 28 height 43
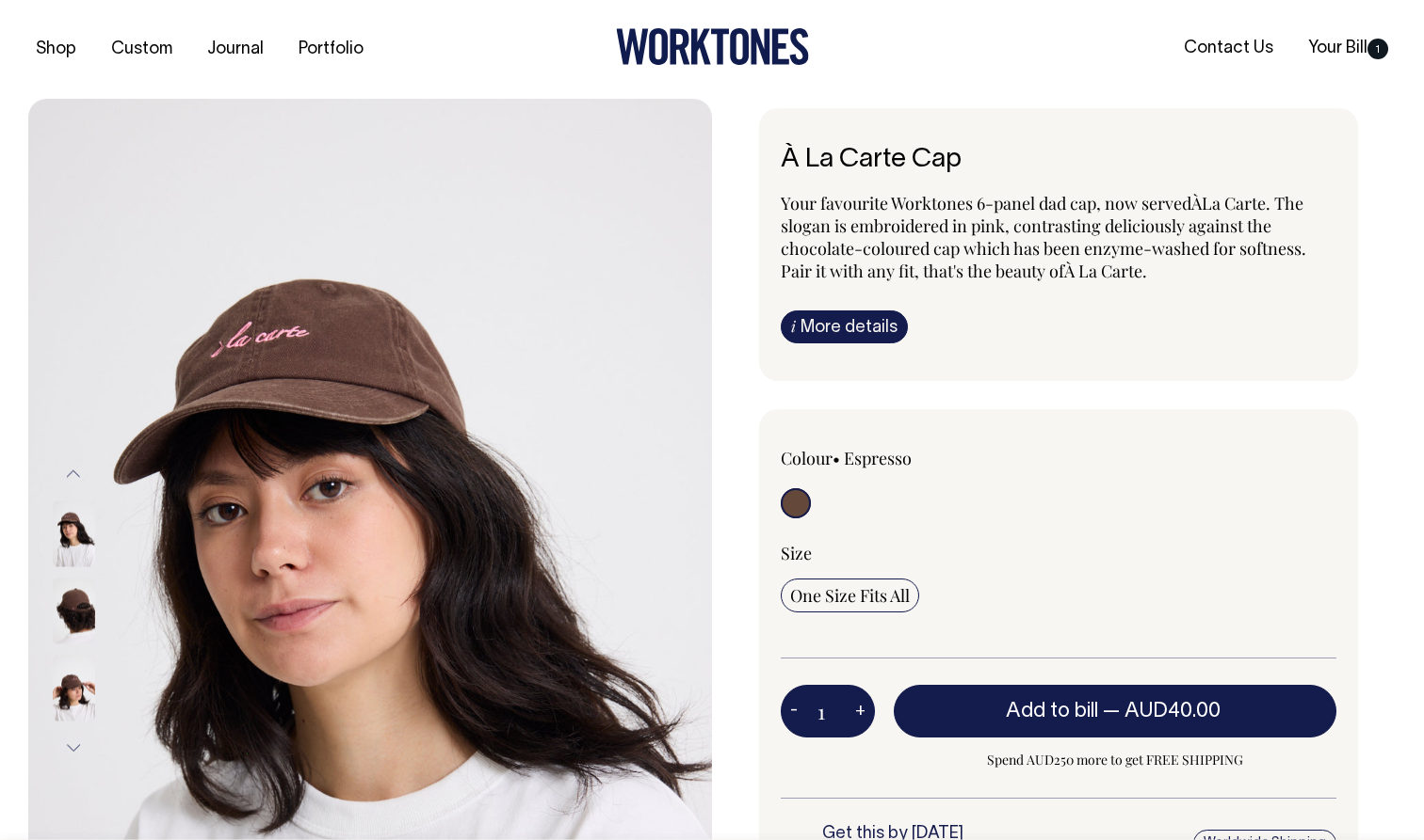
click at [83, 687] on img at bounding box center [74, 688] width 43 height 66
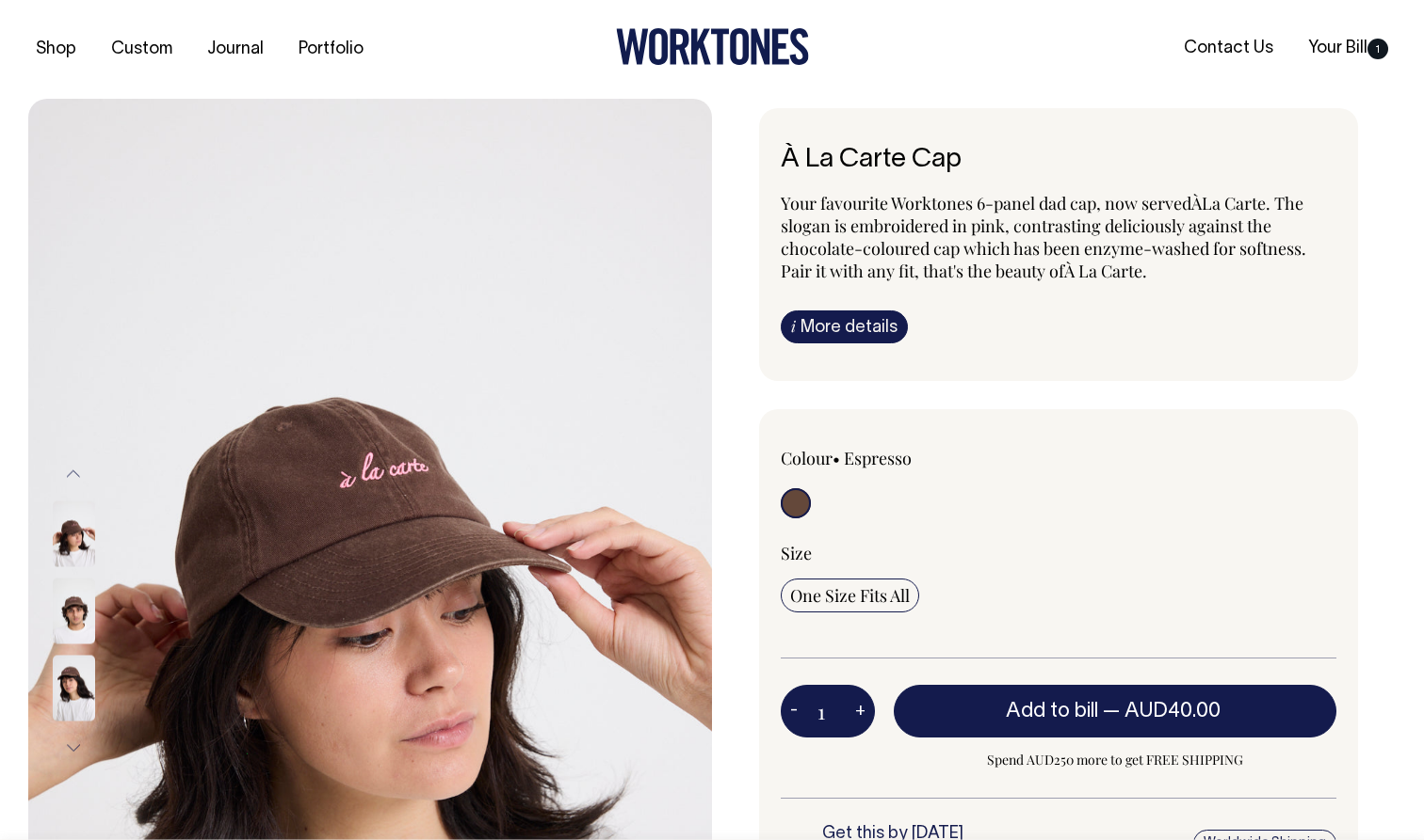
click at [82, 695] on img at bounding box center [74, 688] width 43 height 66
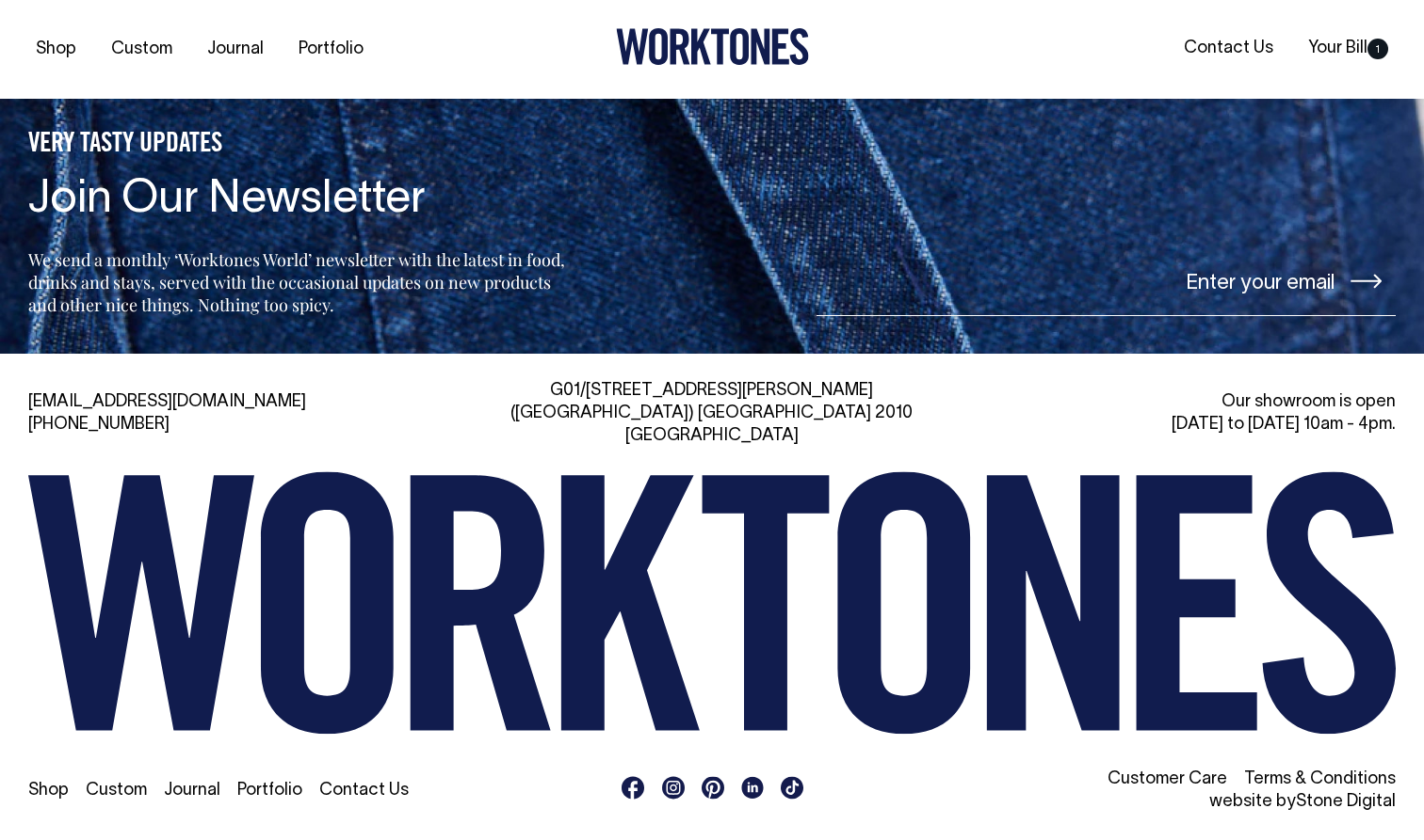
scroll to position [4279, 0]
click at [659, 417] on div "G01/50 Marshall St, Surry Hills (Gadigal) NSW 2010 Australia" at bounding box center [712, 414] width 437 height 68
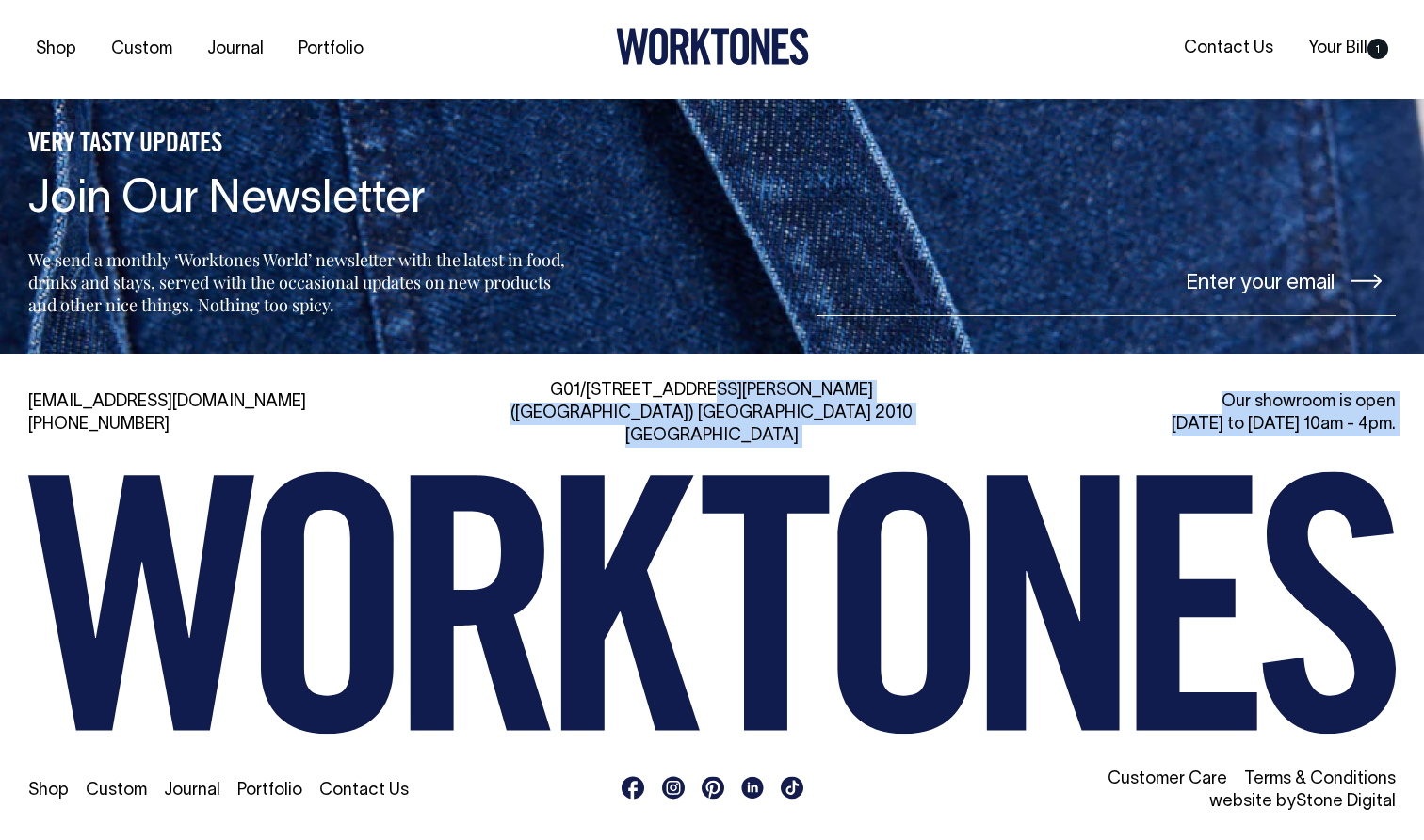
drag, startPoint x: 601, startPoint y: 408, endPoint x: 814, endPoint y: 451, distance: 217.3
click at [814, 451] on div "hi@worktones.com +61 2 7203 1616 G01/50 Marshall St, Surry Hills (Gadigal) NSW …" at bounding box center [712, 597] width 1424 height 434
click at [846, 434] on div "G01/50 Marshall St, Surry Hills (Gadigal) NSW 2010 Australia" at bounding box center [712, 414] width 437 height 68
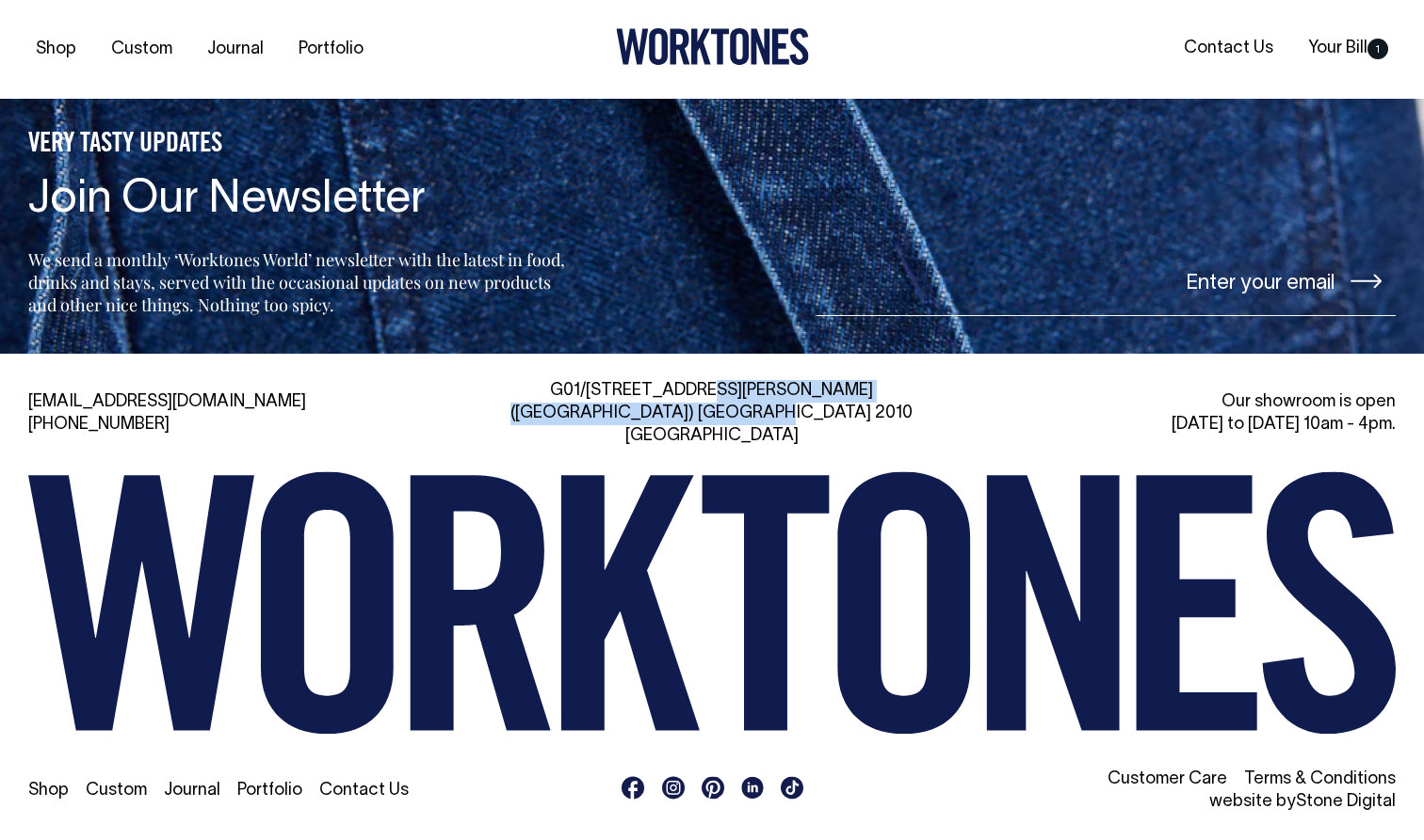
drag, startPoint x: 846, startPoint y: 434, endPoint x: 583, endPoint y: 404, distance: 264.7
click at [583, 404] on div "G01/50 Marshall St, Surry Hills (Gadigal) NSW 2010 Australia" at bounding box center [712, 414] width 437 height 68
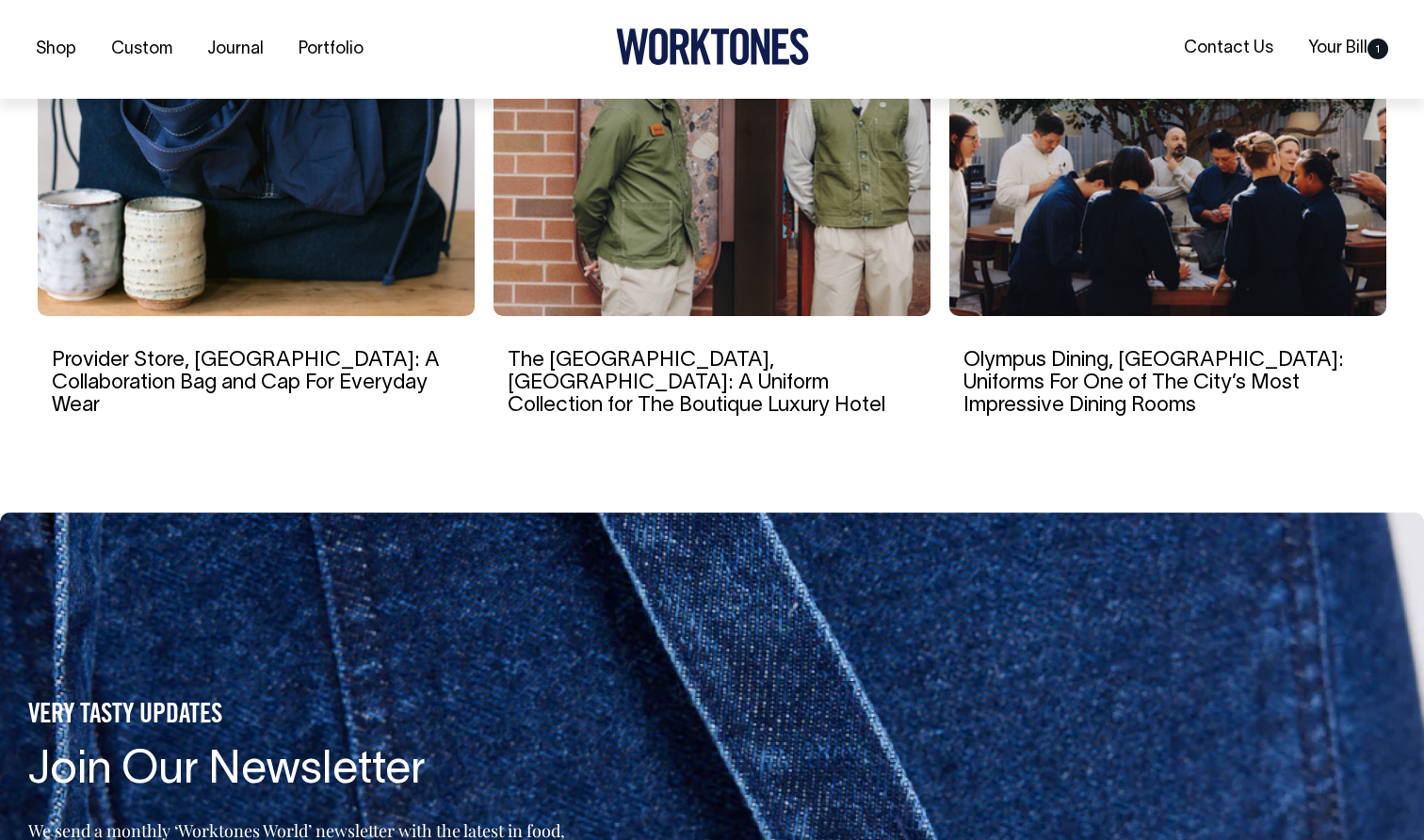
scroll to position [3460, 0]
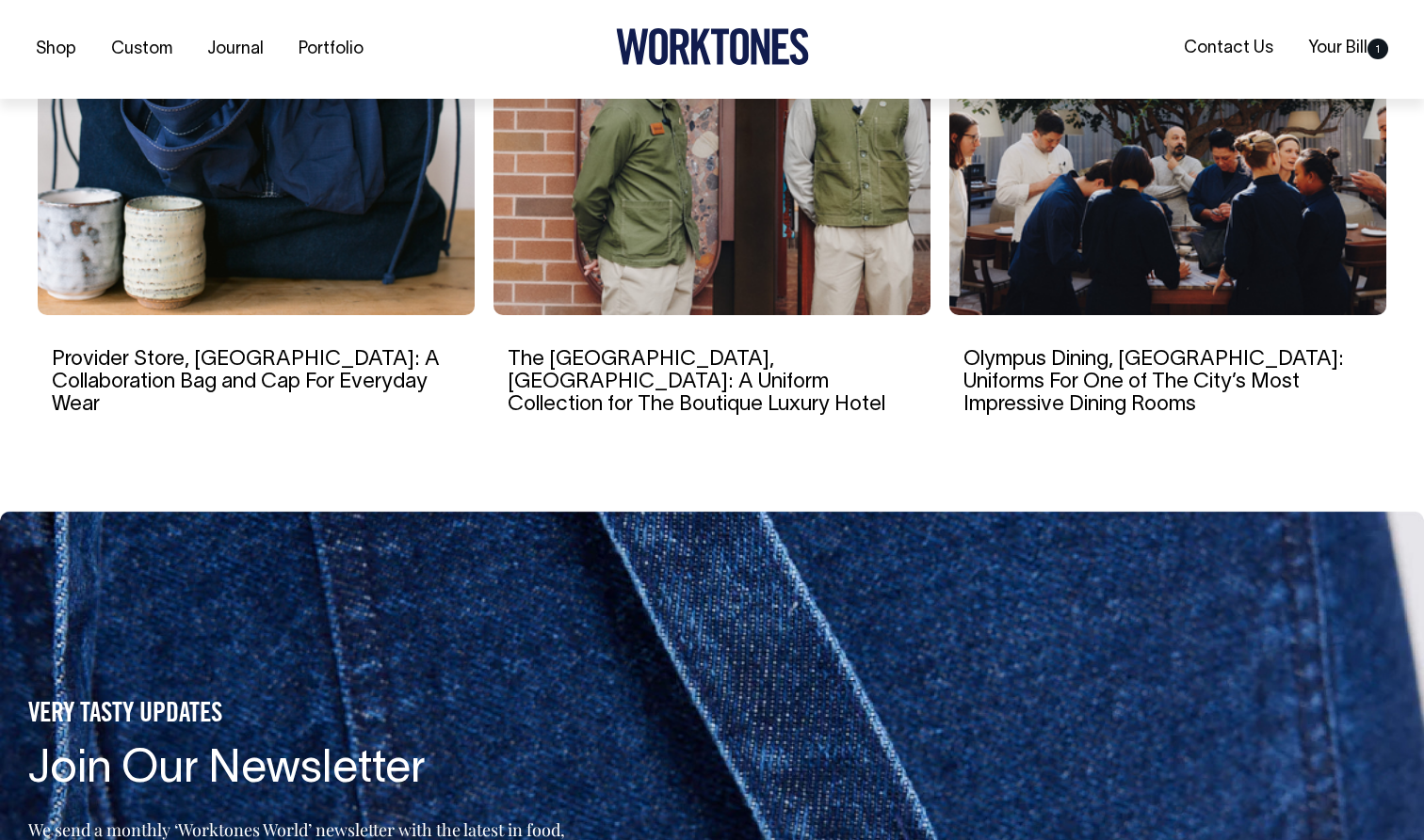
click at [319, 315] on img at bounding box center [256, 136] width 437 height 358
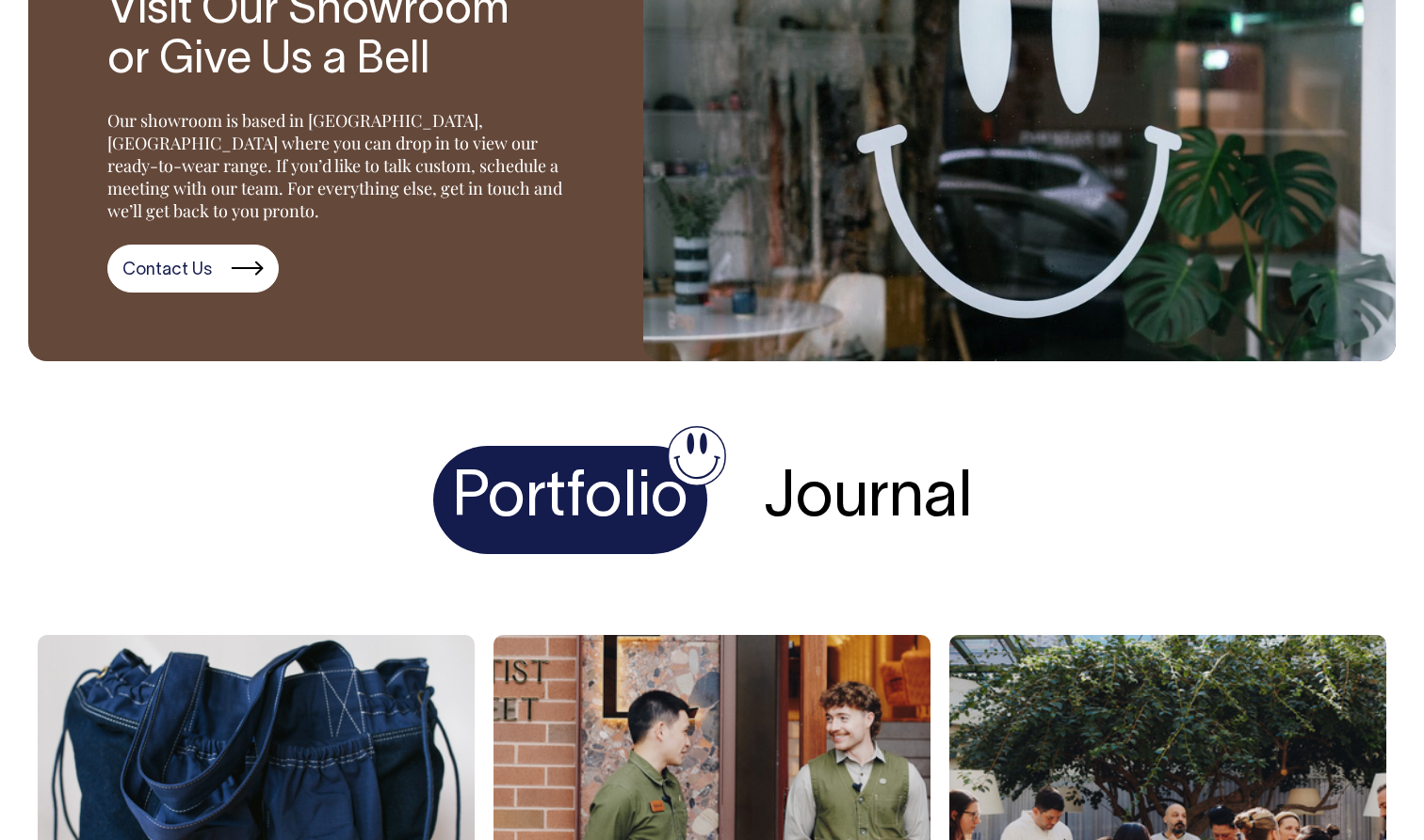
scroll to position [2780, 0]
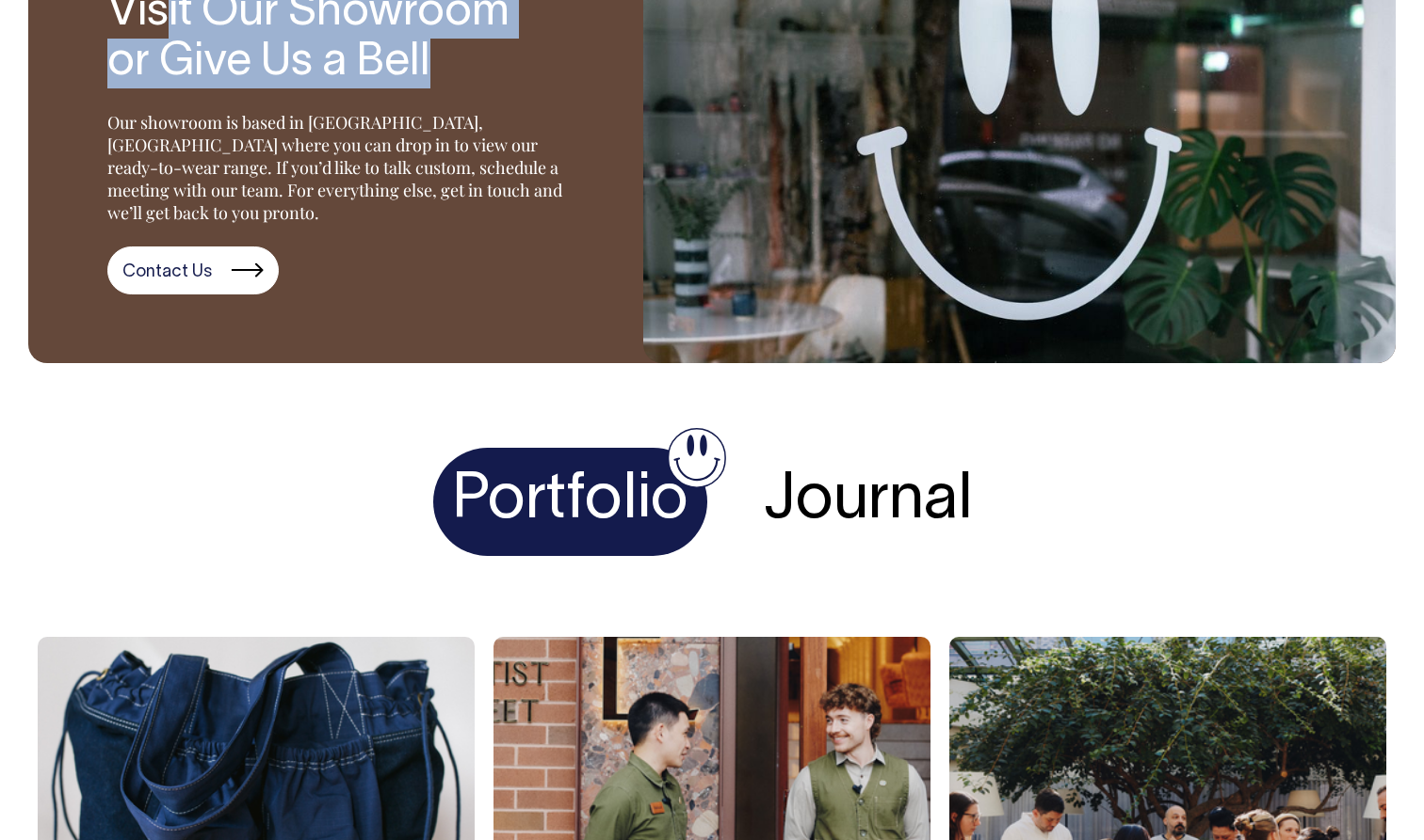
drag, startPoint x: 161, startPoint y: 312, endPoint x: 468, endPoint y: 403, distance: 320.2
click at [468, 363] on div "AT YOUR SERVICE Visit Our Showroom or Give Us a Bell Our showroom is based in S…" at bounding box center [335, 112] width 615 height 502
click at [469, 363] on div "AT YOUR SERVICE Visit Our Showroom or Give Us a Bell Our showroom is based in S…" at bounding box center [335, 112] width 615 height 502
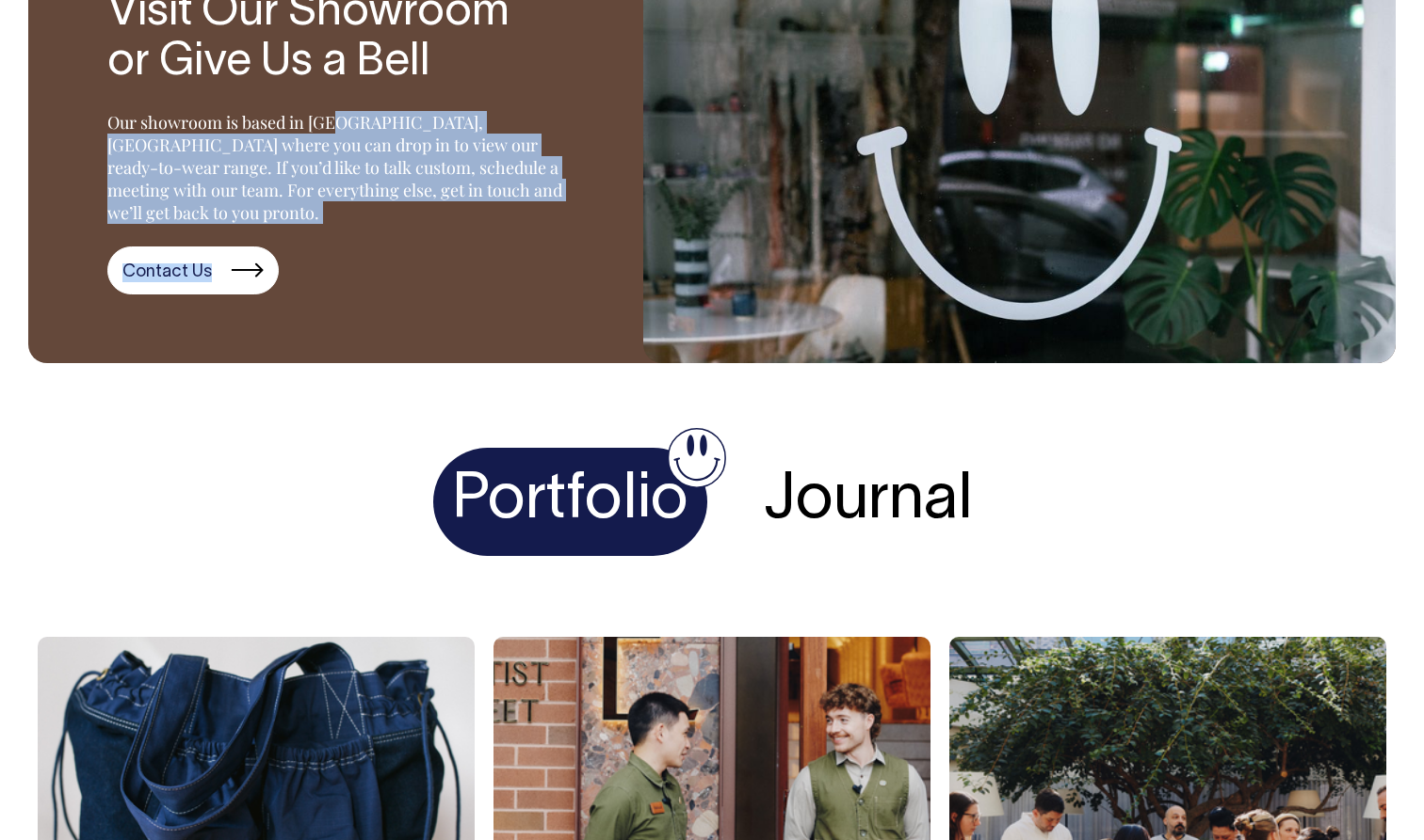
drag, startPoint x: 335, startPoint y: 428, endPoint x: 576, endPoint y: 547, distance: 268.8
click at [576, 363] on div "AT YOUR SERVICE Visit Our Showroom or Give Us a Bell Our showroom is based in S…" at bounding box center [335, 112] width 615 height 502
click at [576, 296] on div "Contact Us" at bounding box center [347, 270] width 479 height 49
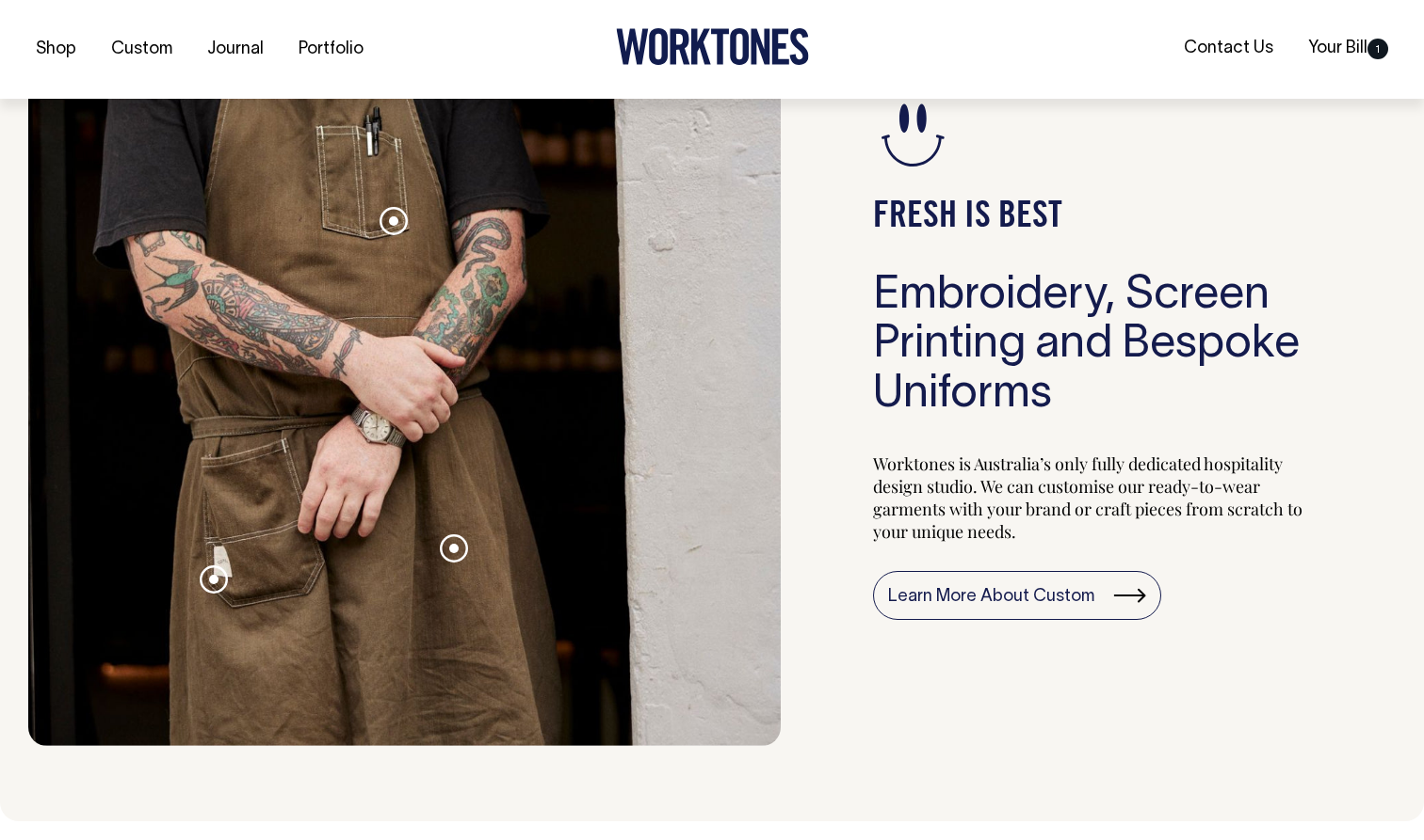
scroll to position [1756, 0]
click at [366, 517] on img at bounding box center [404, 356] width 752 height 779
click at [376, 481] on img at bounding box center [404, 356] width 752 height 779
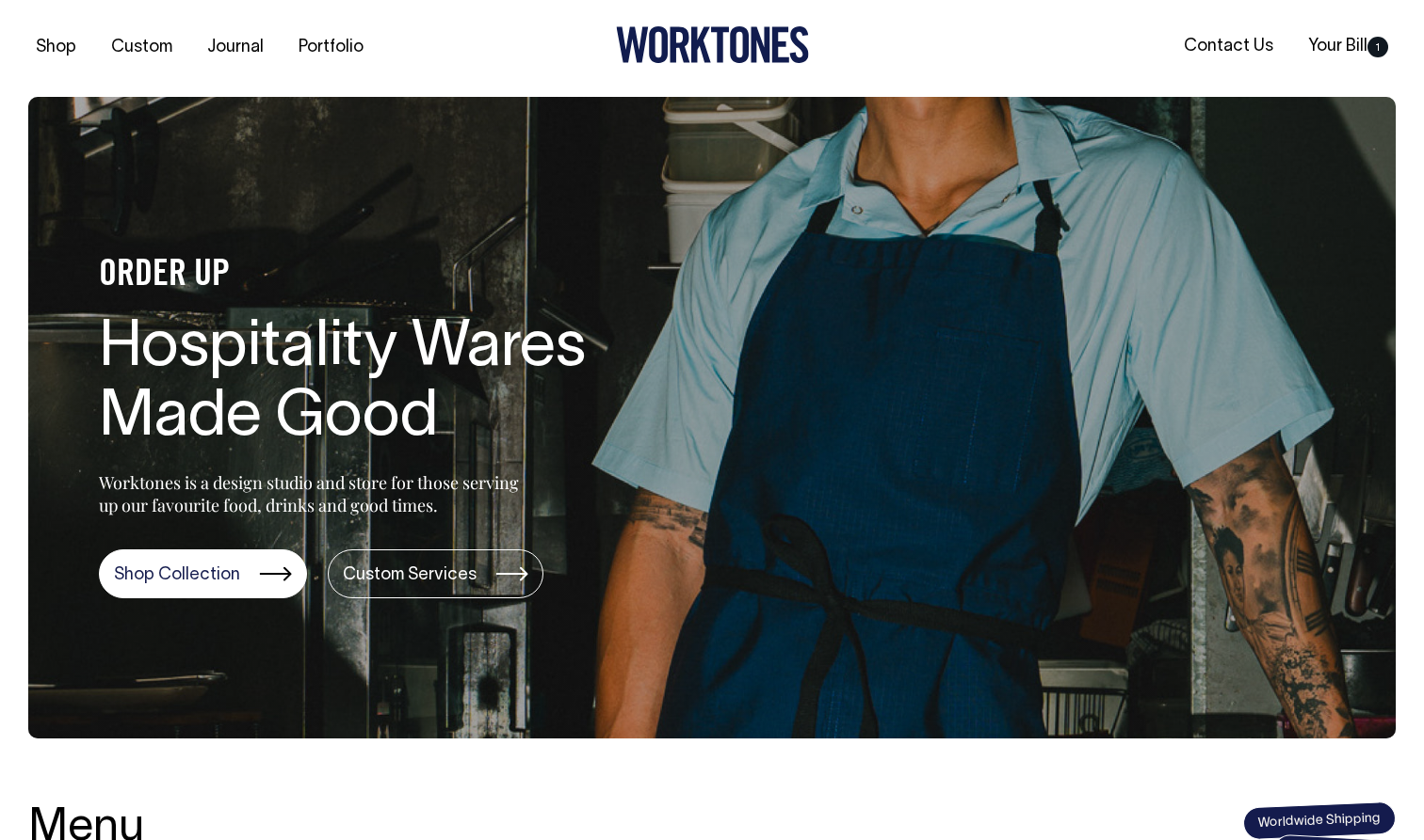
scroll to position [0, 0]
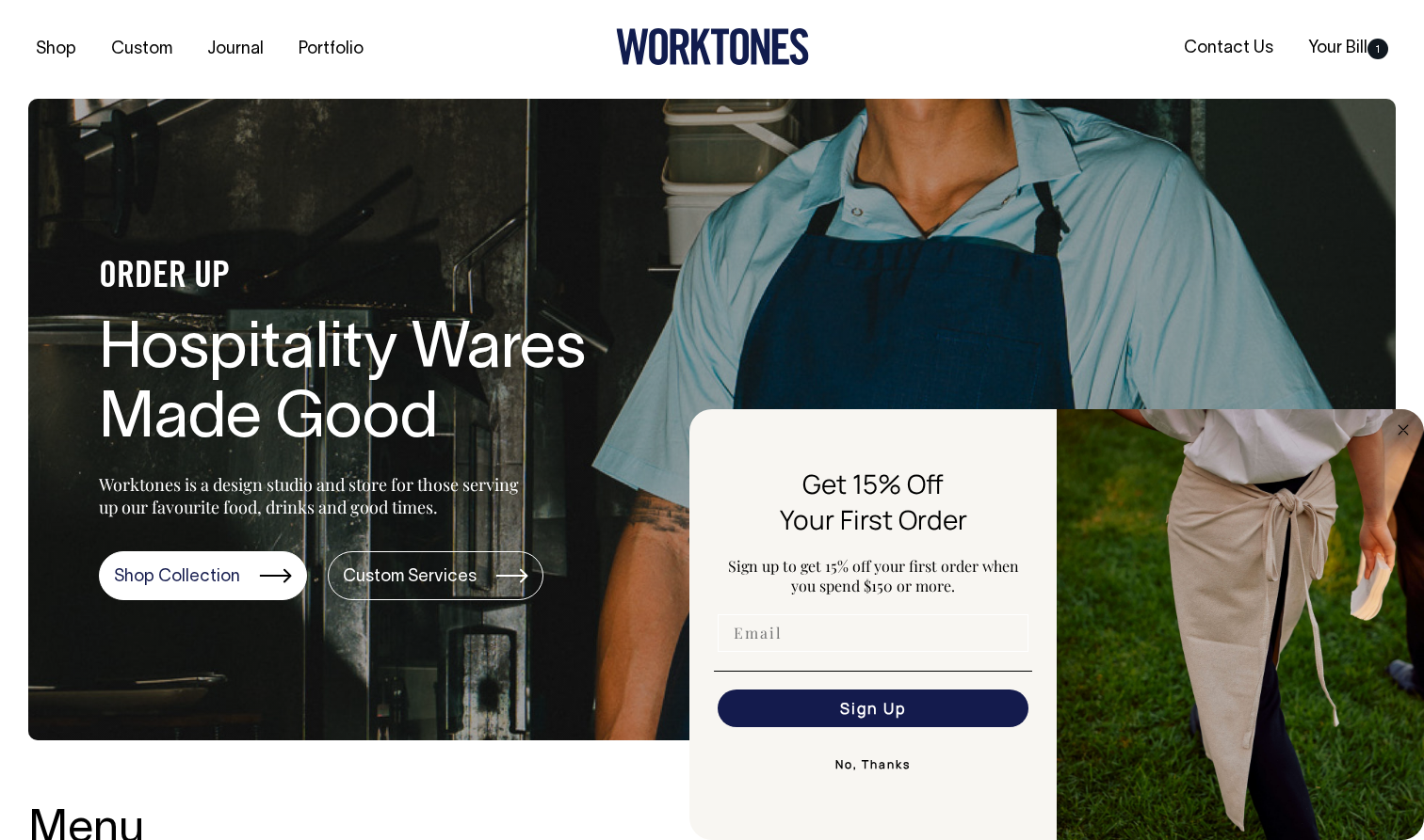
click at [904, 628] on input "Email" at bounding box center [872, 633] width 311 height 38
type input "khc880308@gmail.com"
click at [917, 702] on button "Sign Up" at bounding box center [872, 708] width 311 height 38
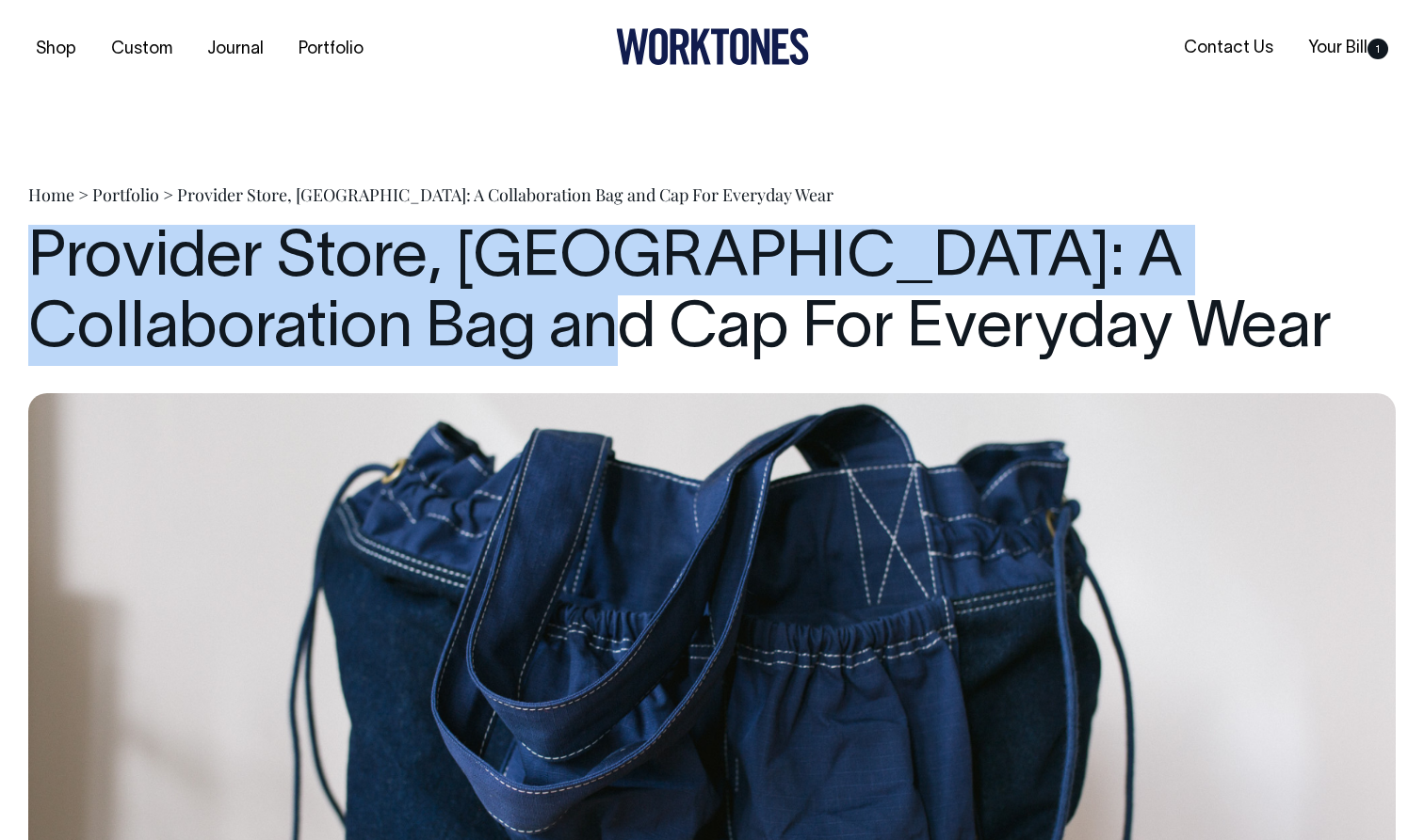
drag, startPoint x: 23, startPoint y: 252, endPoint x: 432, endPoint y: 350, distance: 420.6
click at [432, 350] on h1 "Provider Store, [GEOGRAPHIC_DATA]: A Collaboration Bag and Cap For Everyday Wear" at bounding box center [712, 296] width 1367 height 141
